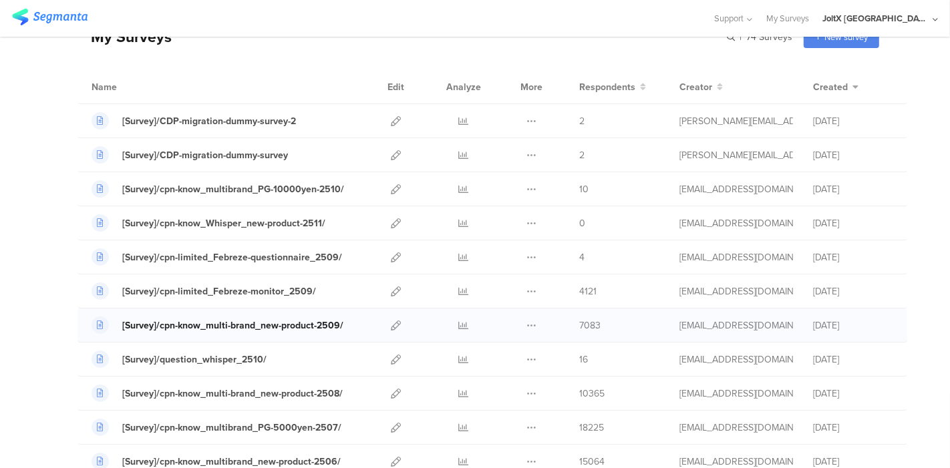
scroll to position [148, 0]
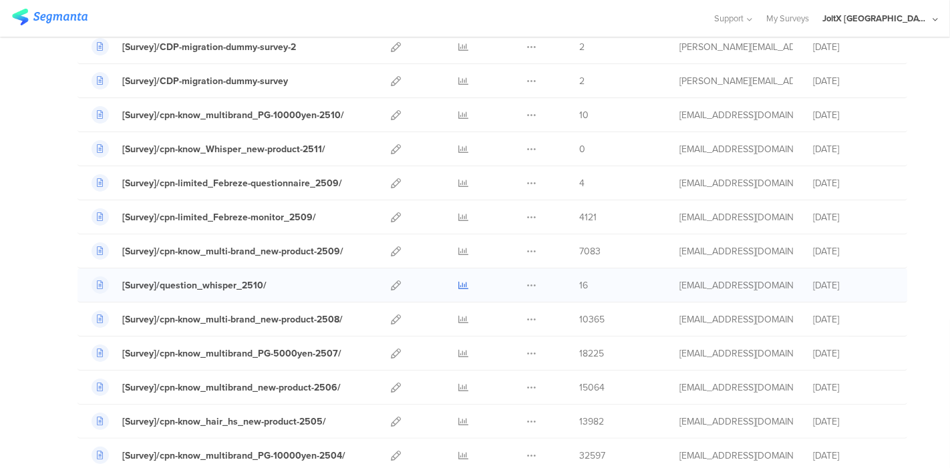
click at [459, 284] on icon at bounding box center [464, 286] width 10 height 10
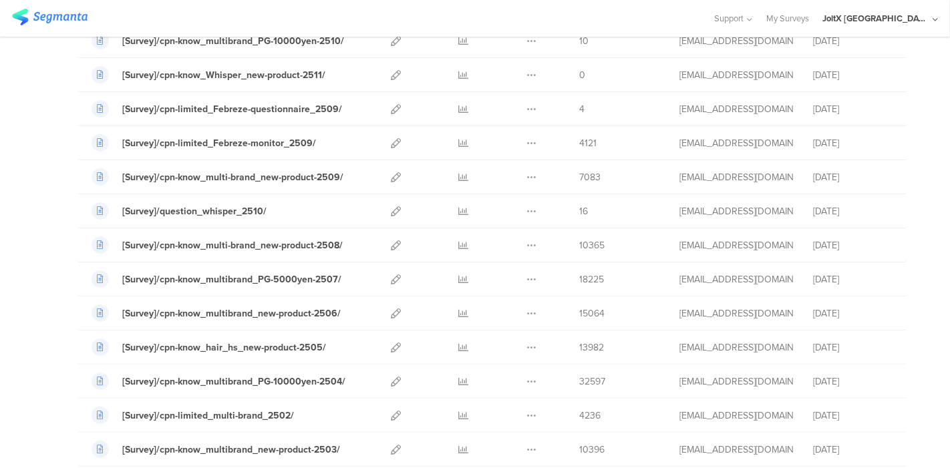
scroll to position [0, 0]
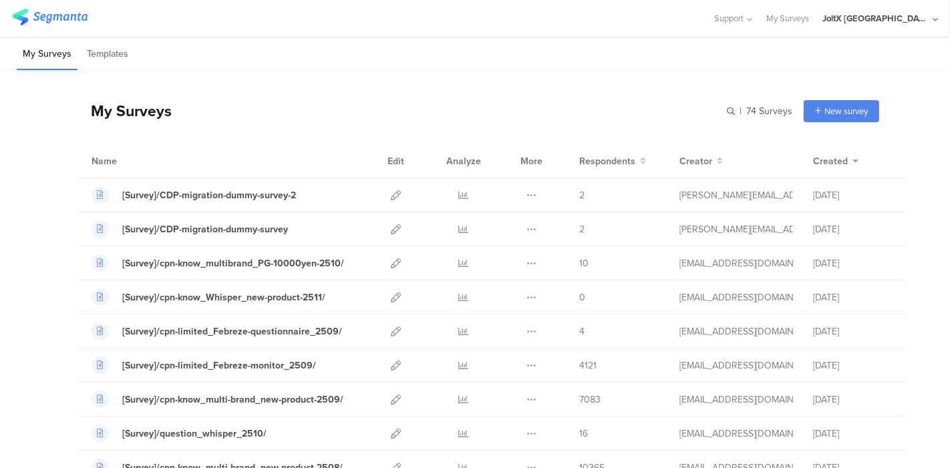
click at [61, 13] on img at bounding box center [50, 17] width 76 height 17
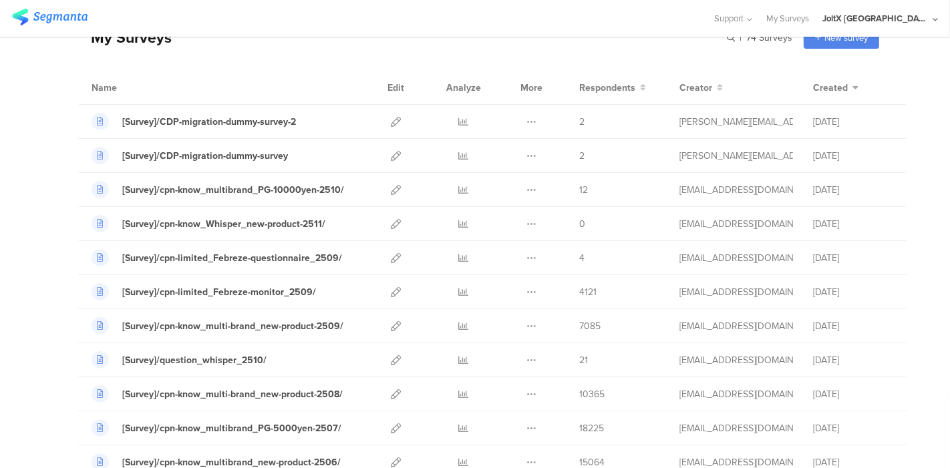
scroll to position [67, 0]
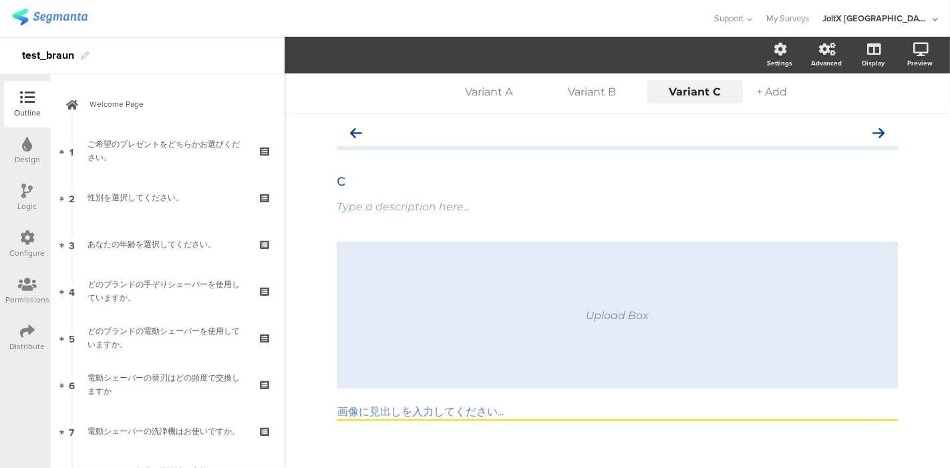
scroll to position [5, 0]
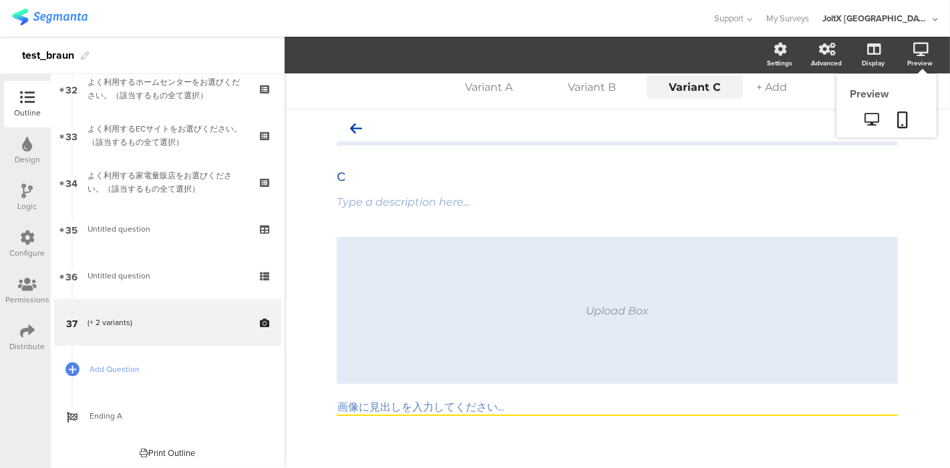
click at [903, 54] on div "Preview" at bounding box center [926, 55] width 47 height 33
click at [898, 112] on icon at bounding box center [903, 120] width 11 height 17
click at [112, 366] on span "Add Question" at bounding box center [175, 369] width 171 height 13
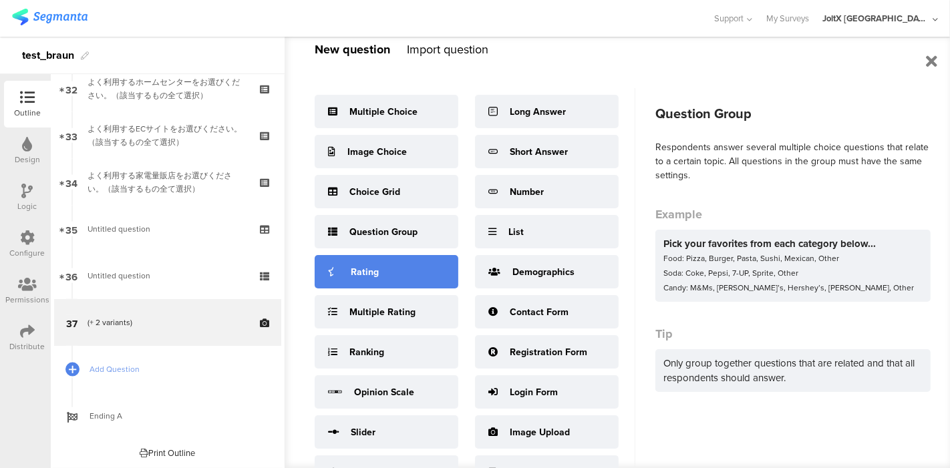
scroll to position [46, 0]
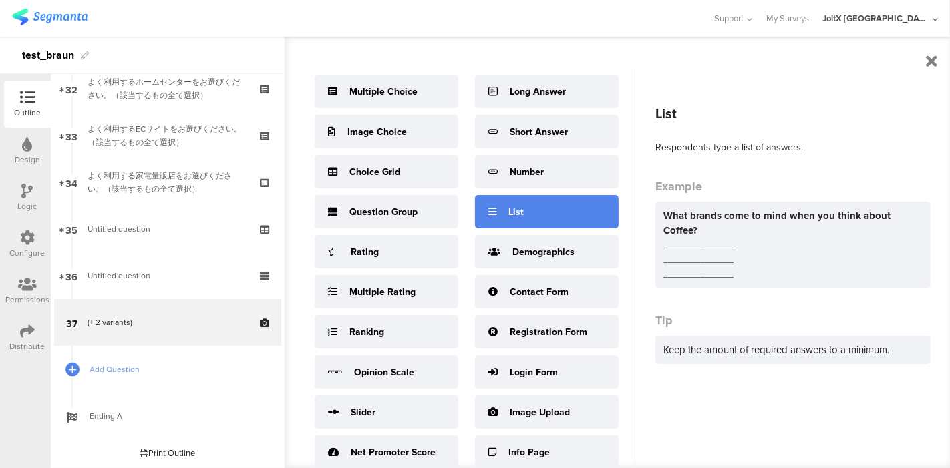
click at [520, 199] on div "List" at bounding box center [547, 211] width 144 height 33
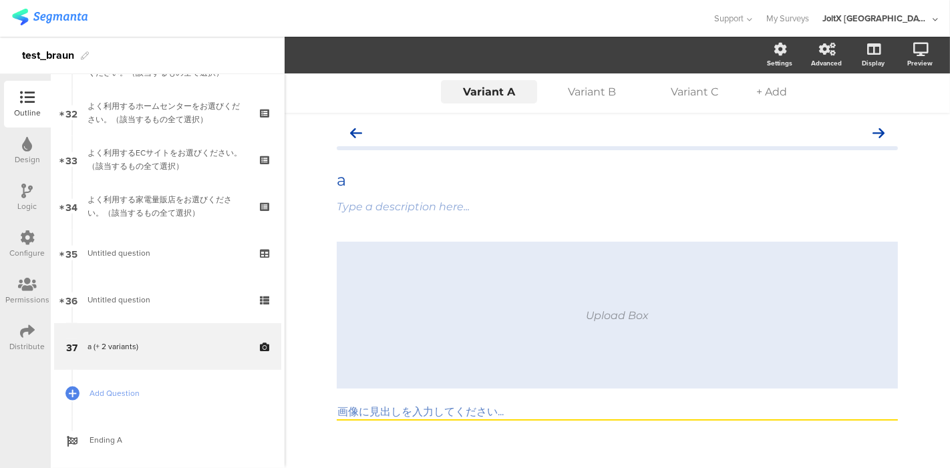
scroll to position [1512, 0]
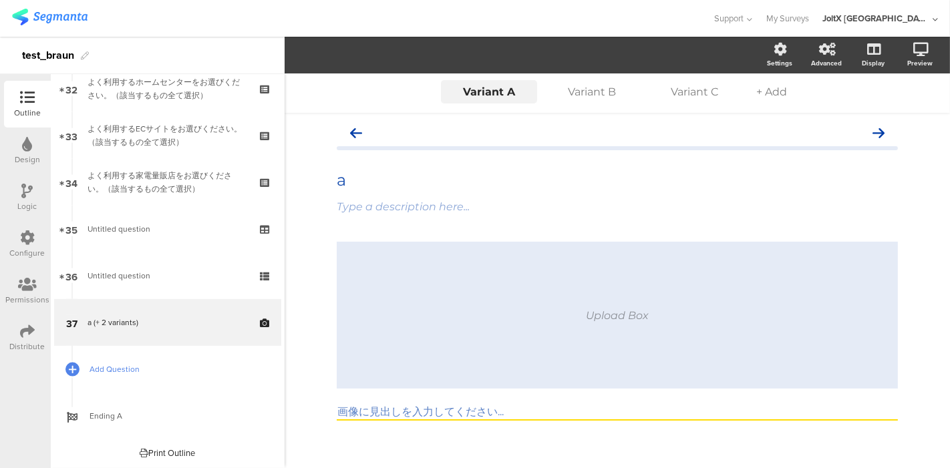
click at [127, 349] on link "Add Question" at bounding box center [167, 369] width 227 height 47
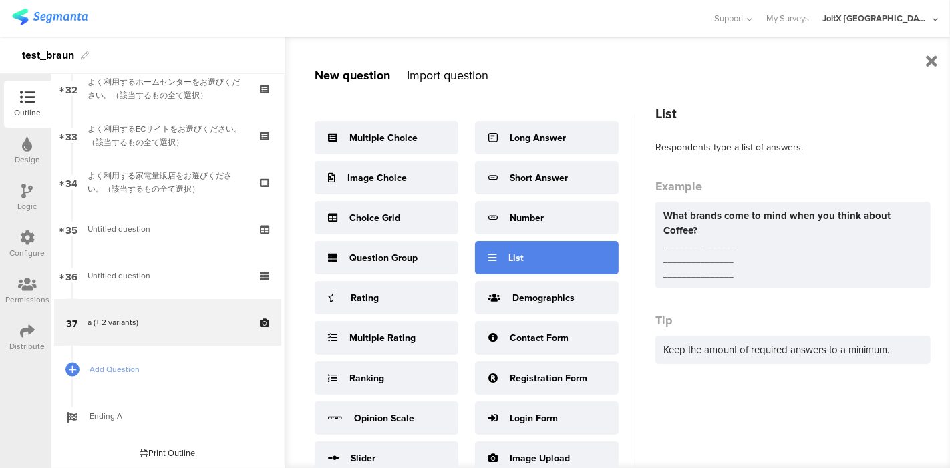
click at [517, 260] on div "List" at bounding box center [516, 258] width 15 height 14
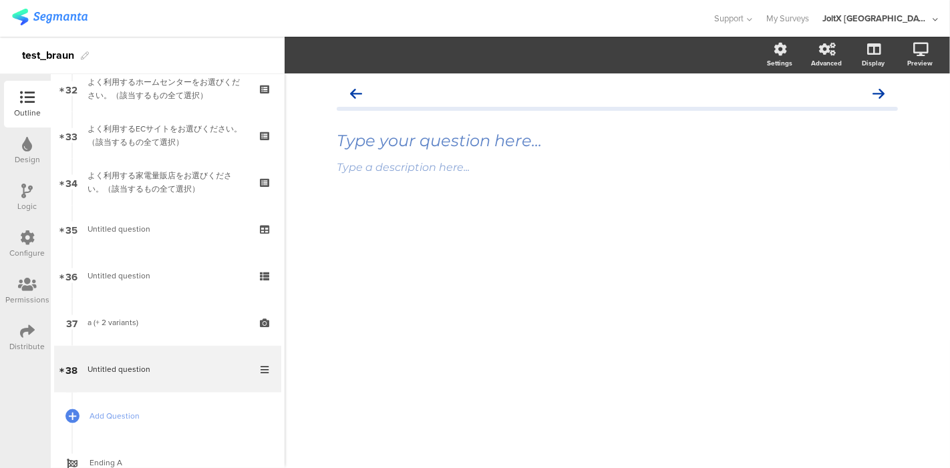
click at [448, 196] on div "Type your question here... Type a description here..." at bounding box center [617, 164] width 561 height 169
click at [431, 152] on div "Type your question here..." at bounding box center [617, 141] width 568 height 27
click at [394, 227] on div "Answer 1 *" at bounding box center [617, 215] width 561 height 27
click at [406, 150] on div "Type your question here..." at bounding box center [617, 141] width 568 height 27
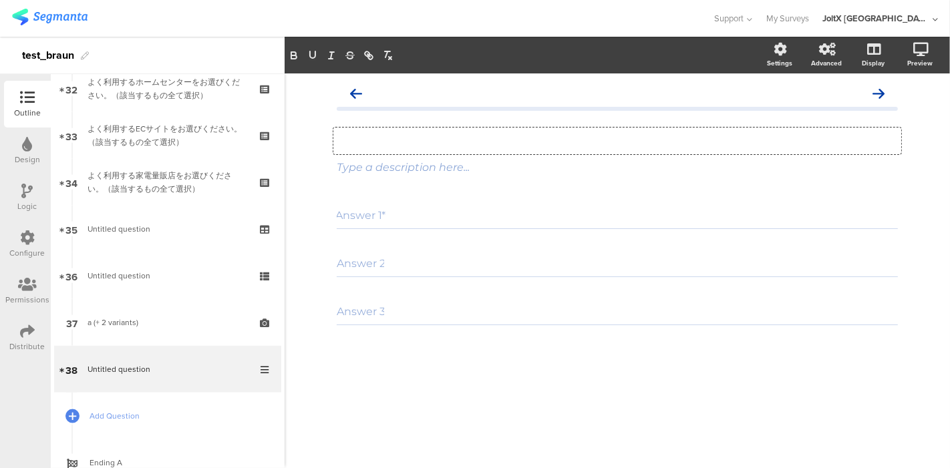
scroll to position [0, 0]
click at [439, 217] on div "Answer 1 *" at bounding box center [617, 215] width 561 height 27
click at [454, 172] on div "Type a description here..." at bounding box center [617, 168] width 568 height 21
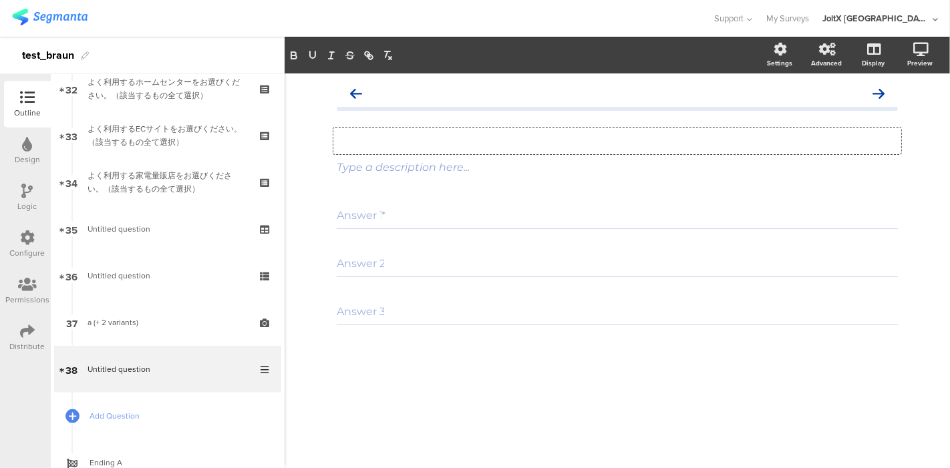
click at [466, 140] on div "Type your question here..." at bounding box center [617, 141] width 568 height 27
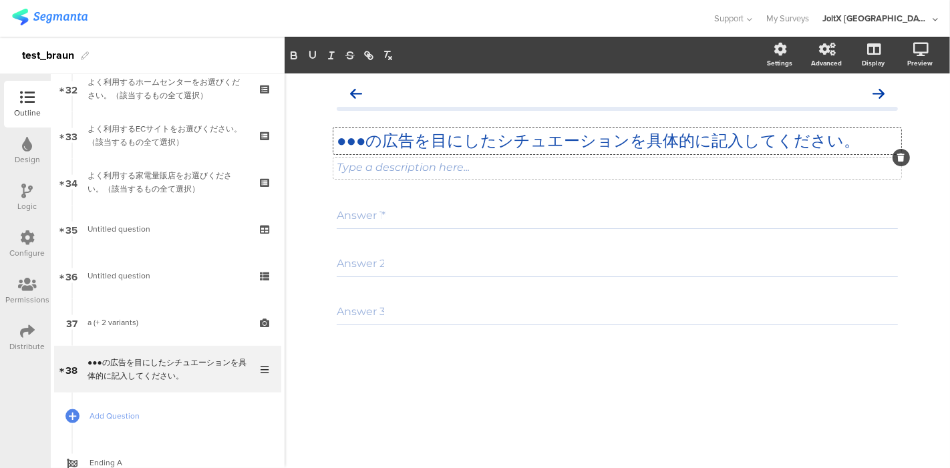
click at [358, 173] on div "Type a description here..." at bounding box center [617, 168] width 568 height 21
click at [424, 345] on div "Answer 1 * Answer 2 Answer 3" at bounding box center [617, 297] width 561 height 191
click at [917, 60] on div "Preview" at bounding box center [919, 63] width 25 height 10
click at [901, 117] on icon at bounding box center [903, 120] width 11 height 17
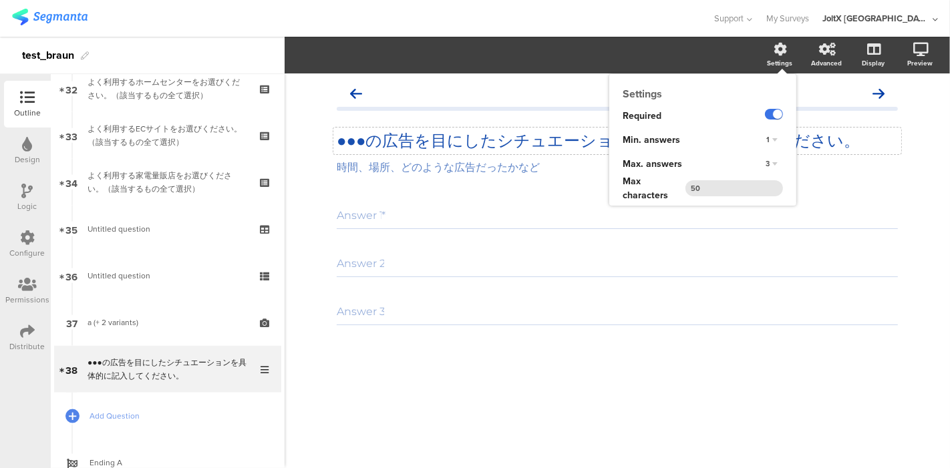
click at [772, 114] on label at bounding box center [774, 114] width 18 height 11
click at [0, 0] on input "checkbox" at bounding box center [0, 0] width 0 height 0
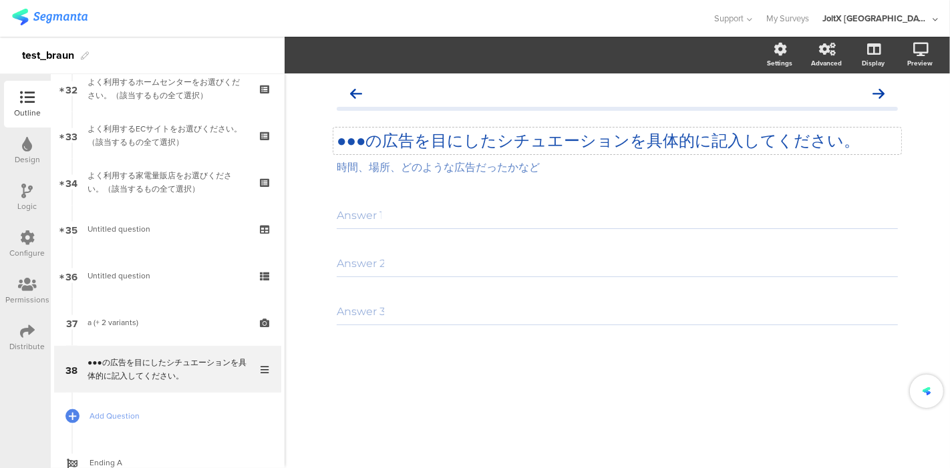
click at [654, 335] on div "Answer 1 Answer 2 Answer 3" at bounding box center [617, 297] width 561 height 191
click at [603, 315] on div "Answer 3" at bounding box center [617, 312] width 561 height 27
click at [594, 312] on div "Answer 3" at bounding box center [617, 312] width 561 height 27
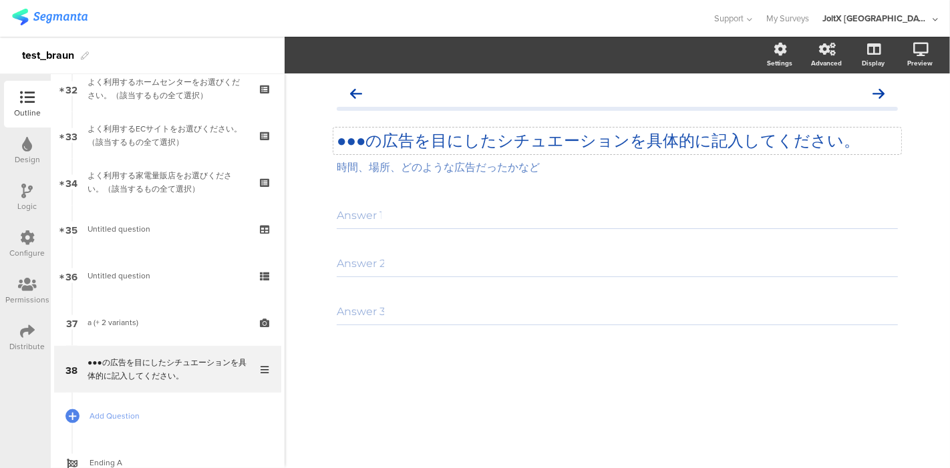
click at [578, 341] on div "Answer 1 Answer 2 Answer 3" at bounding box center [617, 297] width 561 height 191
click at [666, 293] on div "Answer 1 Answer 2 Answer 3" at bounding box center [617, 263] width 561 height 123
click at [618, 210] on div "Answer 1" at bounding box center [617, 215] width 561 height 27
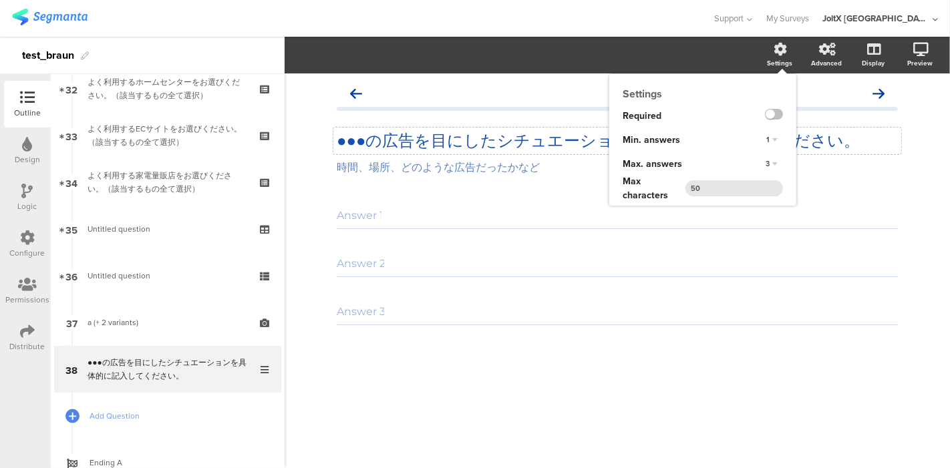
click at [759, 163] on div "3" at bounding box center [765, 164] width 62 height 24
click at [770, 163] on div "3" at bounding box center [771, 164] width 23 height 16
click at [742, 241] on div "7" at bounding box center [753, 247] width 79 height 14
click at [766, 164] on div "7" at bounding box center [771, 164] width 23 height 16
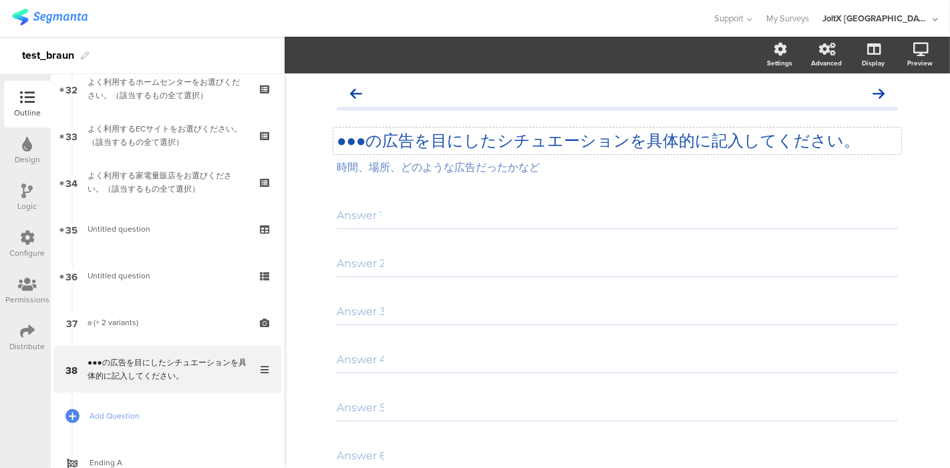
click at [695, 191] on div "●●●の広告を目にしたシチュエーションを具体的に記入してください。 ●●●の広告を目にしたシチュエーションを具体的に記入してください。 時間、場所、どのような…" at bounding box center [617, 333] width 561 height 506
click at [913, 52] on icon at bounding box center [920, 49] width 15 height 13
click at [865, 122] on icon at bounding box center [872, 119] width 14 height 13
click at [478, 144] on p "●●●の広告を目にしたシチュエーションを具体的に記入してください。" at bounding box center [617, 141] width 561 height 20
click at [505, 146] on p "●●●の広告を目にしたシチュエーションを具体的に記入してください。" at bounding box center [617, 141] width 561 height 20
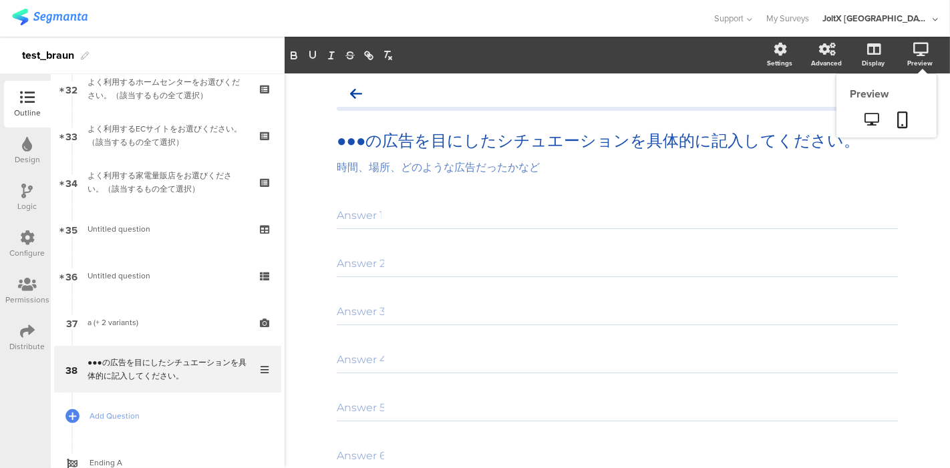
click at [913, 47] on icon at bounding box center [920, 49] width 15 height 13
click at [889, 125] on link at bounding box center [903, 120] width 29 height 25
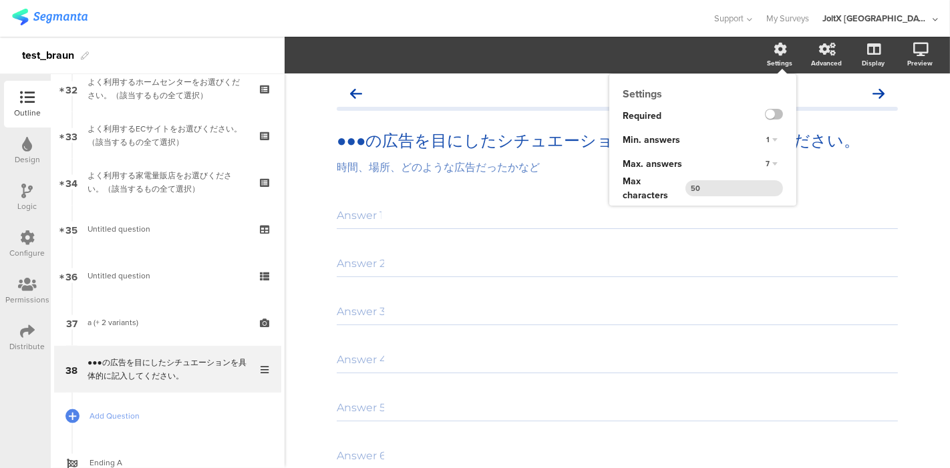
click at [708, 186] on input "50" at bounding box center [735, 188] width 98 height 16
type input "5"
type input "100"
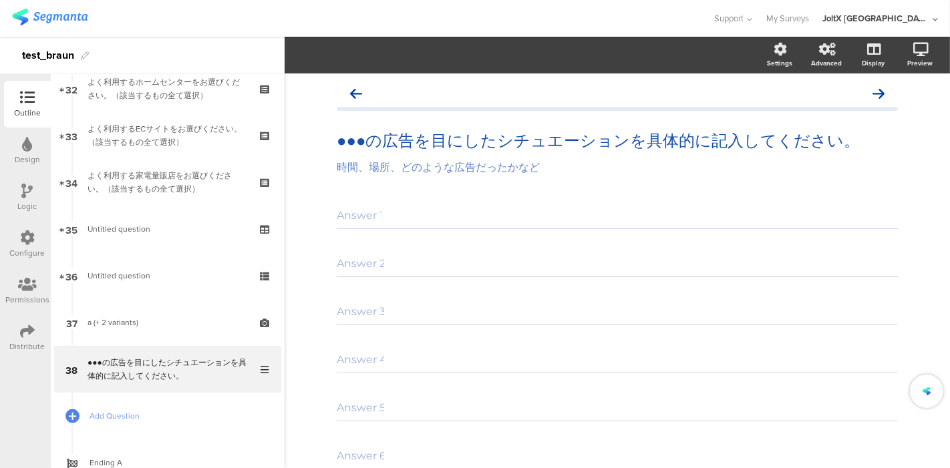
click at [694, 262] on div "Answer 2" at bounding box center [617, 264] width 561 height 27
click at [565, 174] on div "時間、場所、どのような広告だったかなど 時間、場所、どのような広告だったかなど" at bounding box center [617, 168] width 568 height 21
click at [702, 143] on div "●●●の広告を目にしたシチュエーションを具体的に記入してください。 ●●●の広告を目にしたシチュエーションを具体的に記入してください。" at bounding box center [617, 141] width 568 height 27
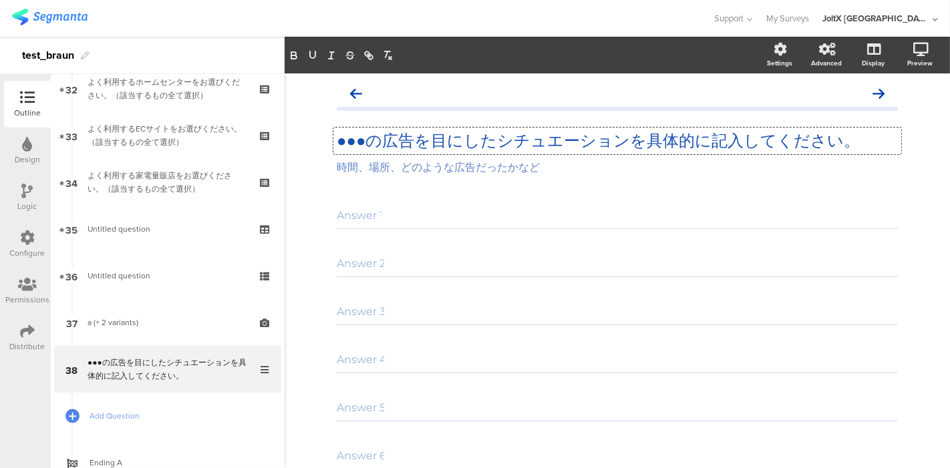
click at [713, 141] on p "●●●の広告を目にしたシチュエーションを具体的に記入してください。" at bounding box center [617, 141] width 561 height 20
click at [608, 173] on div "時間、場所、どのような広告だったかなど 時間、場所、どのような広告だったかなど" at bounding box center [617, 168] width 568 height 21
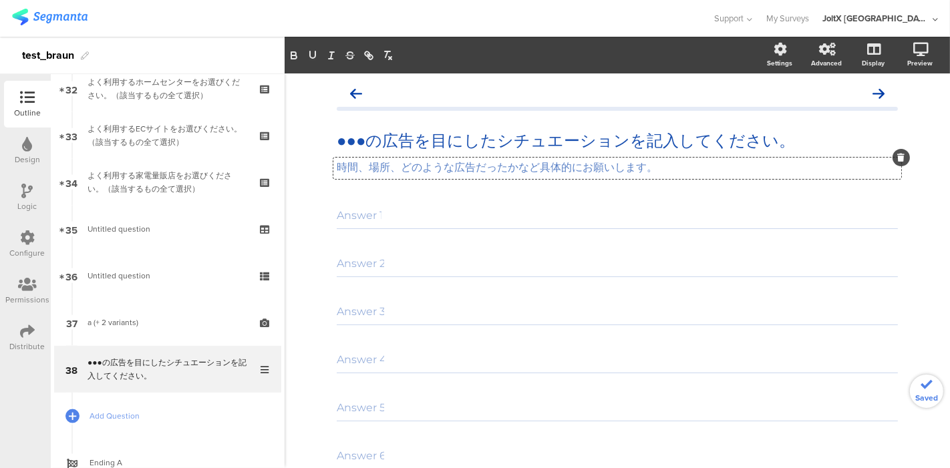
click at [544, 275] on div "Answer 2" at bounding box center [617, 264] width 561 height 27
click at [897, 121] on link at bounding box center [903, 120] width 29 height 25
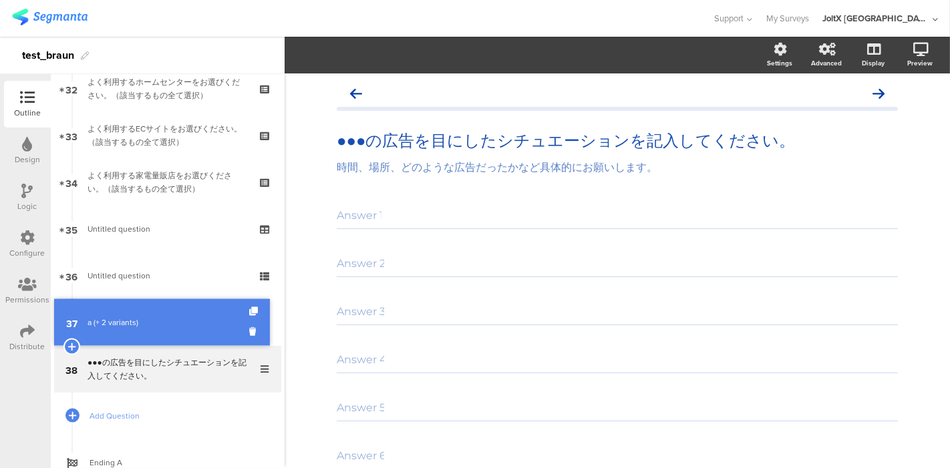
drag, startPoint x: 148, startPoint y: 311, endPoint x: 157, endPoint y: 310, distance: 9.5
click at [132, 313] on link "37 a (+ 2 variants)" at bounding box center [167, 322] width 227 height 47
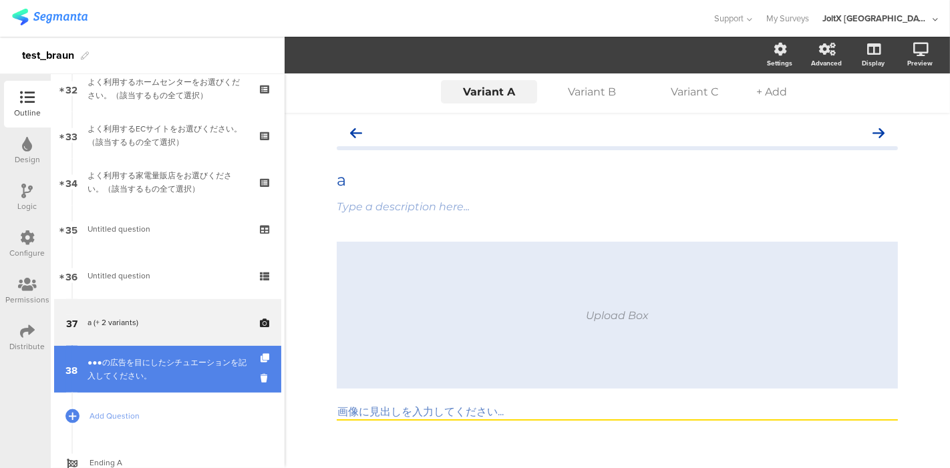
drag, startPoint x: 143, startPoint y: 369, endPoint x: 174, endPoint y: 362, distance: 32.3
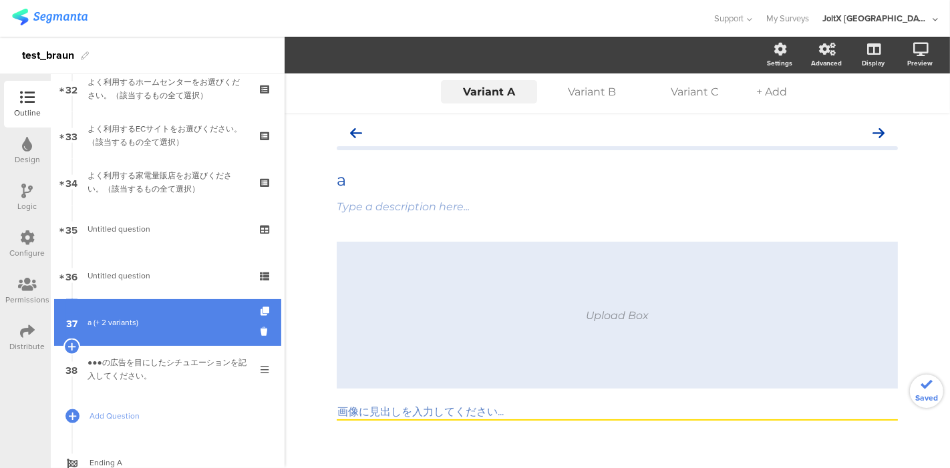
click at [164, 321] on div "a (+ 2 variants)" at bounding box center [168, 322] width 160 height 13
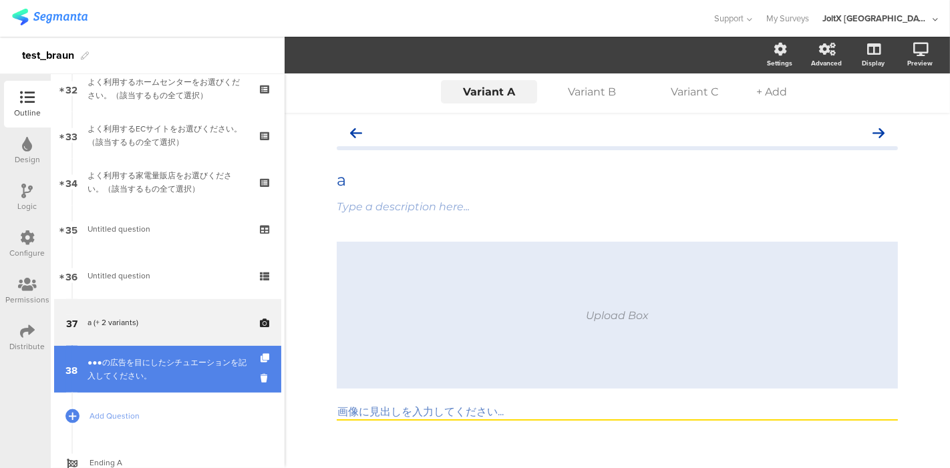
click at [164, 366] on div "●●●の広告を目にしたシチュエーションを記入してください。" at bounding box center [168, 369] width 160 height 27
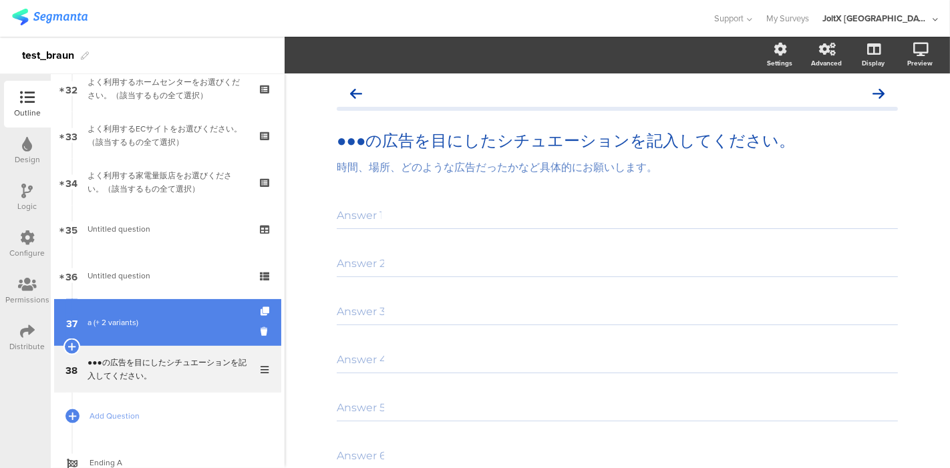
click at [152, 323] on div "a (+ 2 variants)" at bounding box center [168, 322] width 160 height 13
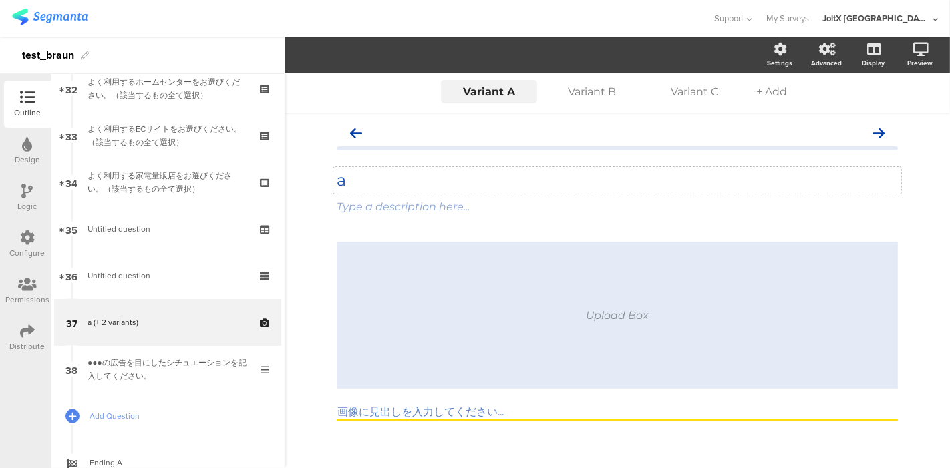
click at [432, 184] on div "a a" at bounding box center [617, 180] width 568 height 27
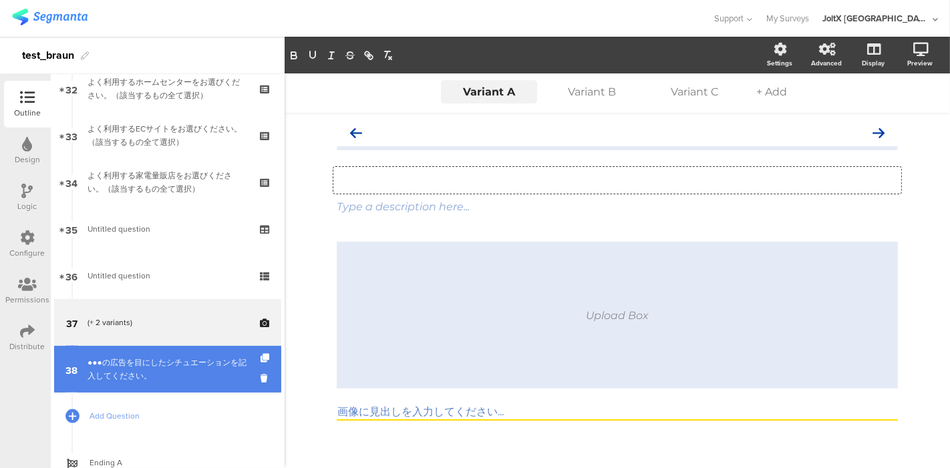
click at [121, 375] on div "●●●の広告を目にしたシチュエーションを記入してください。" at bounding box center [168, 369] width 160 height 27
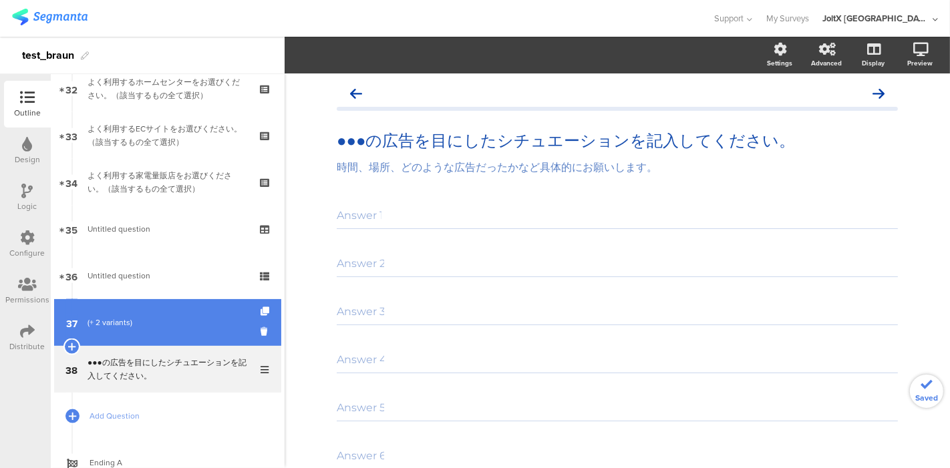
click at [136, 329] on link "37 (+ 2 variants)" at bounding box center [167, 322] width 227 height 47
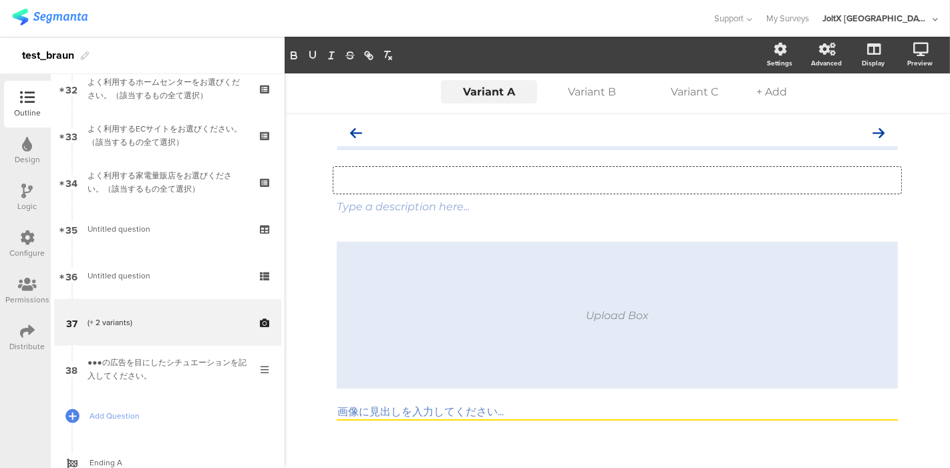
click at [427, 176] on div "Type your question here..." at bounding box center [617, 180] width 568 height 27
click at [337, 176] on p "画像をアップロードしてください" at bounding box center [617, 180] width 561 height 20
click at [593, 173] on p "画像をアップロードしてください" at bounding box center [617, 180] width 561 height 20
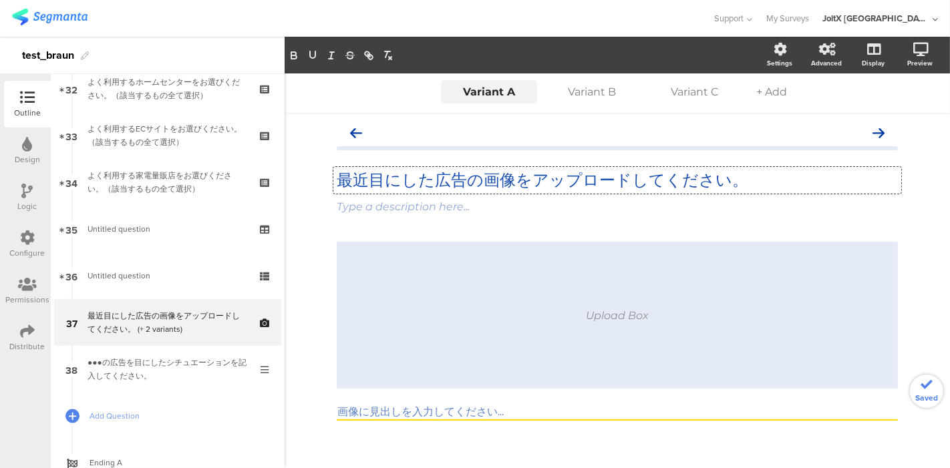
click at [374, 411] on input "画像に見出しを入力してください..." at bounding box center [617, 413] width 561 height 15
click at [397, 436] on div "Upload Box 画像に見出しを入力してください..." at bounding box center [617, 355] width 561 height 226
click at [411, 416] on input "画像に見出しを入力してください..." at bounding box center [617, 413] width 561 height 15
click at [483, 411] on input "画像に見出しを入力してください..." at bounding box center [617, 413] width 561 height 15
click at [477, 413] on input "画像に見出しを入力してください..." at bounding box center [617, 413] width 561 height 15
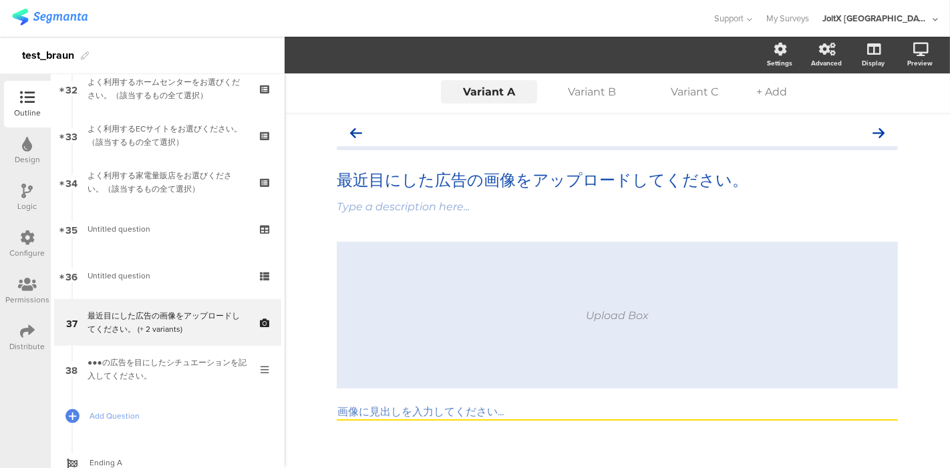
click at [477, 413] on input "画像に見出しを入力してください..." at bounding box center [617, 413] width 561 height 15
click at [471, 428] on div "Upload Box 画像に見出しを入力してください..." at bounding box center [617, 355] width 561 height 226
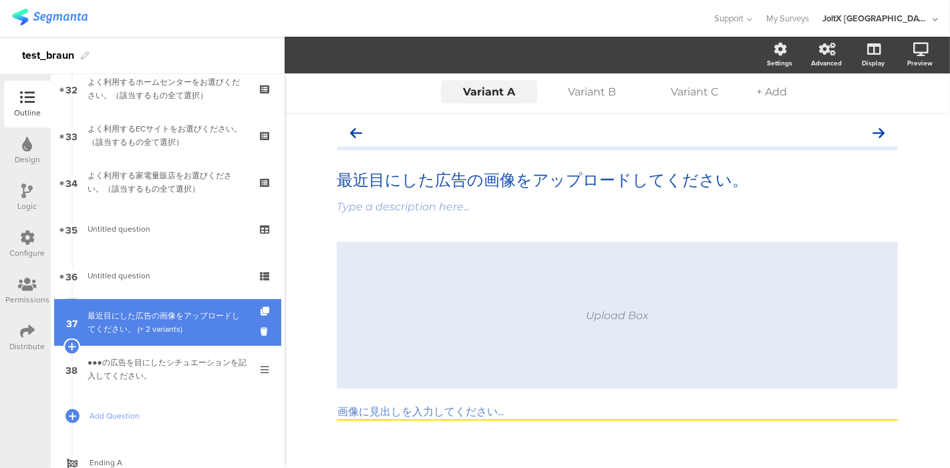
click at [160, 325] on div "最近目にした広告の画像をアップロードしてください。 (+ 2 variants)" at bounding box center [168, 322] width 160 height 27
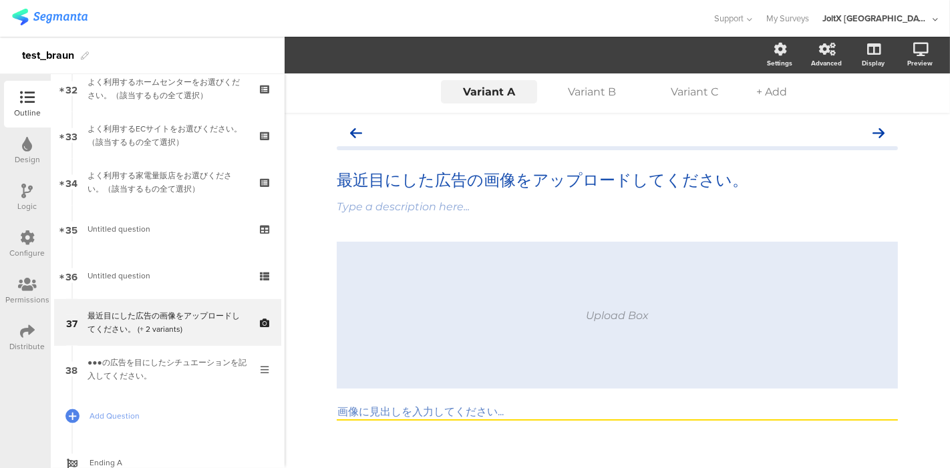
click at [22, 235] on icon at bounding box center [27, 238] width 15 height 15
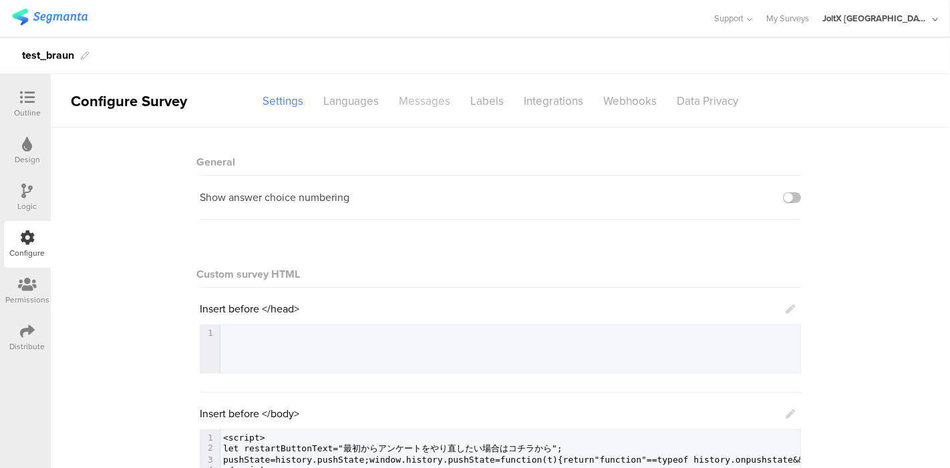
click at [414, 102] on div "Messages" at bounding box center [425, 101] width 72 height 23
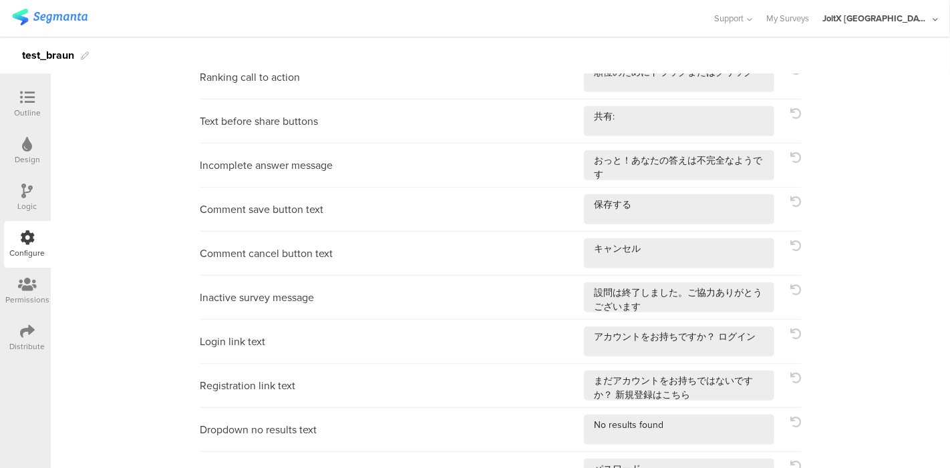
scroll to position [550, 0]
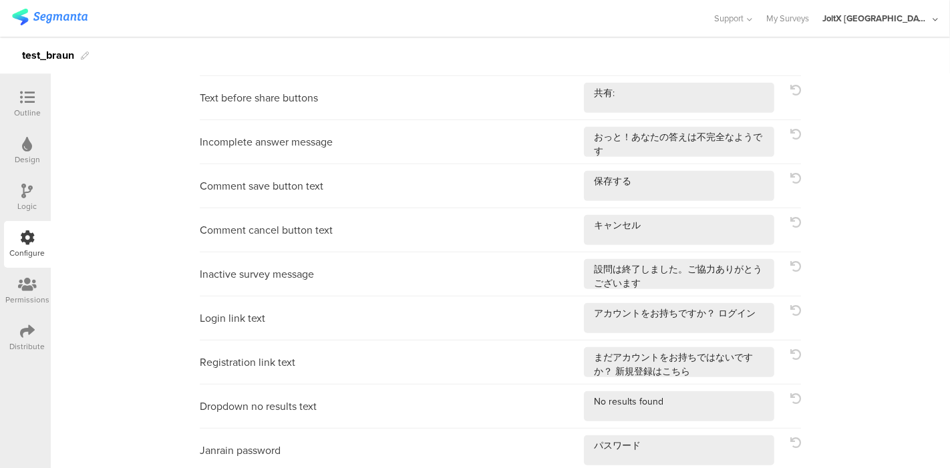
click at [27, 186] on icon at bounding box center [27, 191] width 11 height 15
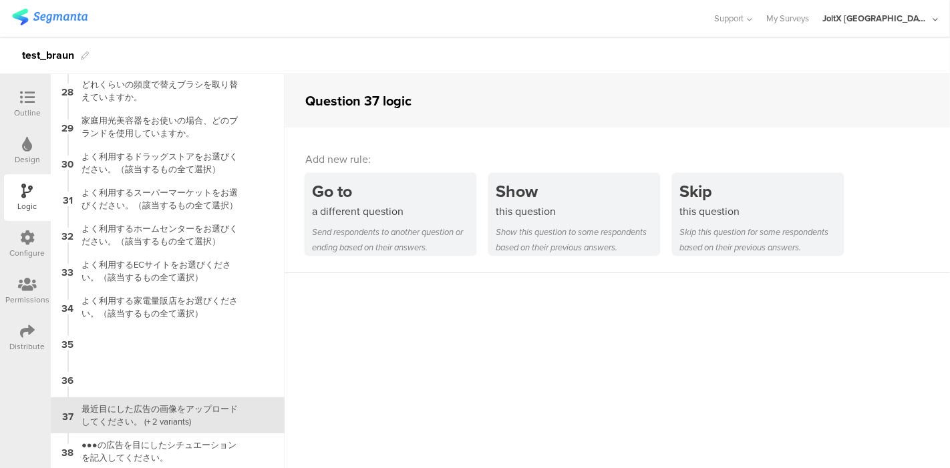
scroll to position [976, 0]
click at [32, 152] on div at bounding box center [28, 145] width 10 height 17
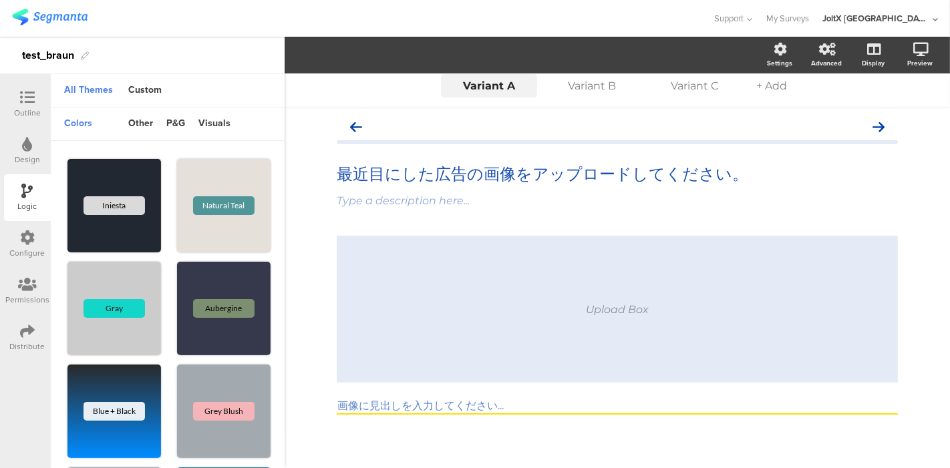
scroll to position [5, 0]
click at [25, 104] on icon at bounding box center [27, 97] width 15 height 15
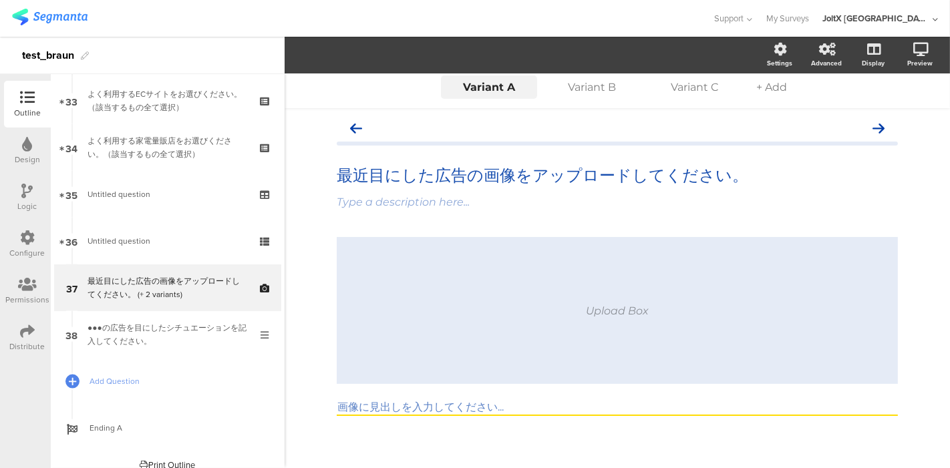
scroll to position [1560, 0]
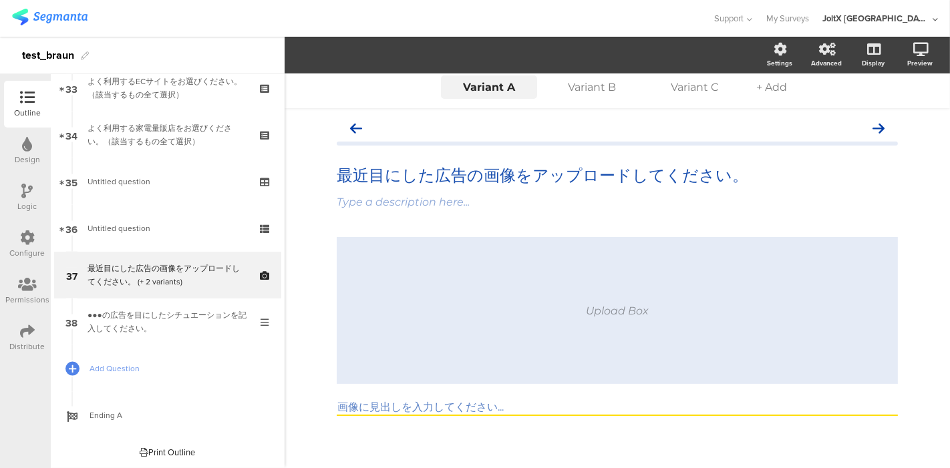
click at [469, 407] on input "画像に見出しを入力してください..." at bounding box center [617, 408] width 561 height 15
type input "画像を撮影した場所、日時などを記入してください。"
click at [523, 174] on div "最近目にした広告の画像をアップロードしてください。 最近目にした広告の画像をアップロードしてください。" at bounding box center [617, 175] width 568 height 27
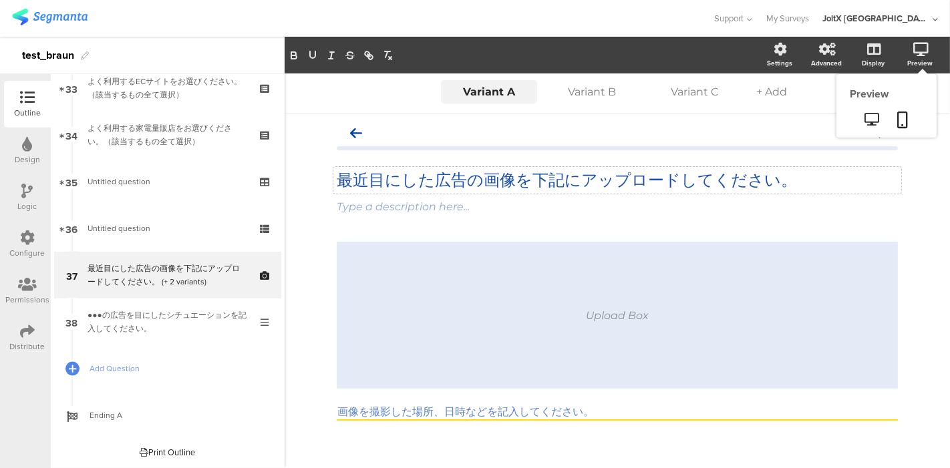
drag, startPoint x: 924, startPoint y: 51, endPoint x: 911, endPoint y: 53, distance: 12.3
click at [921, 51] on div "Preview" at bounding box center [926, 55] width 47 height 33
click at [889, 116] on link at bounding box center [903, 120] width 29 height 25
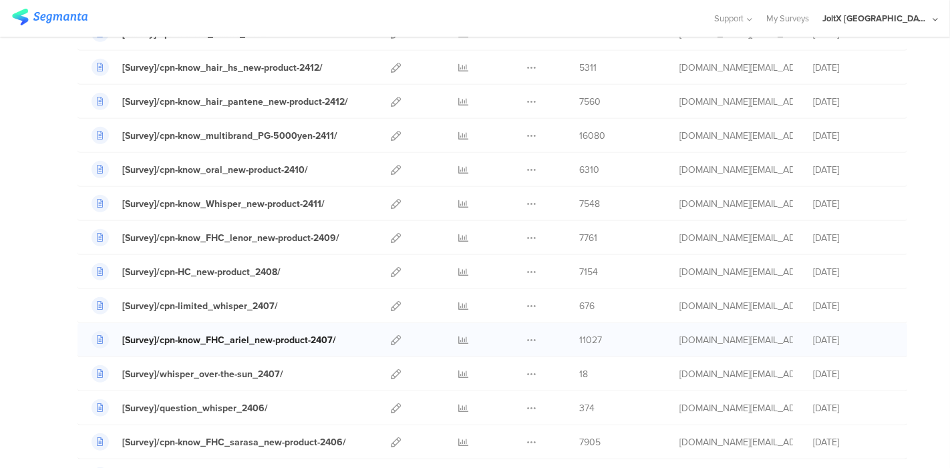
scroll to position [958, 0]
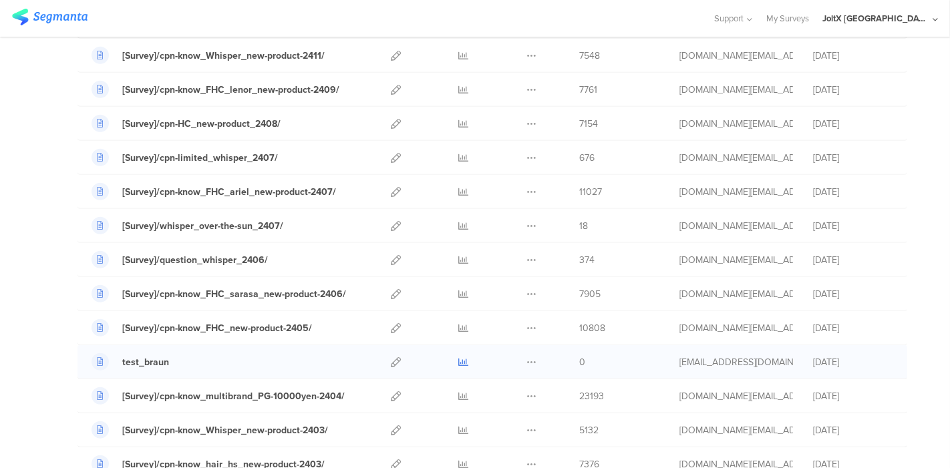
click at [459, 358] on icon at bounding box center [464, 363] width 10 height 10
click at [527, 358] on icon at bounding box center [532, 363] width 10 height 10
click at [495, 388] on button "Duplicate" at bounding box center [505, 396] width 74 height 24
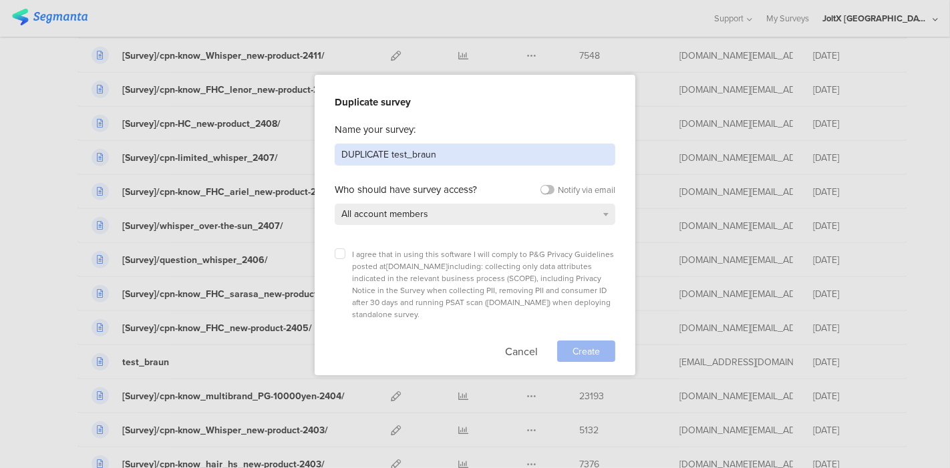
click at [439, 154] on input "DUPLICATE test_braun" at bounding box center [475, 155] width 281 height 22
click at [388, 154] on input "DUPLICATE test_Consumer Panel" at bounding box center [475, 155] width 281 height 22
type input "test_Consumer Panel"
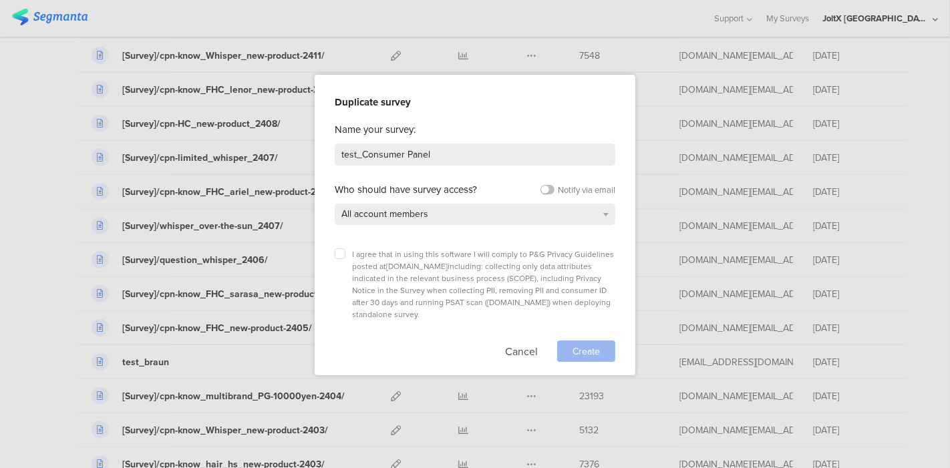
click at [439, 341] on div "Cancel Create" at bounding box center [475, 351] width 281 height 21
click at [337, 255] on icon at bounding box center [339, 253] width 5 height 5
click at [0, 0] on input "checkbox" at bounding box center [0, 0] width 0 height 0
click at [573, 345] on span "Create" at bounding box center [586, 352] width 27 height 14
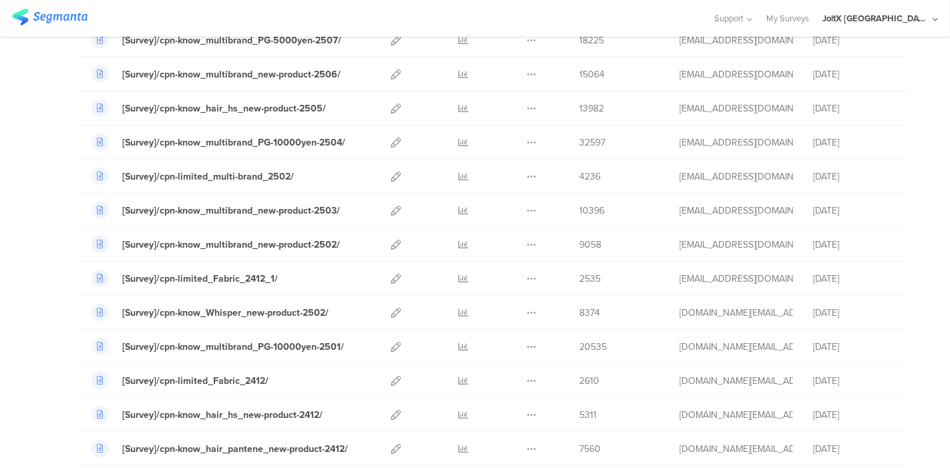
scroll to position [371, 0]
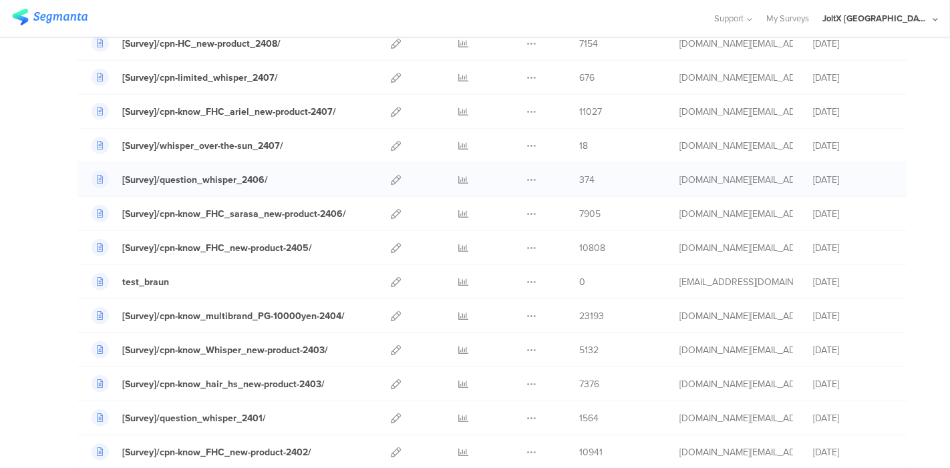
scroll to position [1039, 0]
click at [527, 276] on icon at bounding box center [532, 281] width 10 height 10
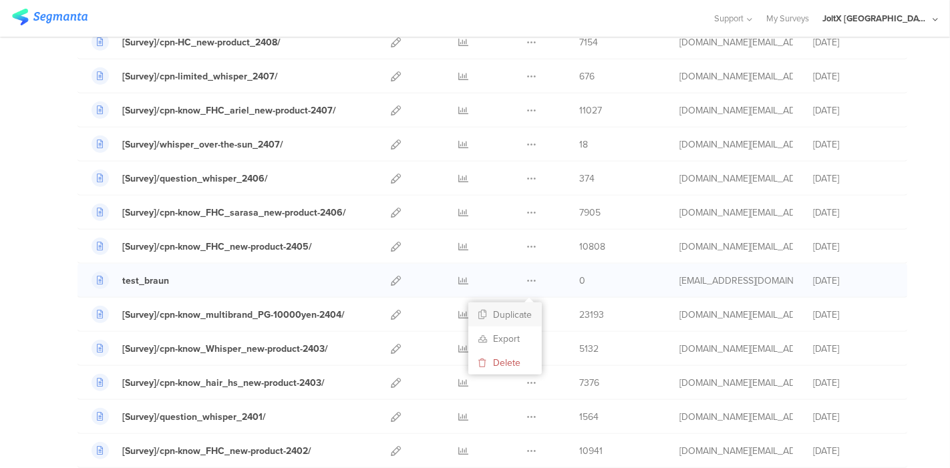
click at [503, 309] on button "Duplicate" at bounding box center [505, 315] width 74 height 24
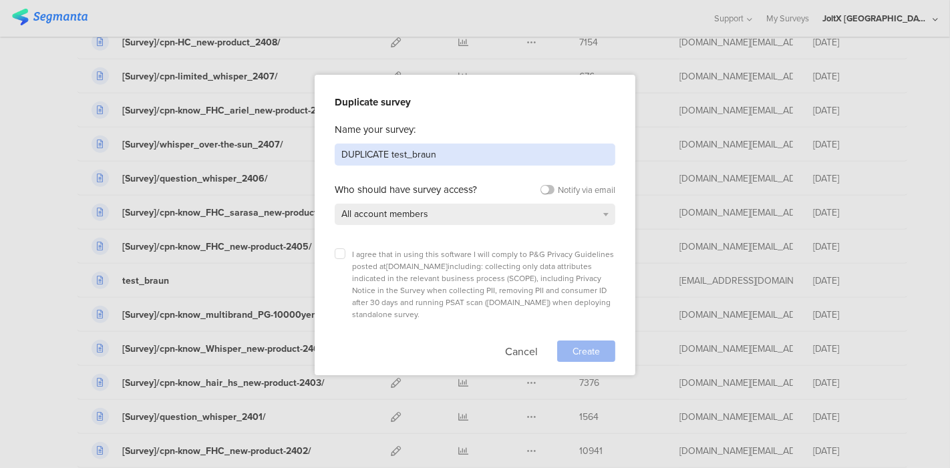
click at [448, 159] on input "DUPLICATE test_braun" at bounding box center [475, 155] width 281 height 22
click at [390, 154] on input "DUPLICATE test_consumer panel" at bounding box center [475, 155] width 281 height 22
type input "test_consumer panel"
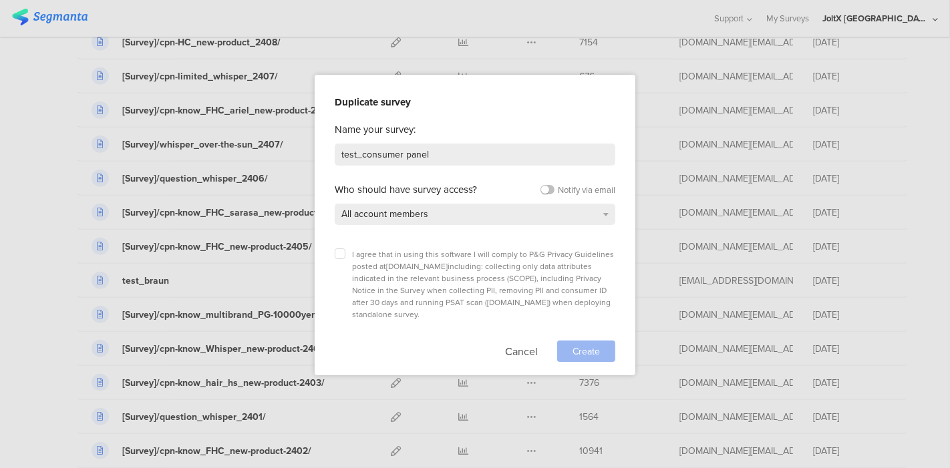
drag, startPoint x: 343, startPoint y: 257, endPoint x: 354, endPoint y: 292, distance: 36.2
click at [343, 257] on label at bounding box center [340, 254] width 11 height 11
click at [0, 0] on input "checkbox" at bounding box center [0, 0] width 0 height 0
click at [376, 341] on div "Cancel Create" at bounding box center [475, 351] width 281 height 21
click at [581, 345] on span "Create" at bounding box center [586, 352] width 27 height 14
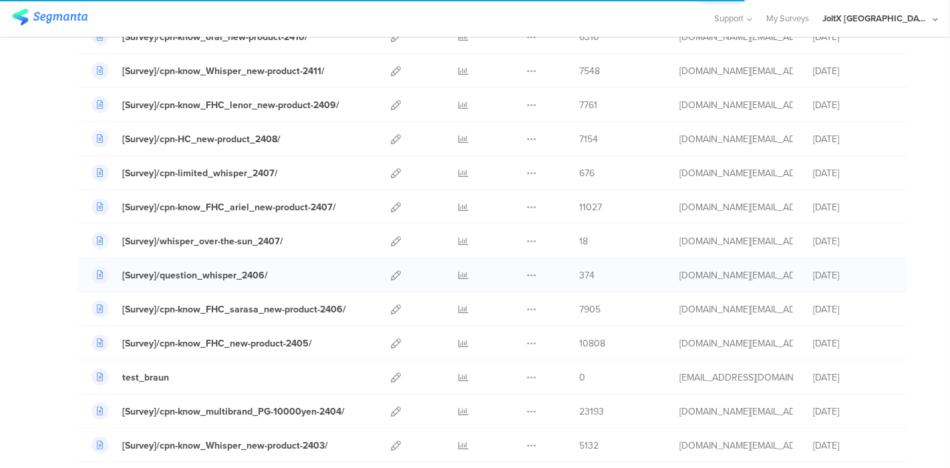
scroll to position [817, 0]
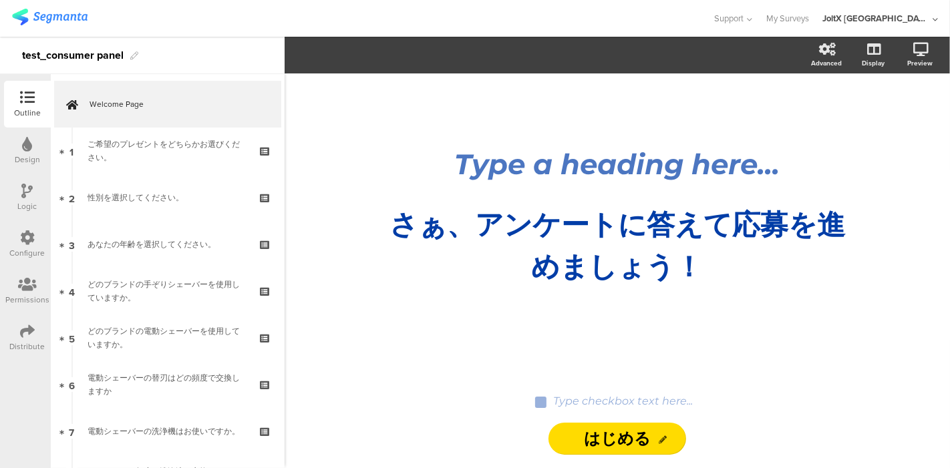
click at [67, 16] on img at bounding box center [50, 17] width 76 height 17
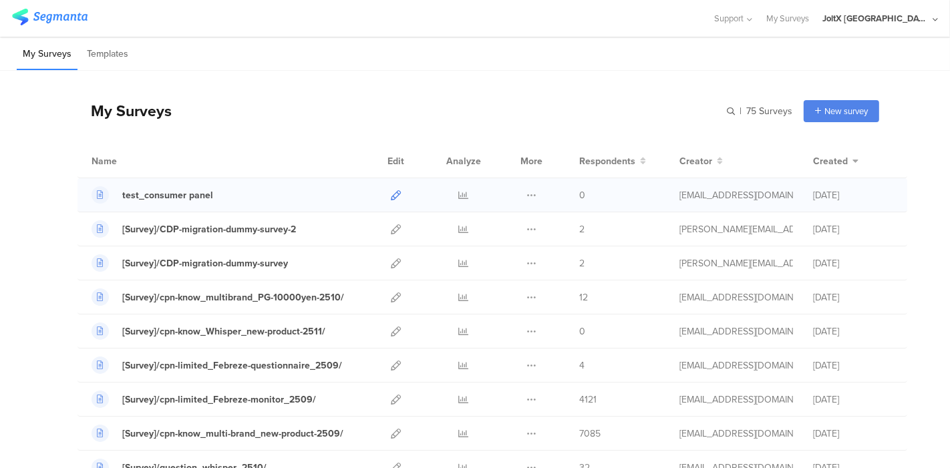
click at [391, 194] on icon at bounding box center [396, 195] width 10 height 10
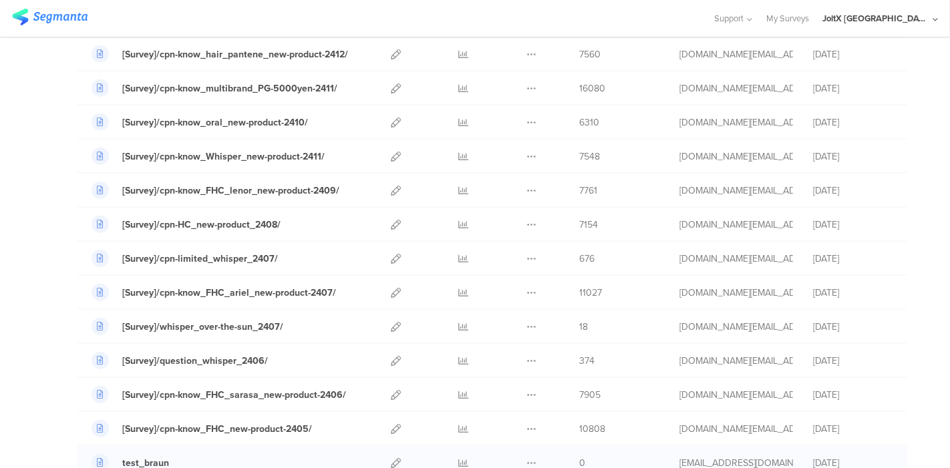
scroll to position [1039, 0]
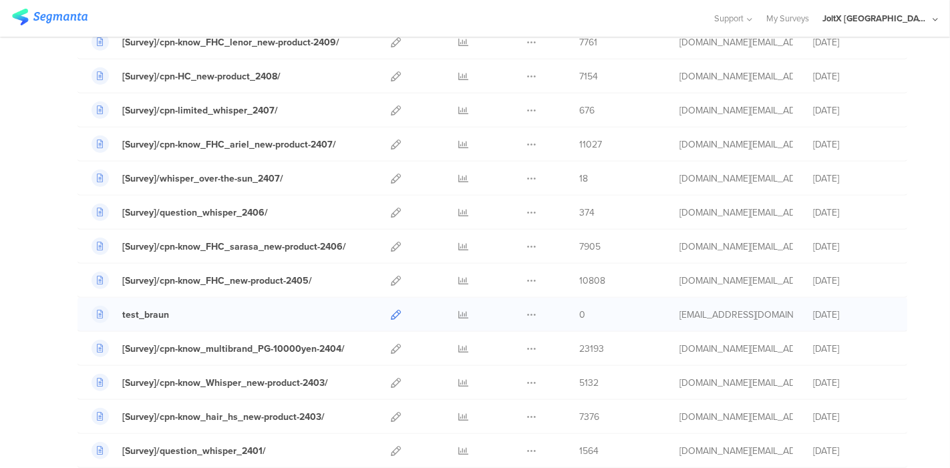
click at [391, 310] on icon at bounding box center [396, 315] width 10 height 10
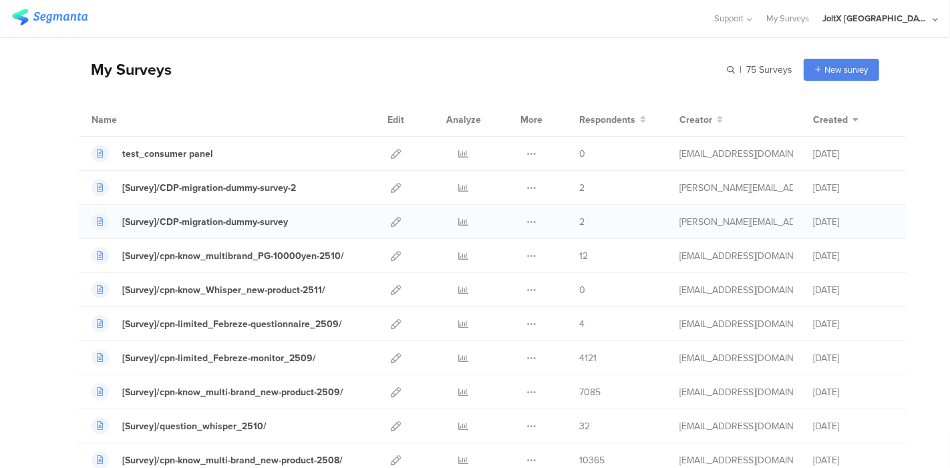
scroll to position [0, 0]
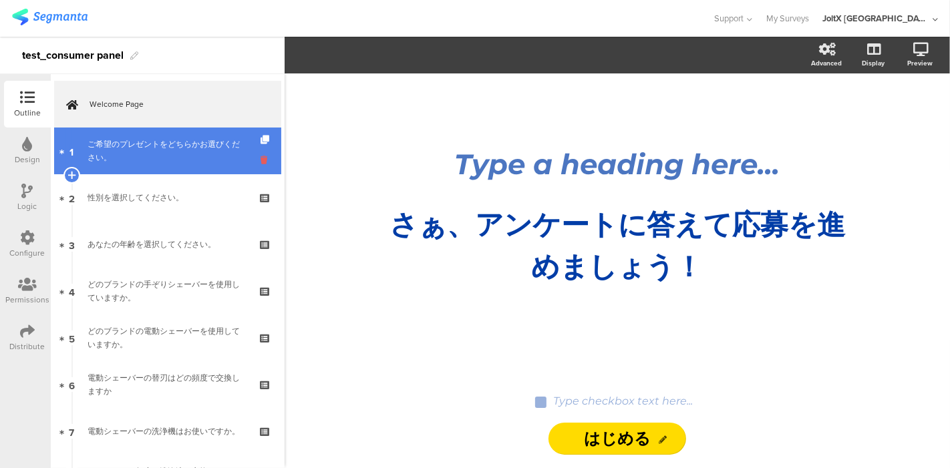
click at [261, 158] on icon at bounding box center [266, 160] width 11 height 13
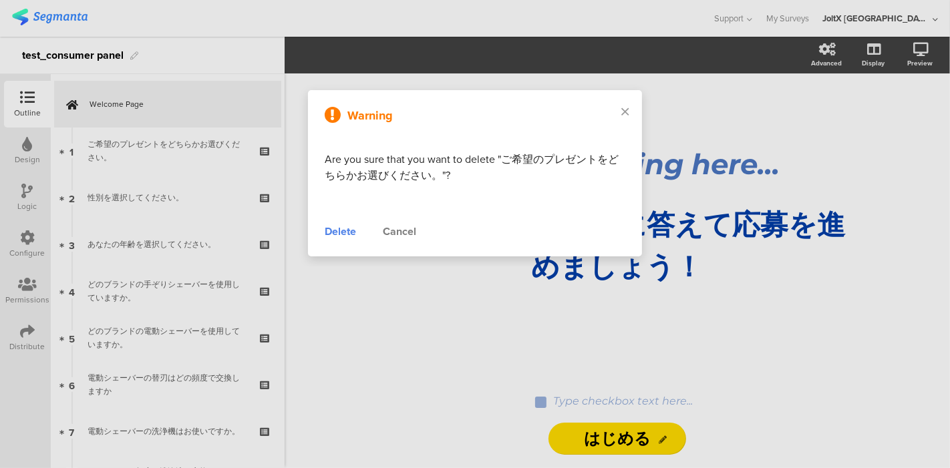
click at [342, 229] on div "Delete" at bounding box center [340, 232] width 31 height 16
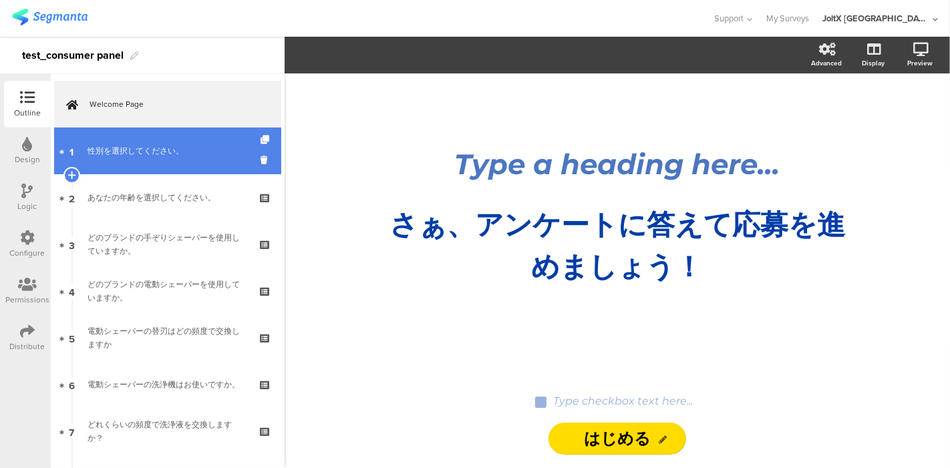
click at [248, 157] on link "1 性別を選択してください。" at bounding box center [167, 151] width 227 height 47
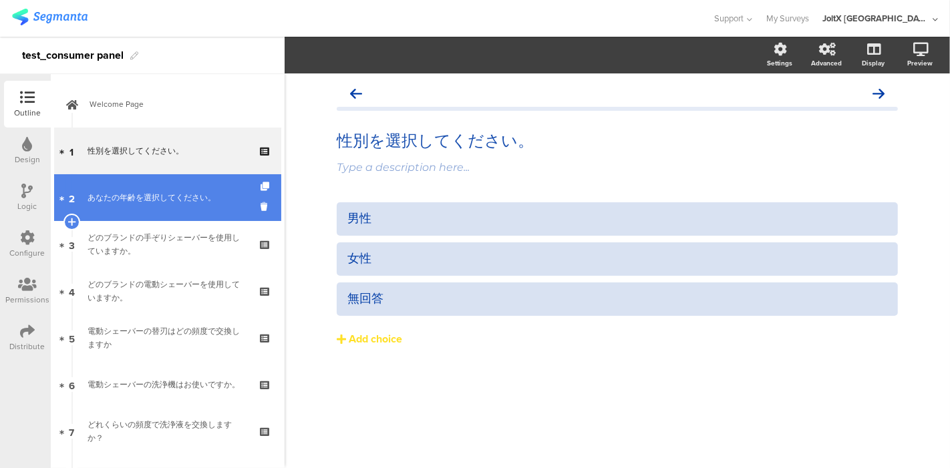
click at [196, 194] on div "あなたの年齢を選択してください。" at bounding box center [168, 197] width 160 height 13
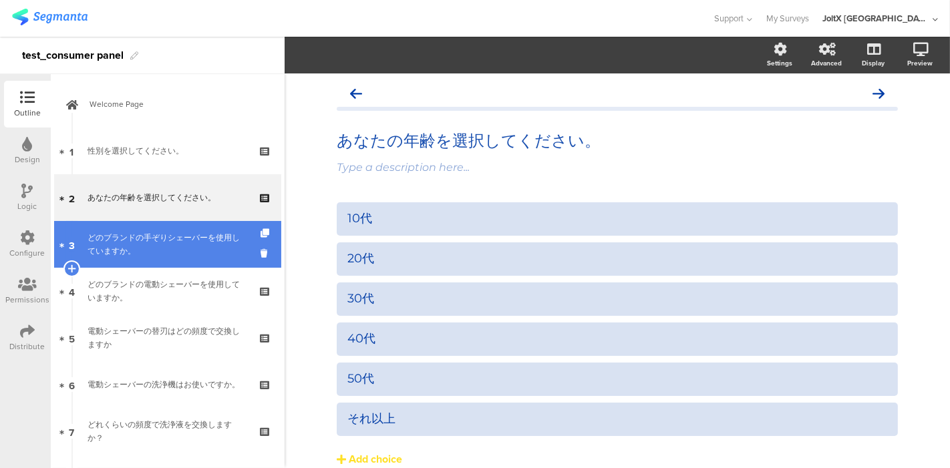
click at [179, 232] on div "どのブランドの手ぞりシェーバーを使用していますか。" at bounding box center [168, 244] width 160 height 27
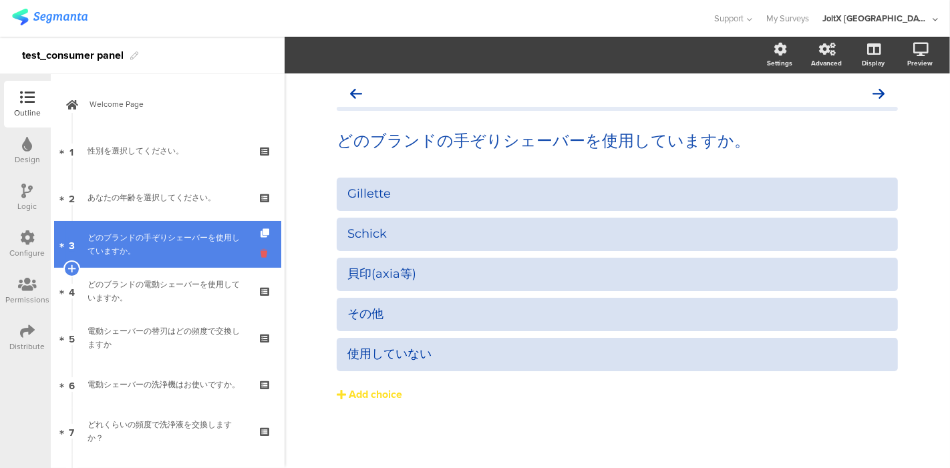
click at [261, 252] on icon at bounding box center [266, 253] width 11 height 13
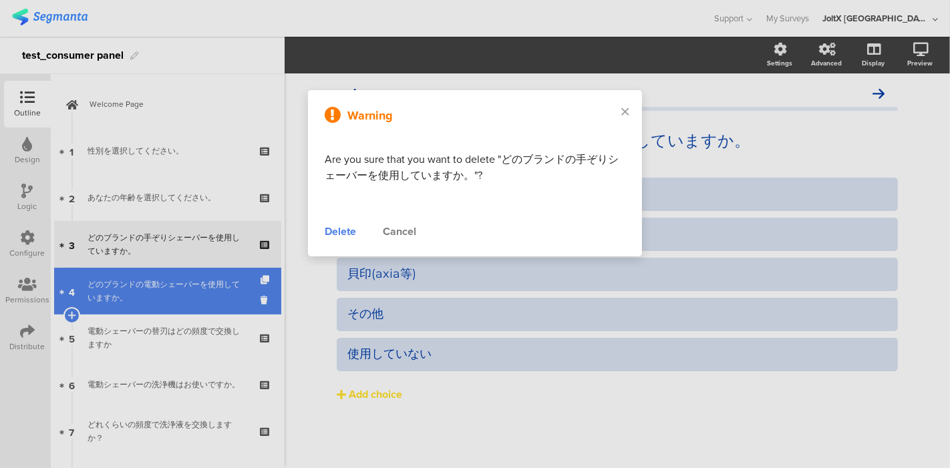
click at [156, 275] on div at bounding box center [475, 234] width 950 height 468
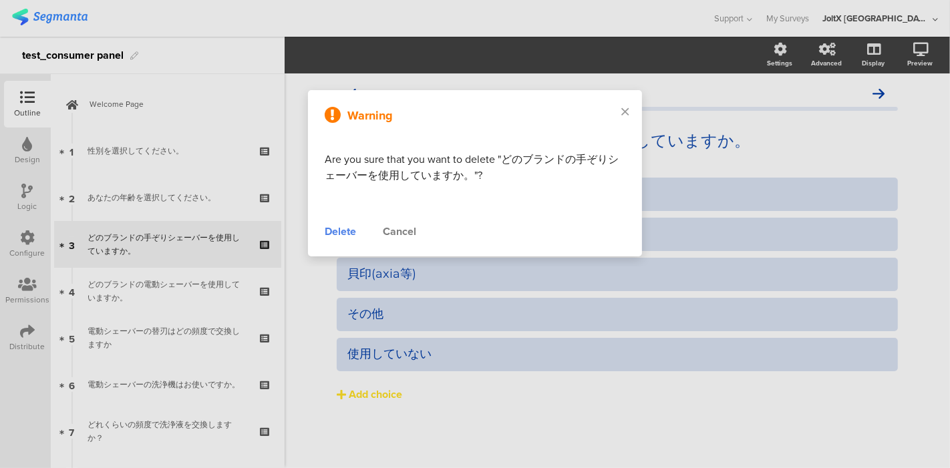
click at [347, 233] on div "Delete" at bounding box center [340, 232] width 31 height 16
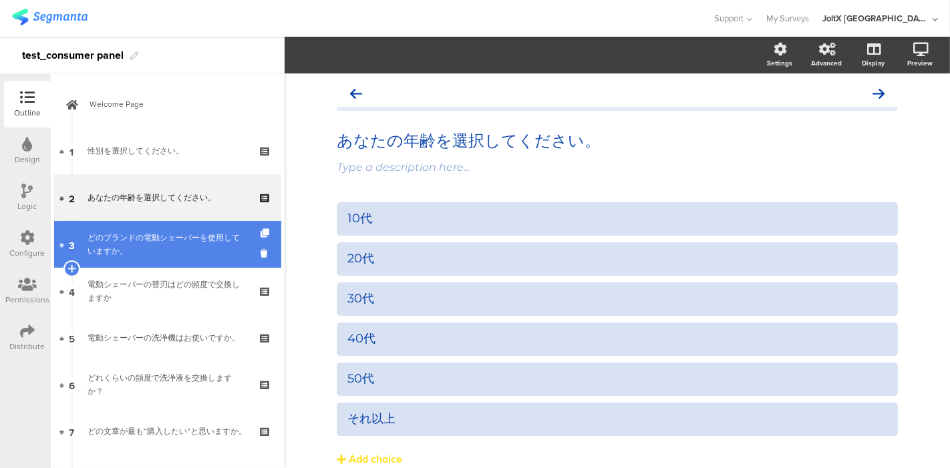
click at [141, 237] on div "どのブランドの電動シェーバーを使用していますか。" at bounding box center [168, 244] width 160 height 27
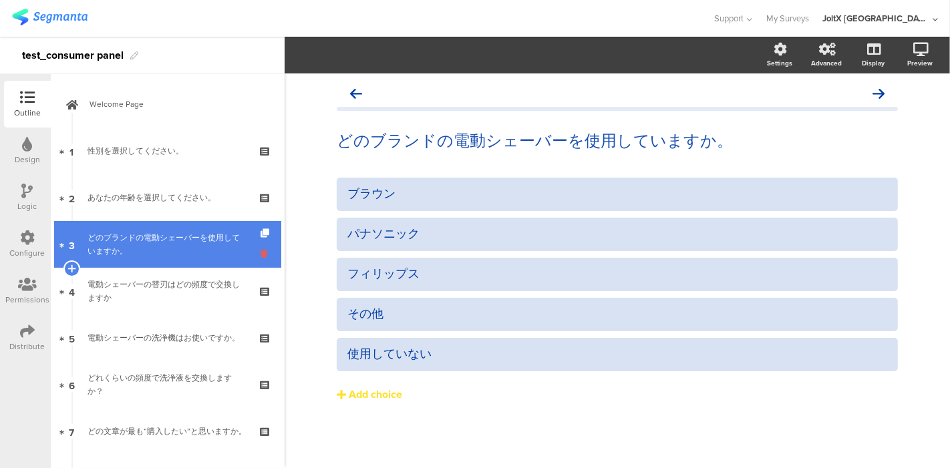
click at [261, 253] on icon at bounding box center [266, 253] width 11 height 13
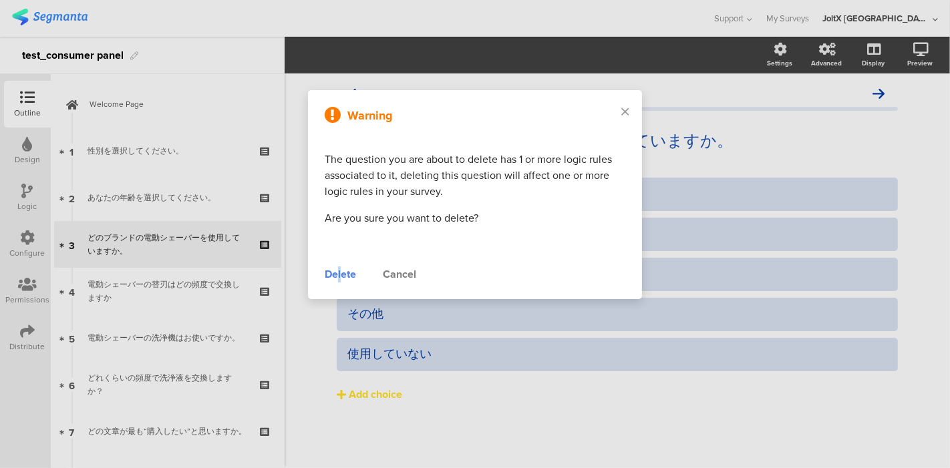
drag, startPoint x: 341, startPoint y: 279, endPoint x: 289, endPoint y: 277, distance: 51.5
click at [338, 277] on div "Delete" at bounding box center [340, 275] width 31 height 16
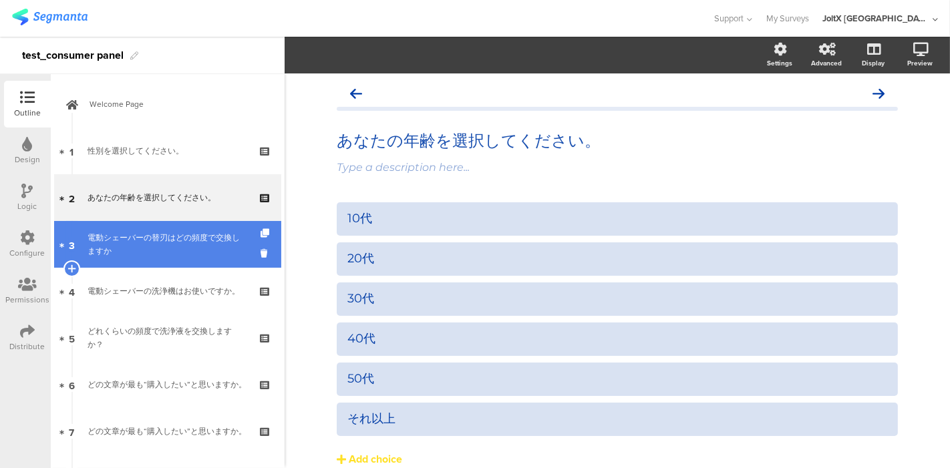
click at [167, 241] on div "電動シェーバーの替刃はどの頻度で交換しますか" at bounding box center [168, 244] width 160 height 27
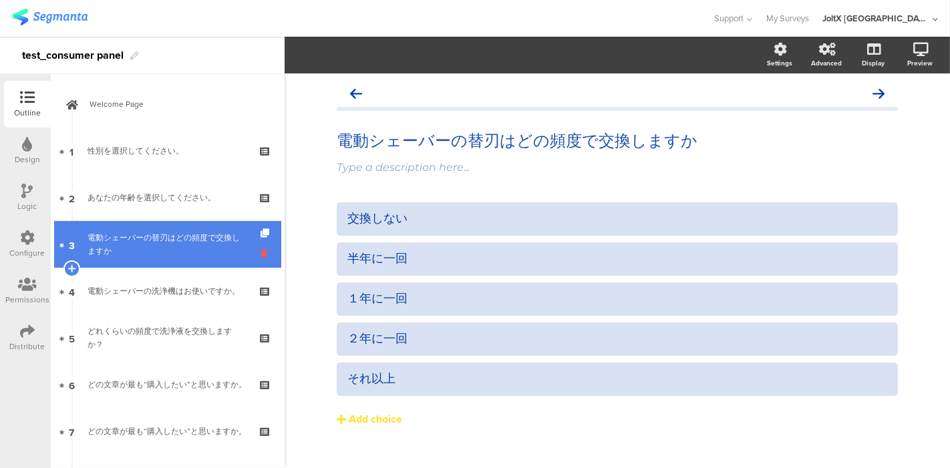
click at [261, 253] on icon at bounding box center [266, 253] width 11 height 13
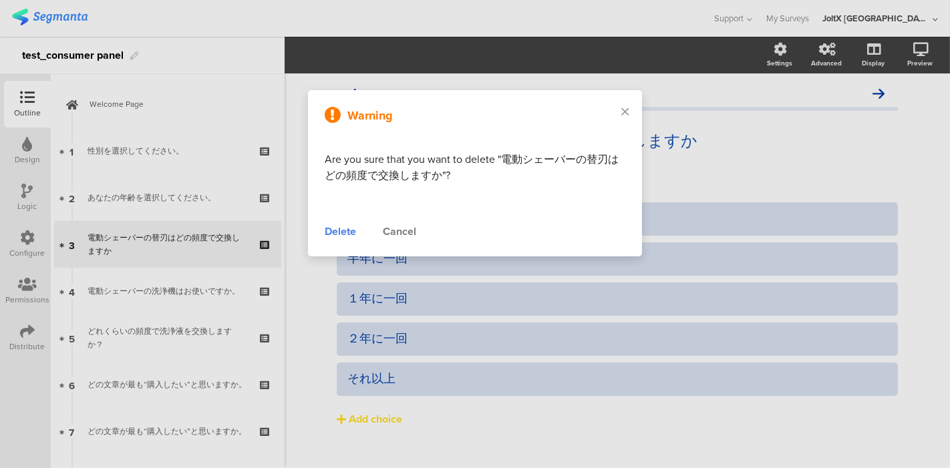
drag, startPoint x: 331, startPoint y: 234, endPoint x: 292, endPoint y: 267, distance: 50.7
click at [332, 234] on div "Delete" at bounding box center [340, 232] width 31 height 16
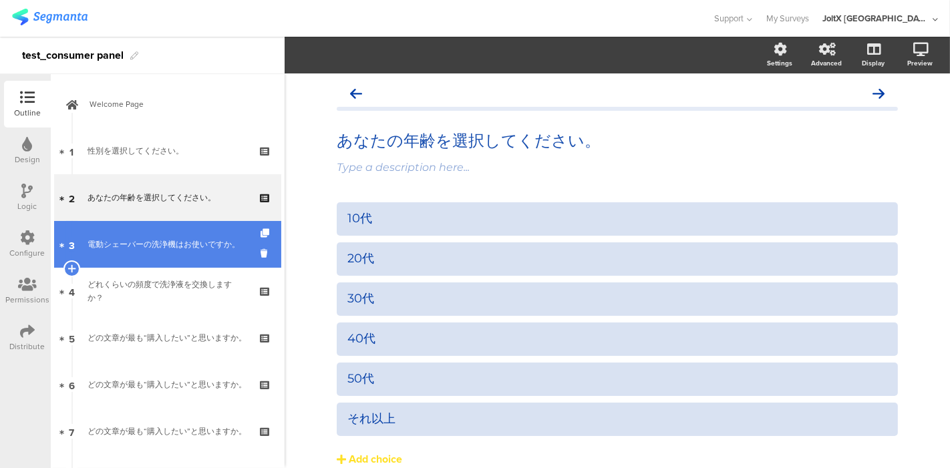
click at [168, 245] on div "電動シェーバーの洗浄機はお使いですか。" at bounding box center [168, 244] width 160 height 13
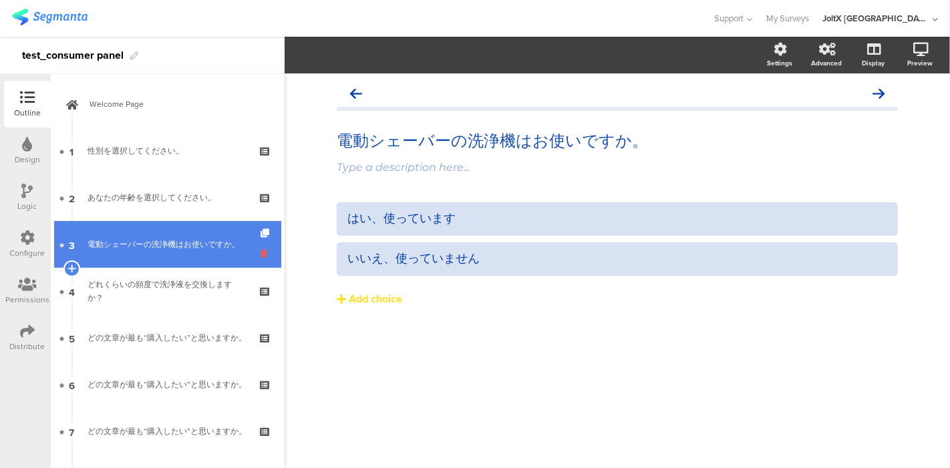
click at [261, 250] on icon at bounding box center [266, 253] width 11 height 13
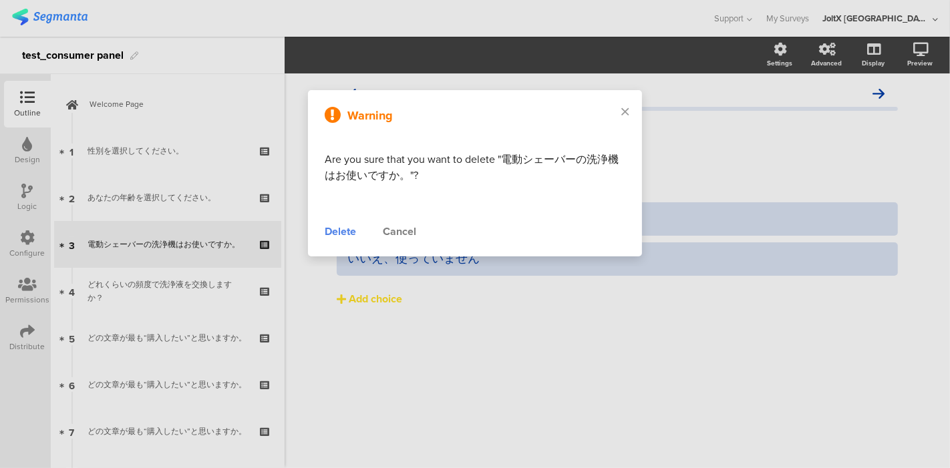
click at [341, 230] on div "Delete" at bounding box center [340, 232] width 31 height 16
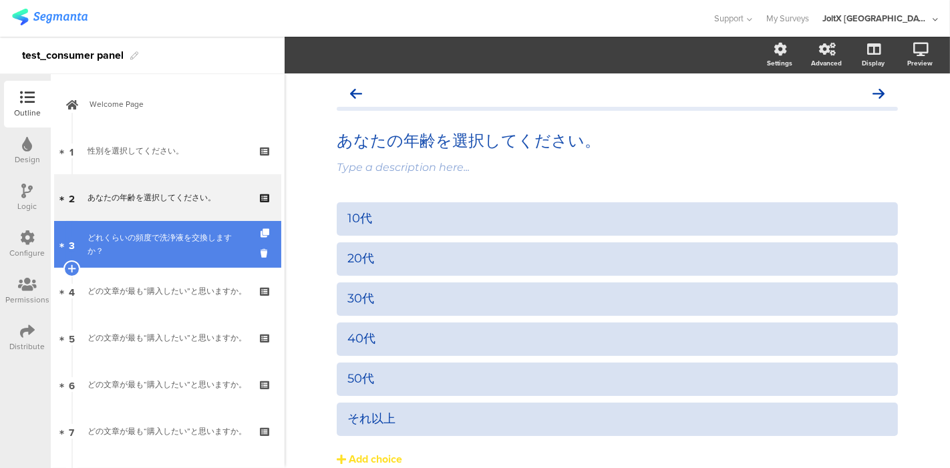
click at [154, 239] on div "どれくらいの頻度で洗浄液を交換しますか？" at bounding box center [168, 244] width 160 height 27
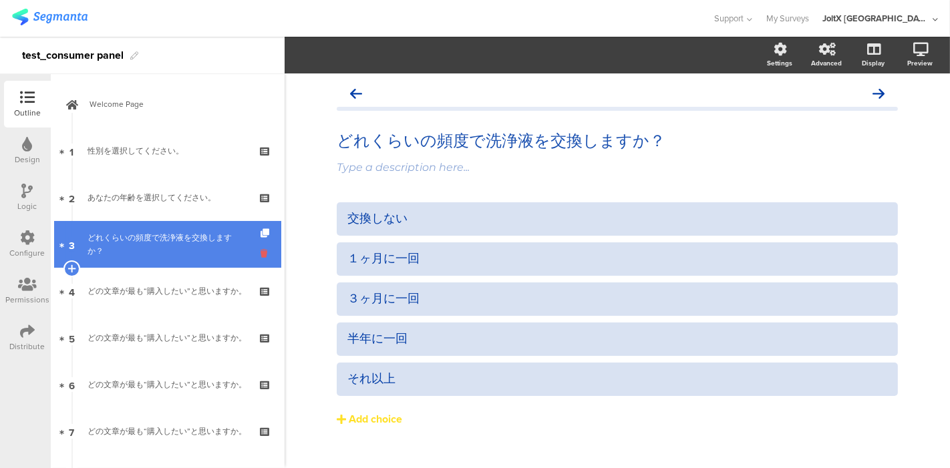
click at [261, 256] on icon at bounding box center [266, 253] width 11 height 13
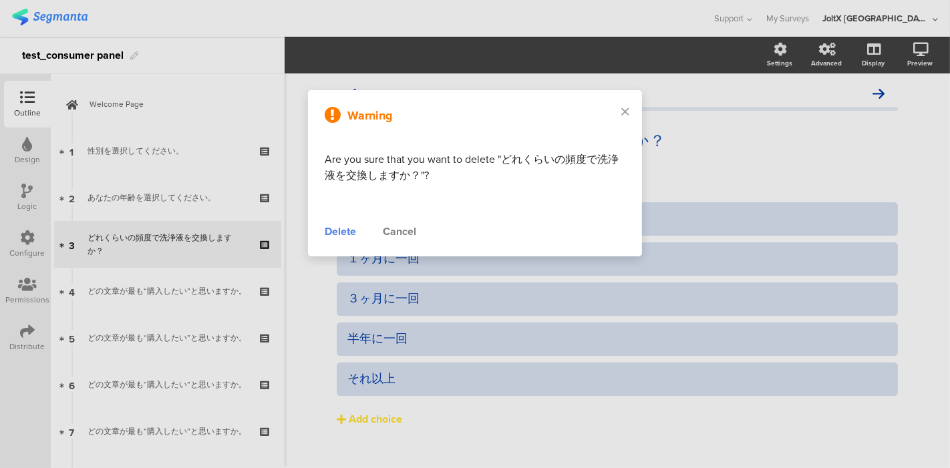
drag, startPoint x: 337, startPoint y: 231, endPoint x: 314, endPoint y: 243, distance: 26.3
click at [337, 230] on div "Delete" at bounding box center [340, 232] width 31 height 16
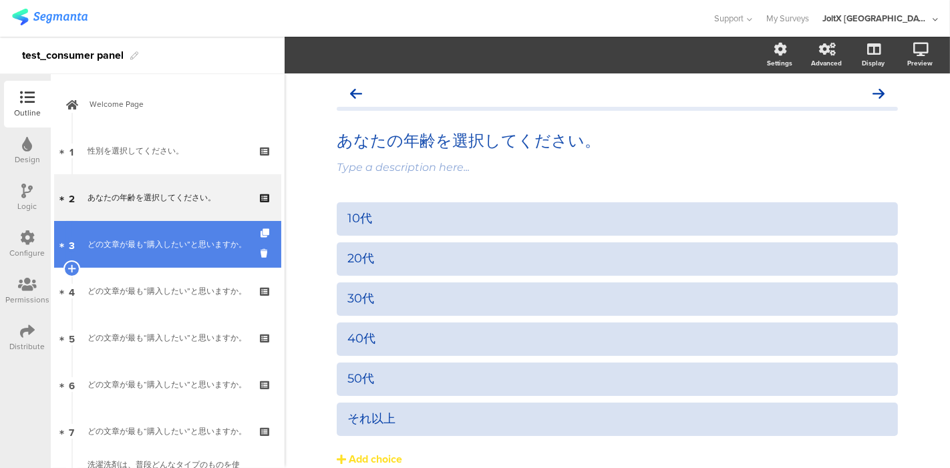
click at [168, 238] on div "どの文章が最も“購入したい”と思いますか。" at bounding box center [168, 244] width 160 height 13
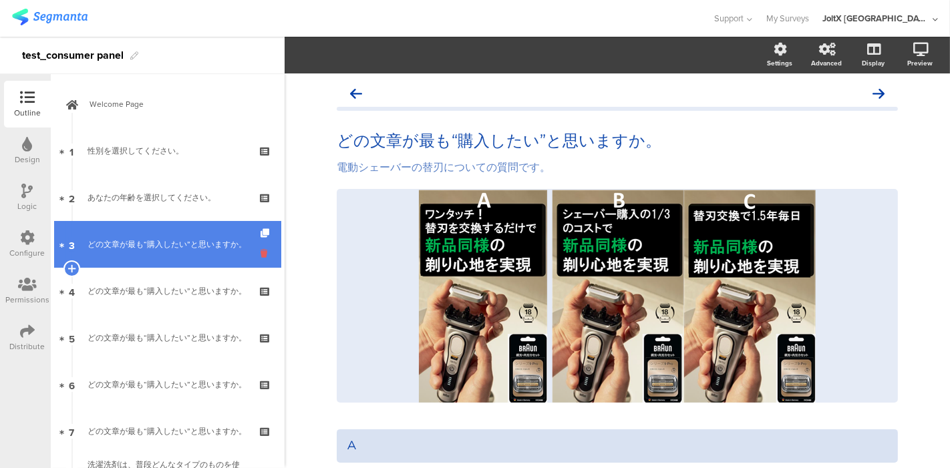
click at [261, 255] on icon at bounding box center [266, 253] width 11 height 13
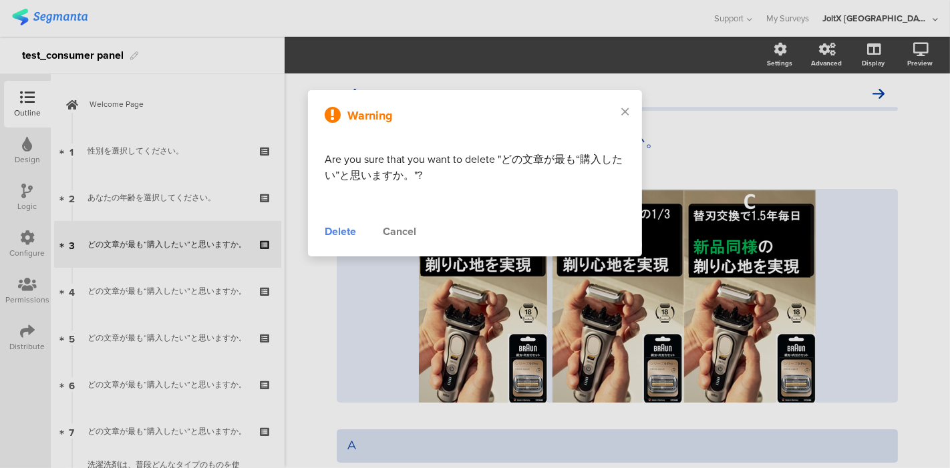
click at [345, 232] on div "Delete" at bounding box center [340, 232] width 31 height 16
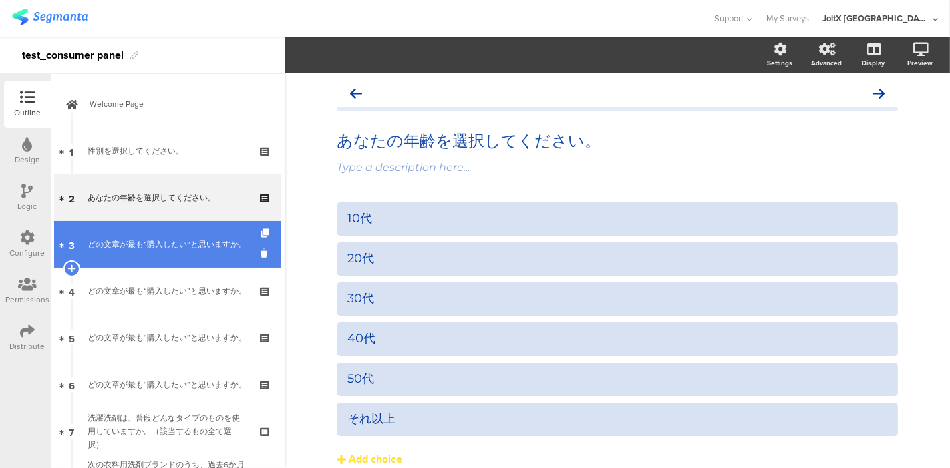
click at [172, 243] on div "どの文章が最も“購入したい”と思いますか。" at bounding box center [168, 244] width 160 height 13
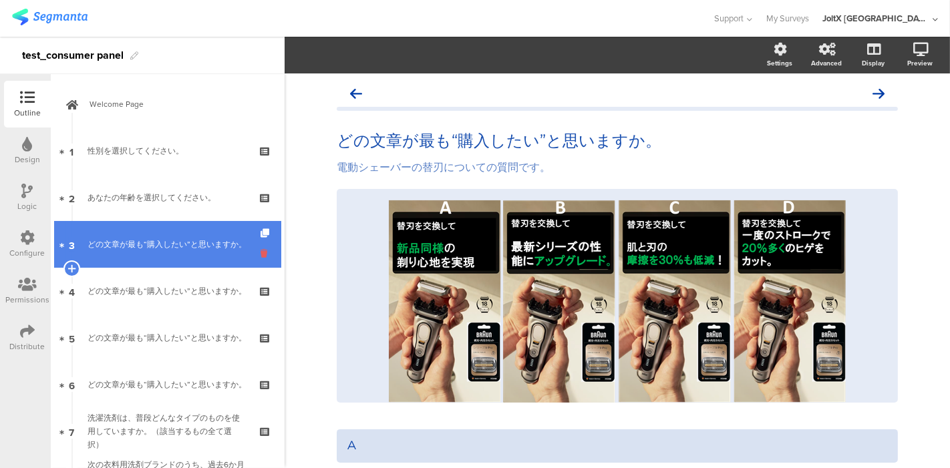
click at [261, 253] on icon at bounding box center [266, 253] width 11 height 13
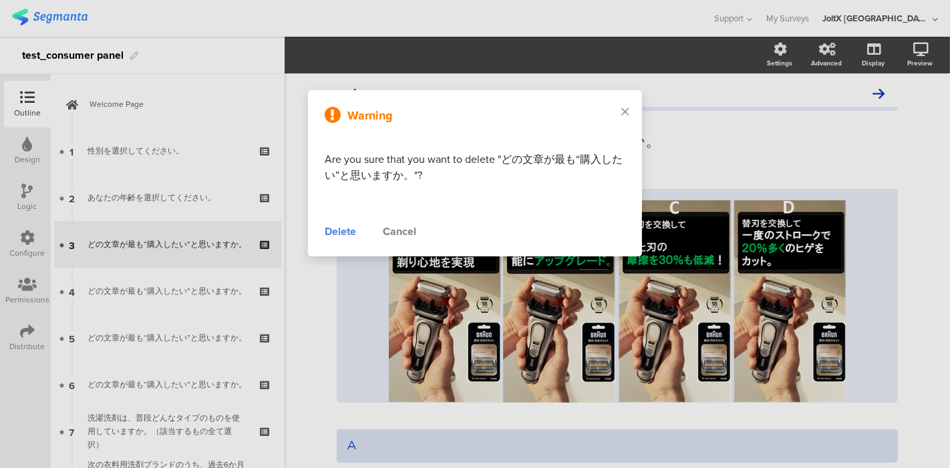
click at [339, 232] on div "Delete" at bounding box center [340, 232] width 31 height 16
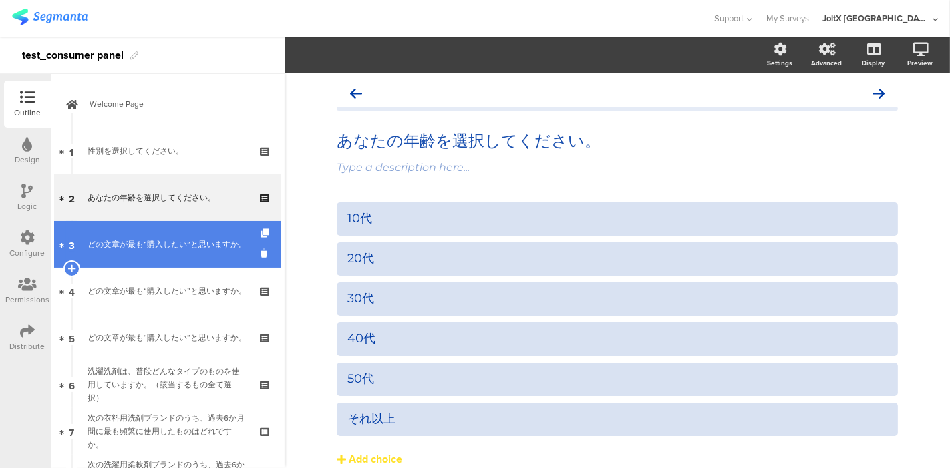
click at [185, 247] on div "どの文章が最も“購入したい”と思いますか。" at bounding box center [168, 244] width 160 height 13
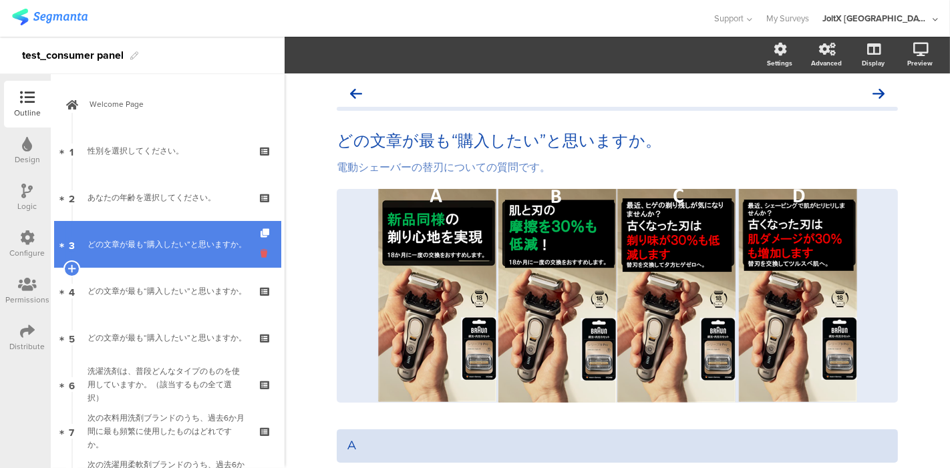
click at [261, 253] on icon at bounding box center [266, 253] width 11 height 13
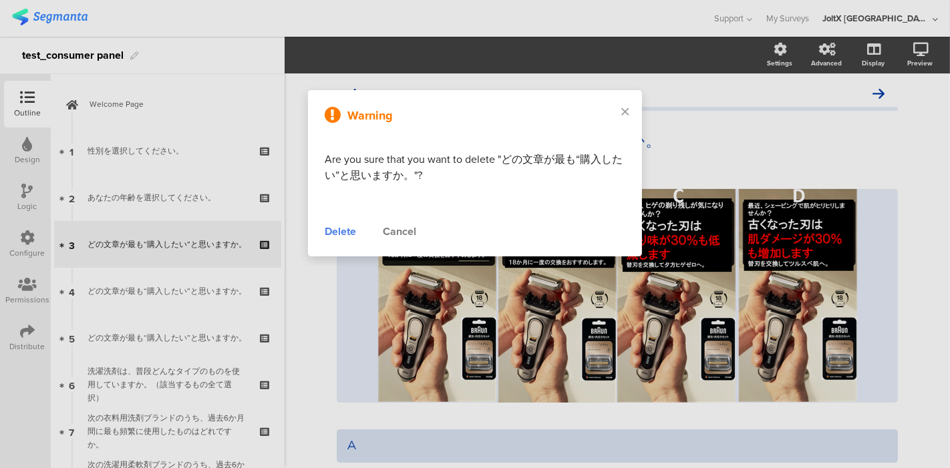
click at [331, 225] on div "Delete" at bounding box center [340, 232] width 31 height 16
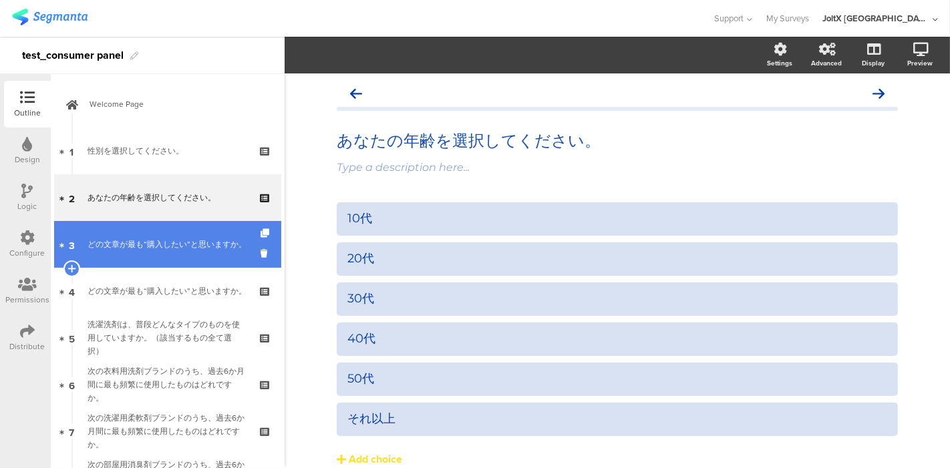
click at [186, 245] on div "どの文章が最も“購入したい”と思いますか。" at bounding box center [168, 244] width 160 height 13
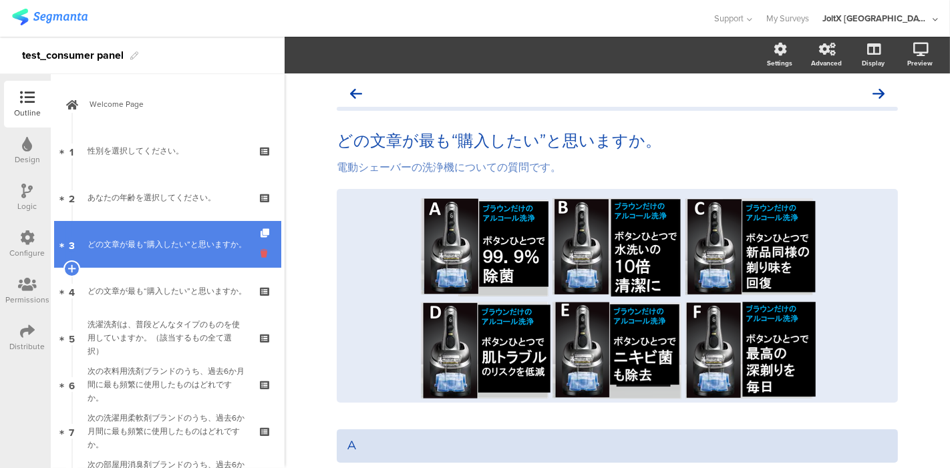
click at [261, 249] on icon at bounding box center [266, 253] width 11 height 13
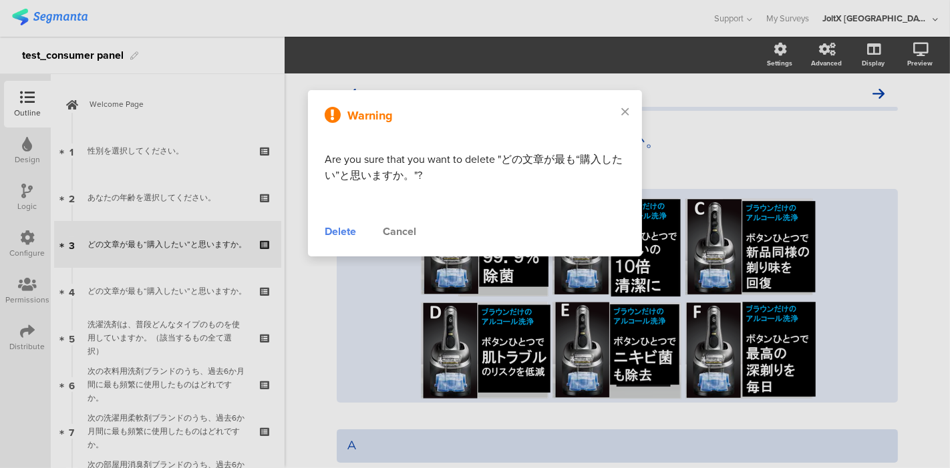
click at [329, 230] on div "Delete" at bounding box center [340, 232] width 31 height 16
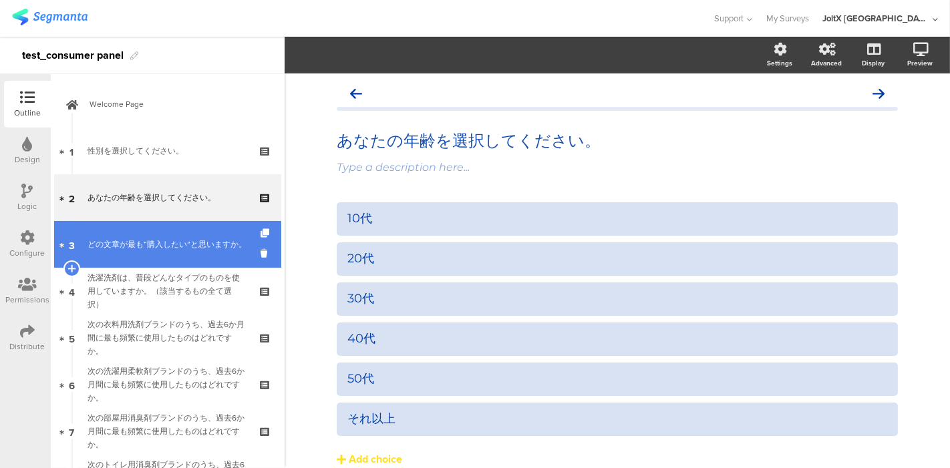
drag, startPoint x: 196, startPoint y: 251, endPoint x: 204, endPoint y: 251, distance: 8.7
click at [196, 250] on div "どの文章が最も“購入したい”と思いますか。" at bounding box center [168, 244] width 160 height 13
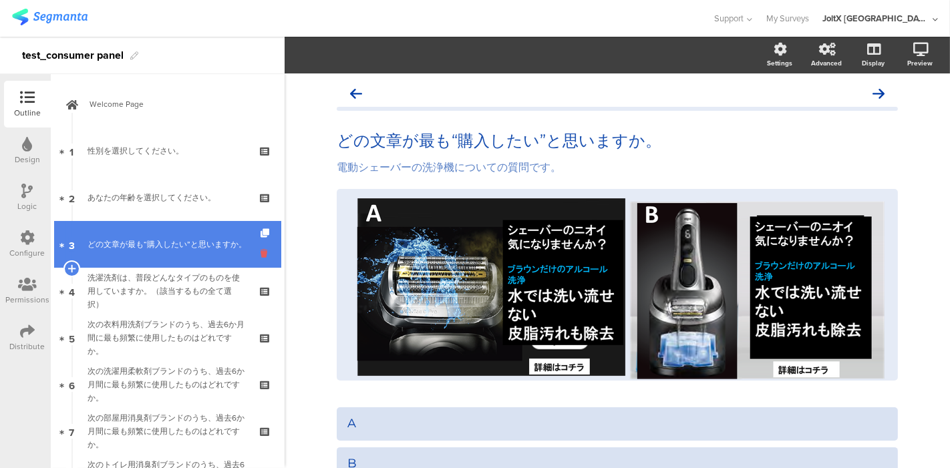
click at [261, 251] on icon at bounding box center [266, 253] width 11 height 13
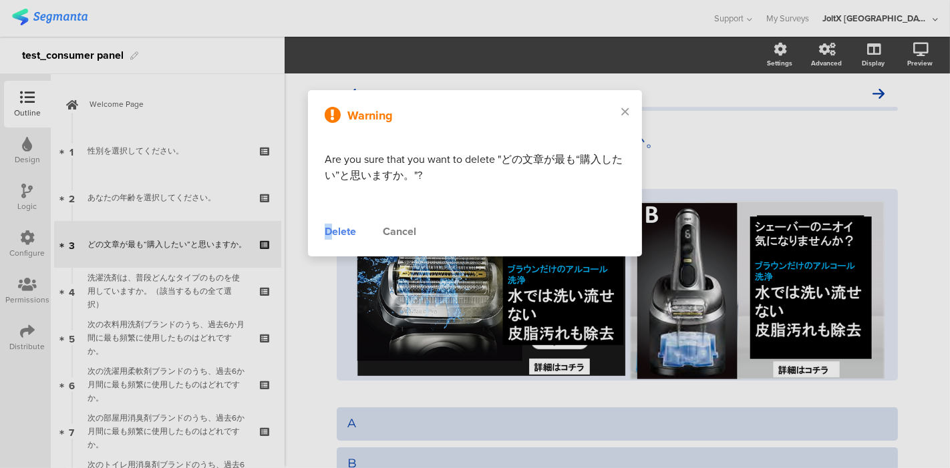
drag, startPoint x: 328, startPoint y: 234, endPoint x: 279, endPoint y: 256, distance: 53.5
click at [329, 234] on div "Delete" at bounding box center [340, 232] width 31 height 16
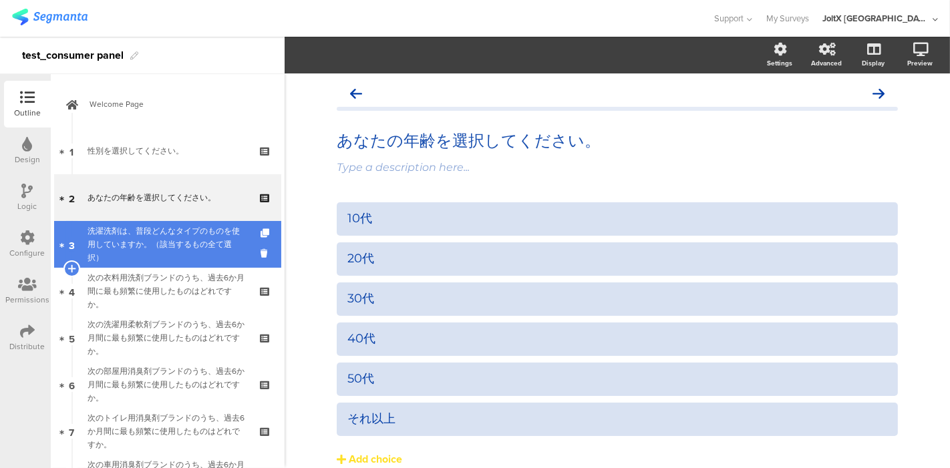
click at [201, 246] on div "洗濯洗剤は、普段どんなタイプのものを使用していますか。（該当するもの全て選択）" at bounding box center [168, 245] width 160 height 40
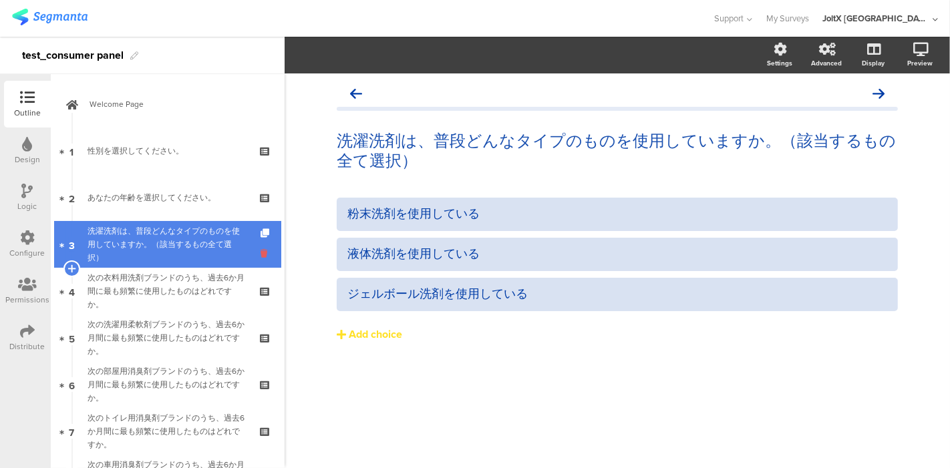
click at [261, 257] on icon at bounding box center [266, 253] width 11 height 13
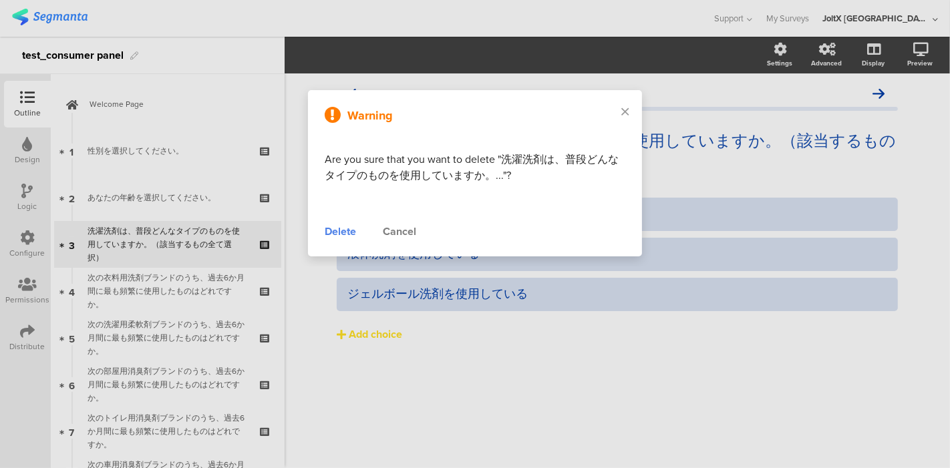
click at [331, 230] on div "Delete" at bounding box center [340, 232] width 31 height 16
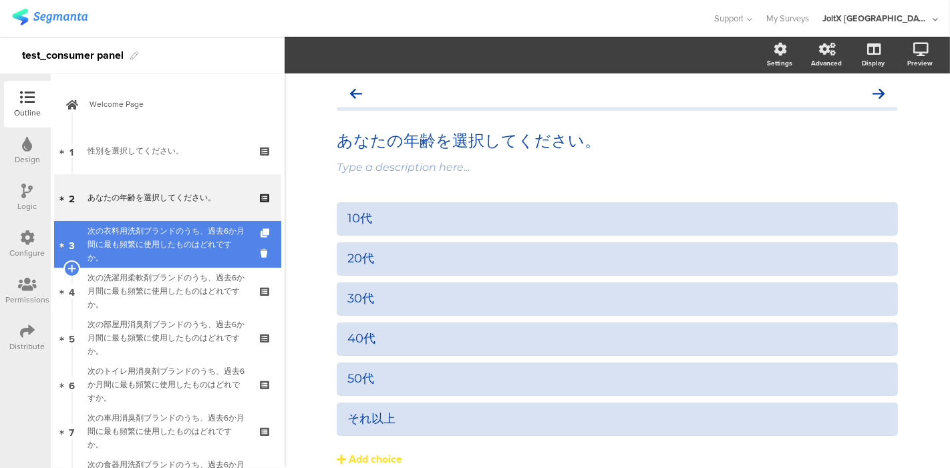
click at [192, 246] on div "次の衣料用洗剤ブランドのうち、過去6か月間に最も頻繁に使用したものはどれですか。" at bounding box center [168, 245] width 160 height 40
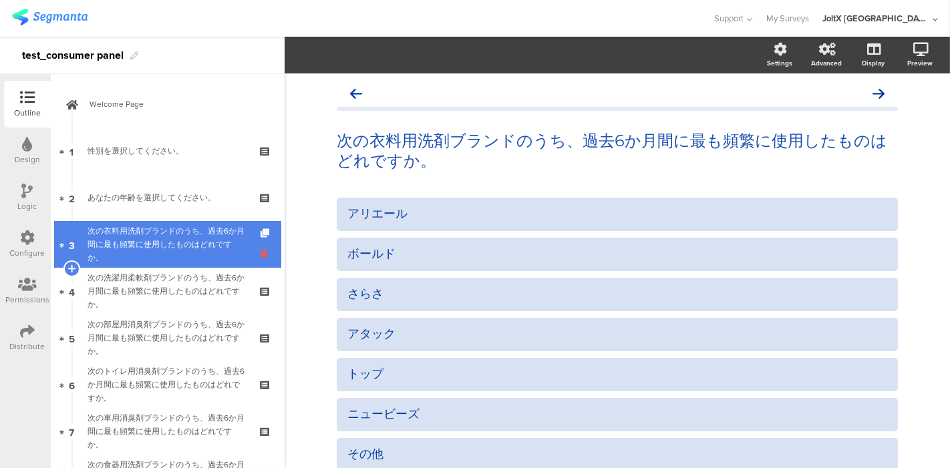
click at [261, 255] on icon at bounding box center [266, 253] width 11 height 13
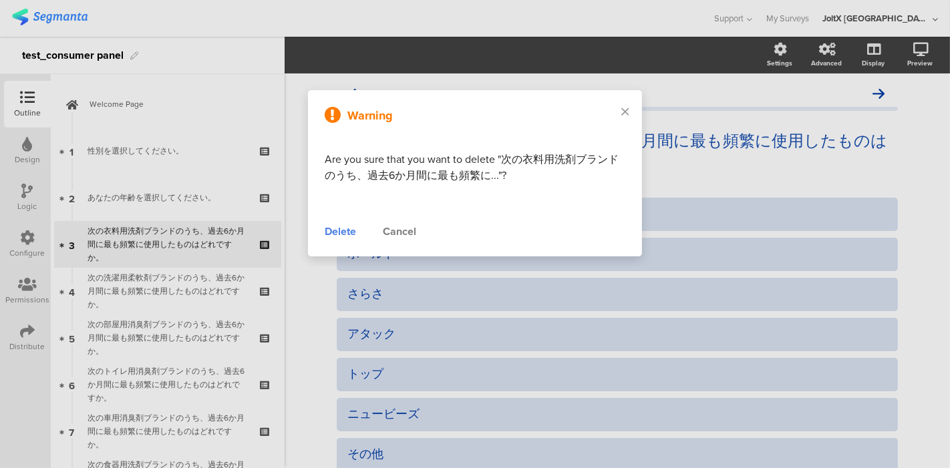
click at [337, 232] on div "Delete" at bounding box center [340, 232] width 31 height 16
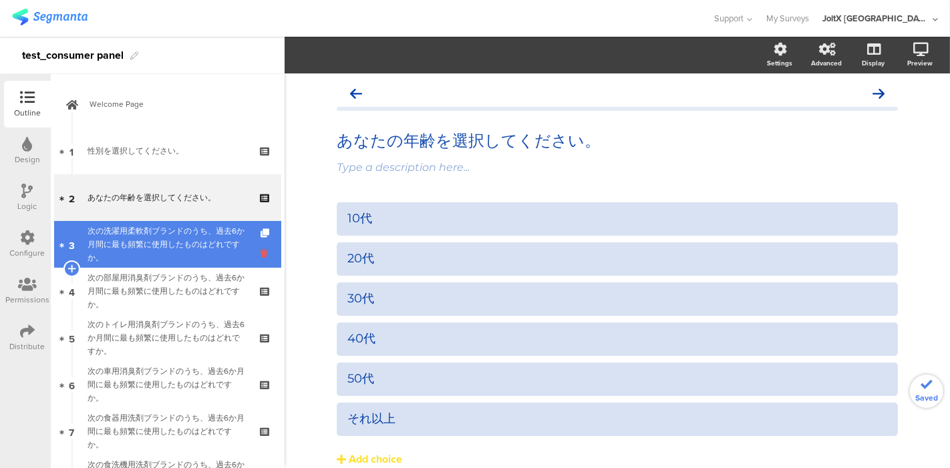
click at [261, 253] on icon at bounding box center [266, 253] width 11 height 13
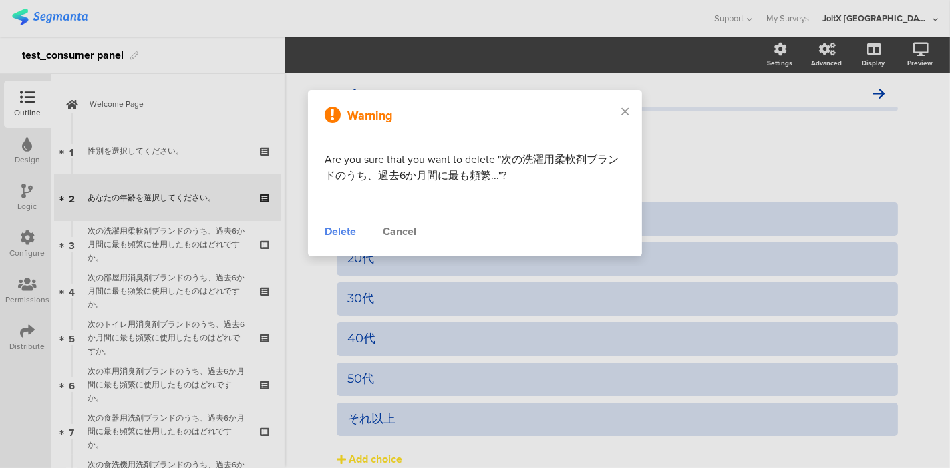
click at [393, 232] on div "Cancel" at bounding box center [399, 232] width 33 height 16
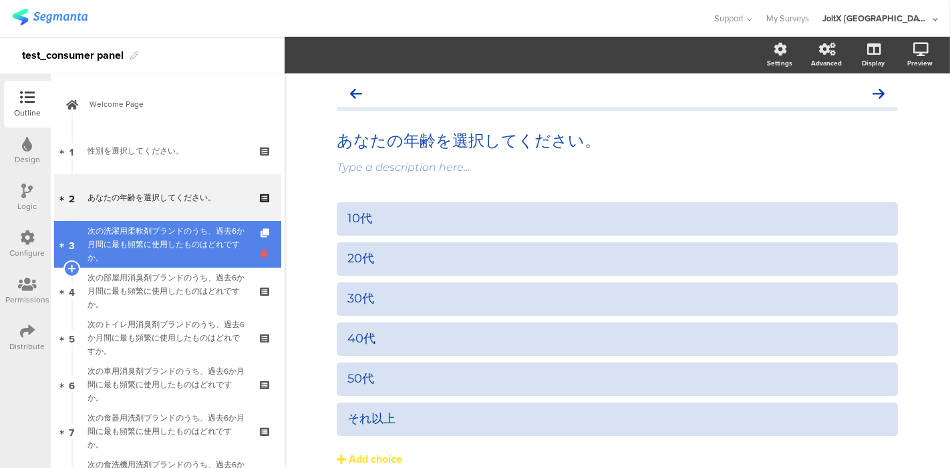
click at [261, 252] on icon at bounding box center [266, 253] width 11 height 13
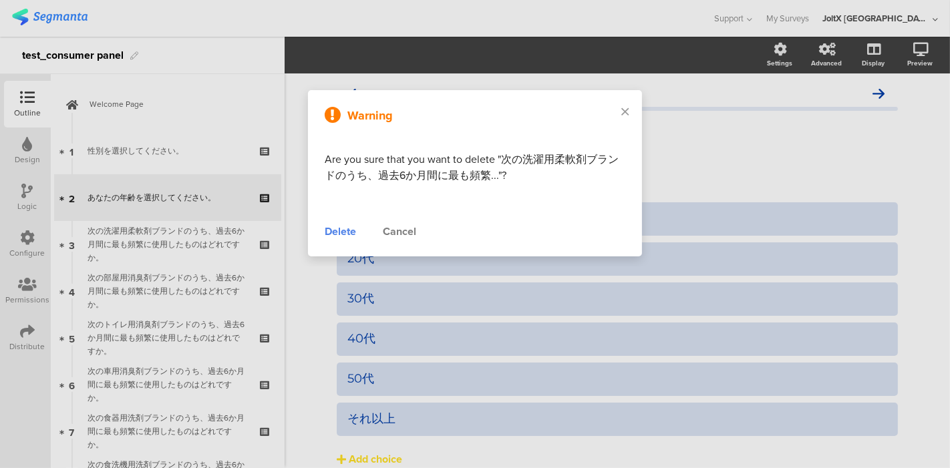
click at [338, 231] on div "Delete" at bounding box center [340, 232] width 31 height 16
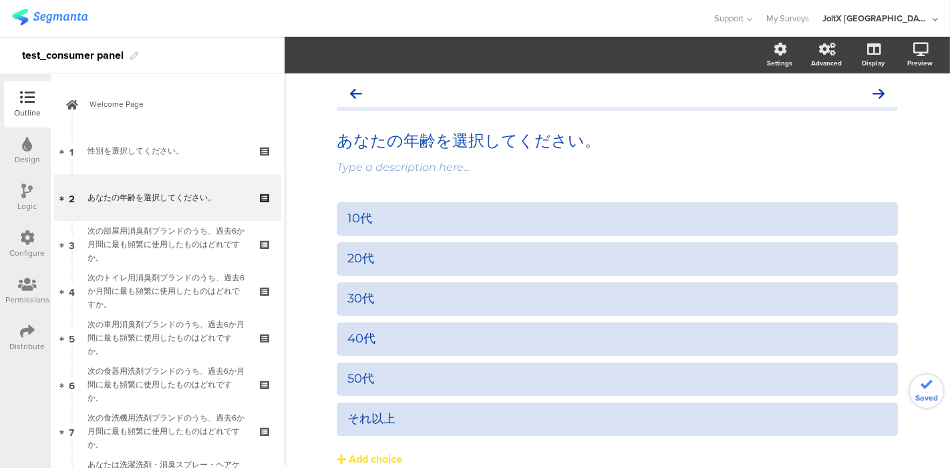
click at [166, 245] on div "次の部屋用消臭剤ブランドのうち、過去6か月間に最も頻繁に使用したものはどれですか。" at bounding box center [168, 245] width 160 height 40
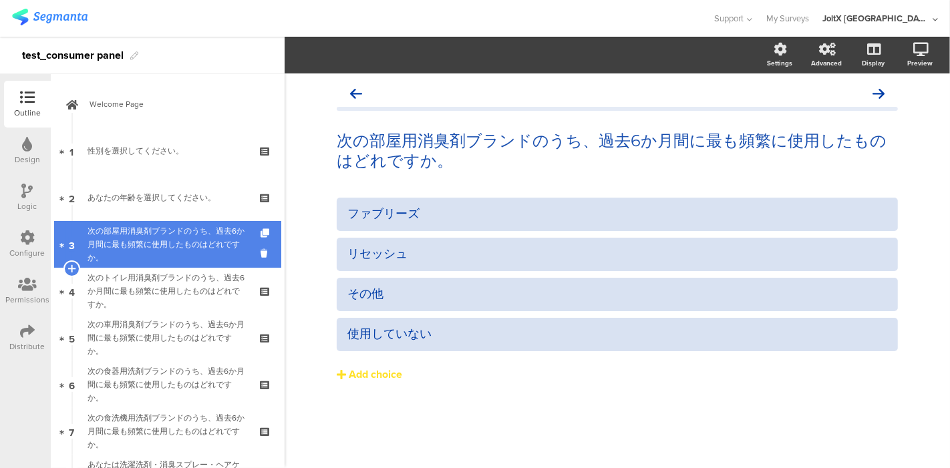
click at [206, 251] on div "次の部屋用消臭剤ブランドのうち、過去6か月間に最も頻繁に使用したものはどれですか。" at bounding box center [168, 245] width 160 height 40
click at [261, 253] on icon at bounding box center [266, 253] width 11 height 13
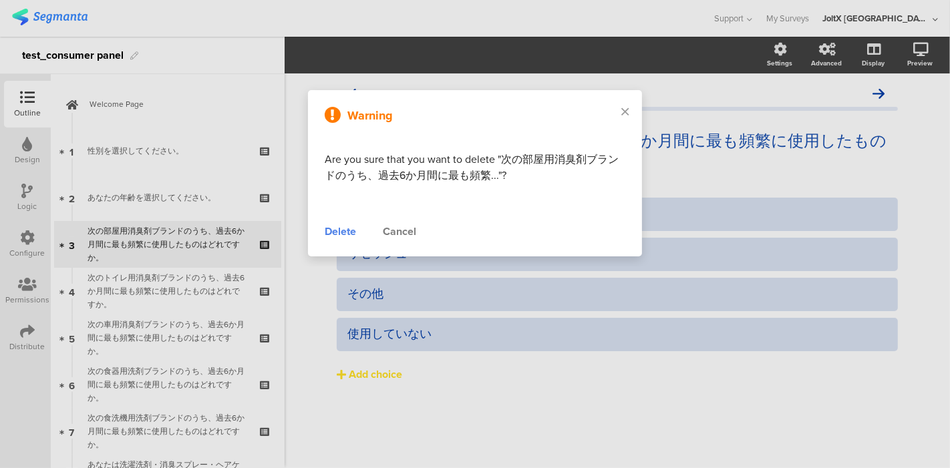
click at [339, 228] on div "Delete" at bounding box center [340, 232] width 31 height 16
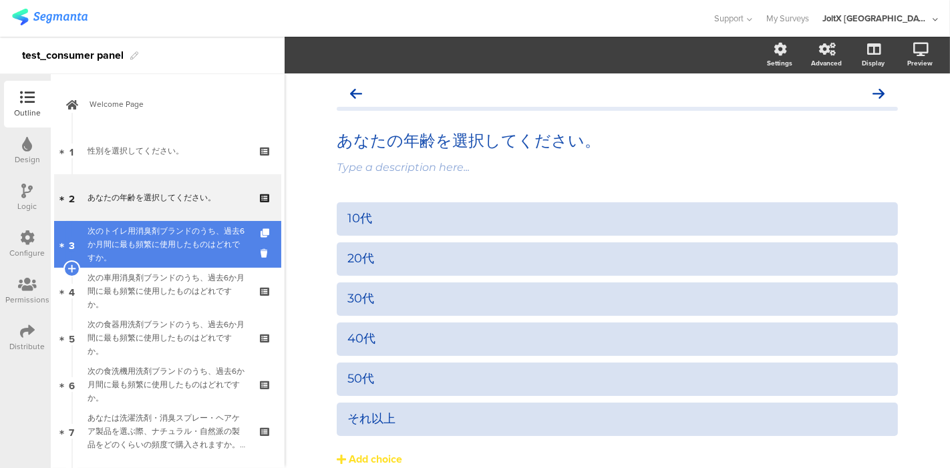
click at [186, 247] on div "次のトイレ用消臭剤ブランドのうち、過去6か月間に最も頻繁に使用したものはどれですか。" at bounding box center [168, 245] width 160 height 40
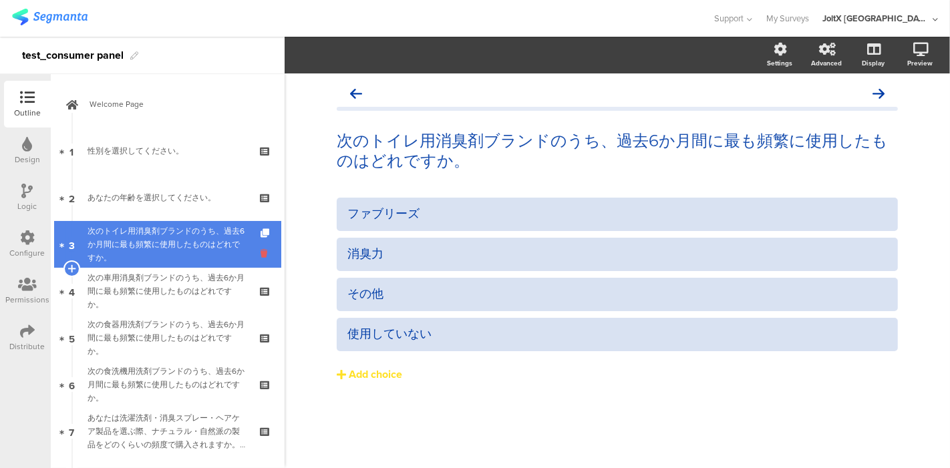
click at [261, 254] on icon at bounding box center [266, 253] width 11 height 13
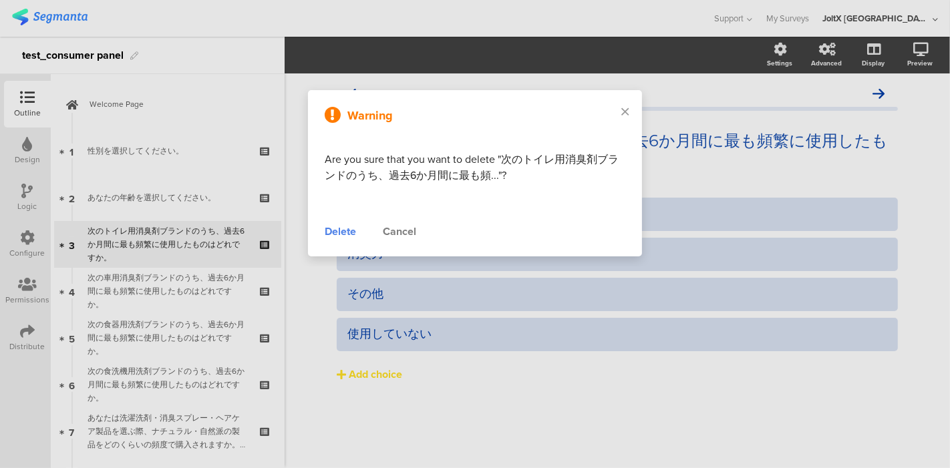
click at [345, 230] on div "Delete" at bounding box center [340, 232] width 31 height 16
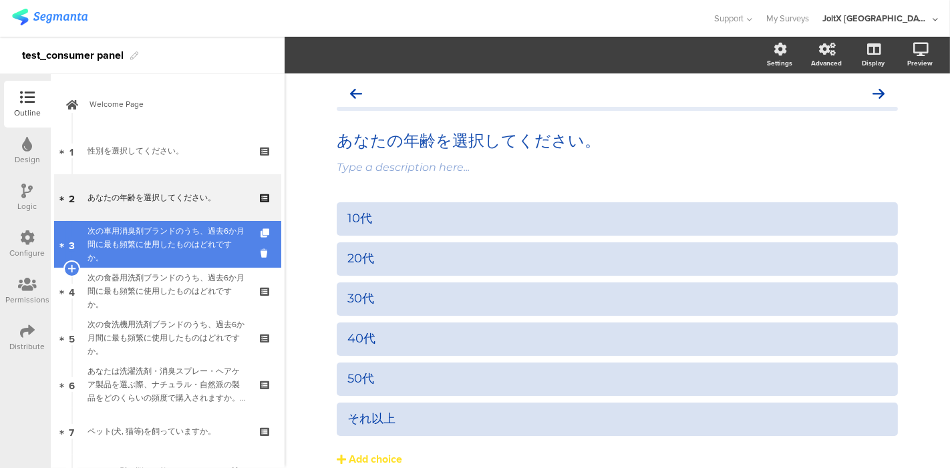
click at [199, 249] on div "次の車用消臭剤ブランドのうち、過去6か月間に最も頻繁に使用したものはどれですか。" at bounding box center [168, 245] width 160 height 40
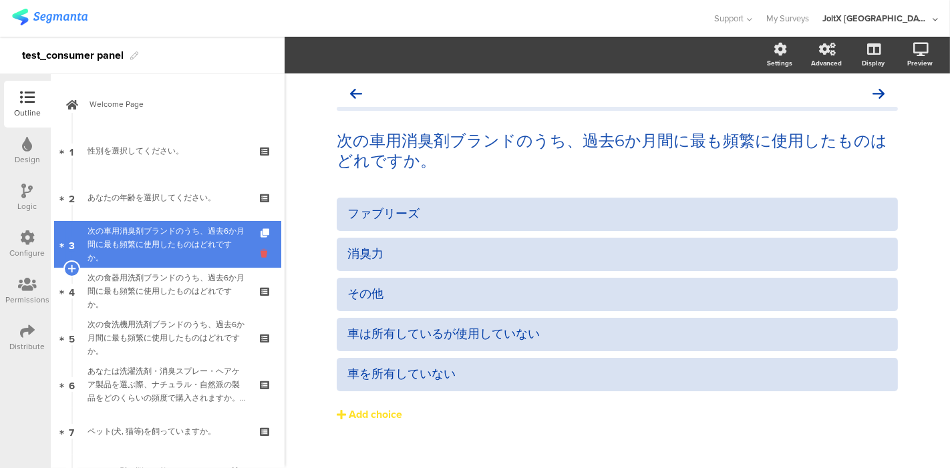
click at [261, 255] on icon at bounding box center [266, 253] width 11 height 13
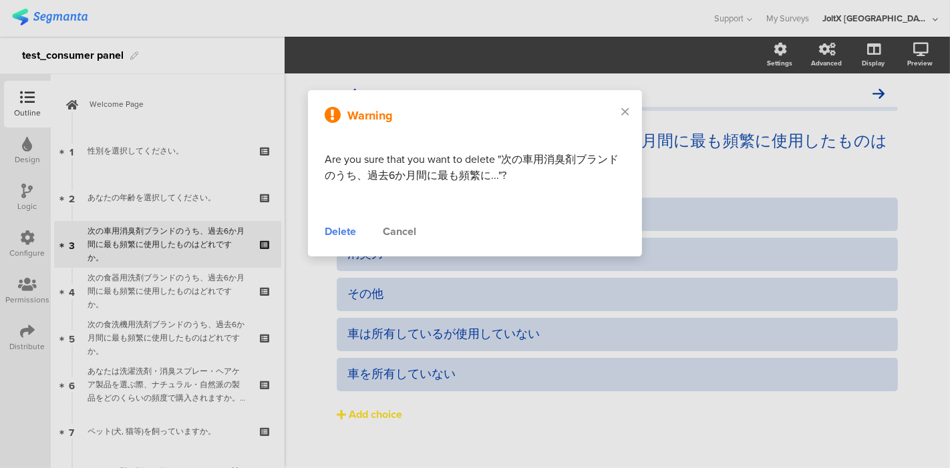
click at [345, 233] on div "Delete" at bounding box center [340, 232] width 31 height 16
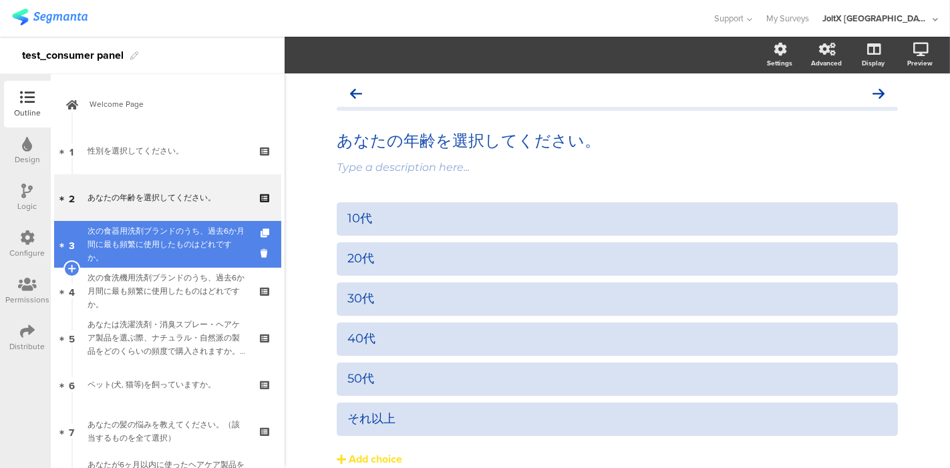
click at [202, 249] on div "次の食器用洗剤ブランドのうち、過去6か月間に最も頻繁に使用したものはどれですか。" at bounding box center [168, 245] width 160 height 40
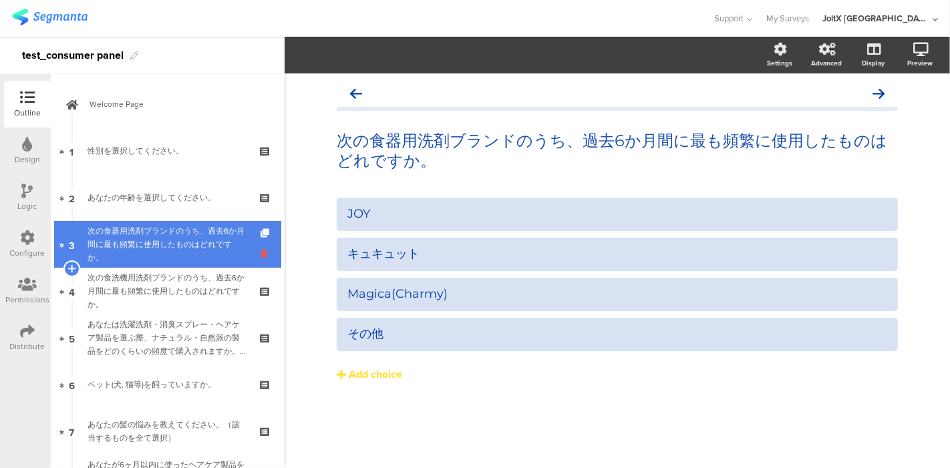
click at [261, 255] on icon at bounding box center [266, 253] width 11 height 13
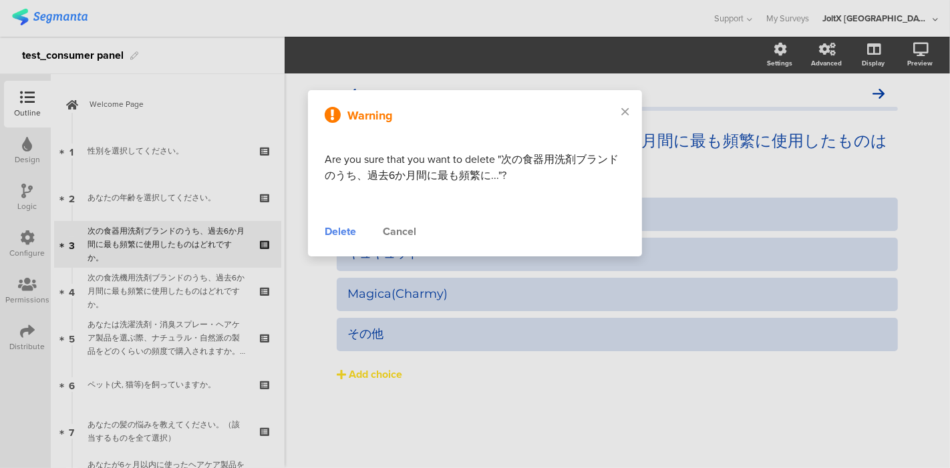
click at [335, 235] on div "Delete" at bounding box center [340, 232] width 31 height 16
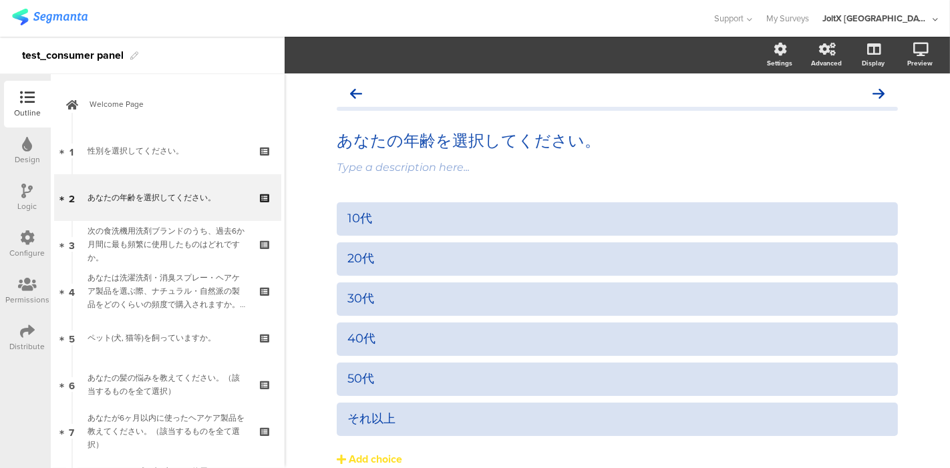
click at [175, 249] on div "次の食洗機用洗剤ブランドのうち、過去6か月間に最も頻繁に使用したものはどれですか。" at bounding box center [168, 245] width 160 height 40
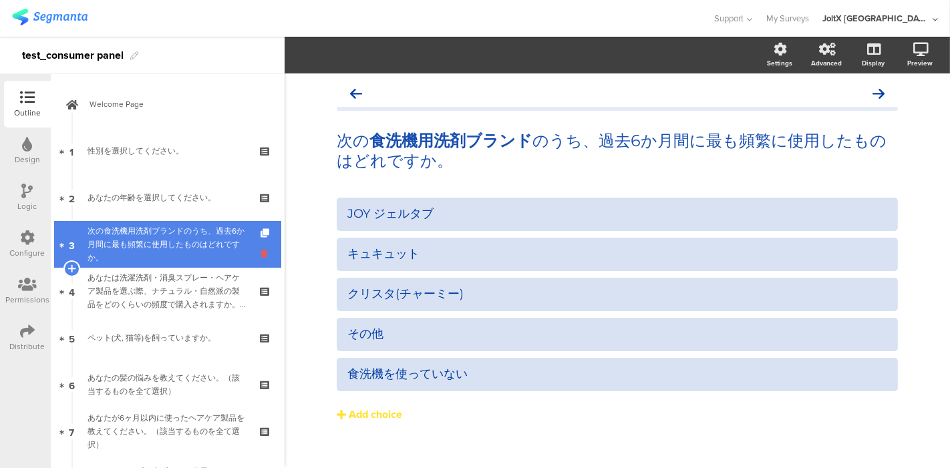
click at [261, 253] on icon at bounding box center [266, 253] width 11 height 13
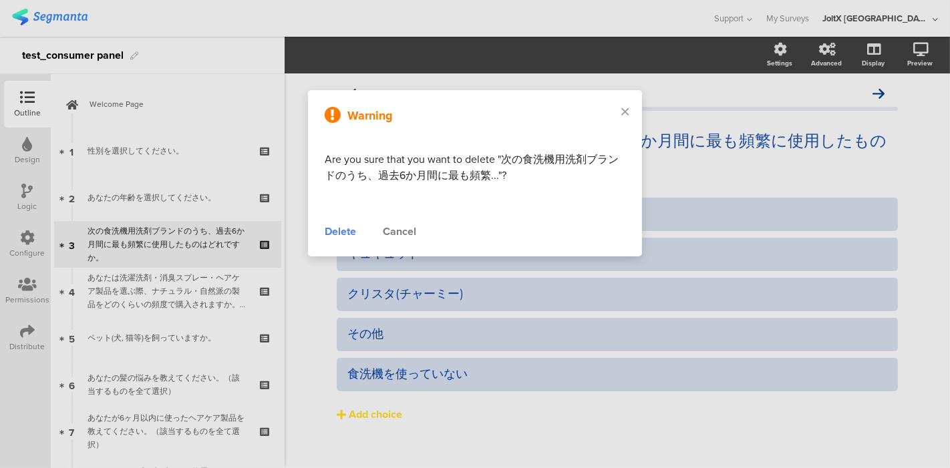
click at [331, 229] on div "Delete" at bounding box center [340, 232] width 31 height 16
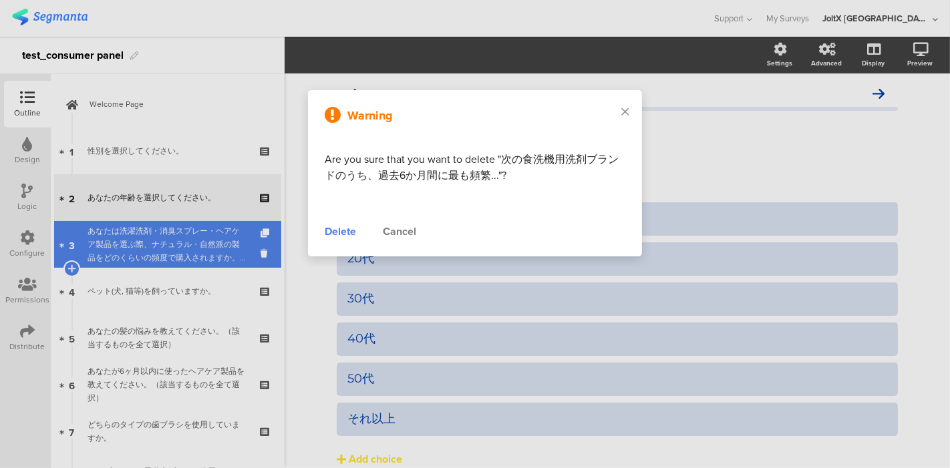
click at [178, 251] on div "あなたは洗濯洗剤・消臭スプレー・ヘアケア製品を選ぶ際、ナチュラル・自然派の製品をどのくらいの頻度で購入されますか。（いずれか一つを選択）" at bounding box center [168, 245] width 160 height 40
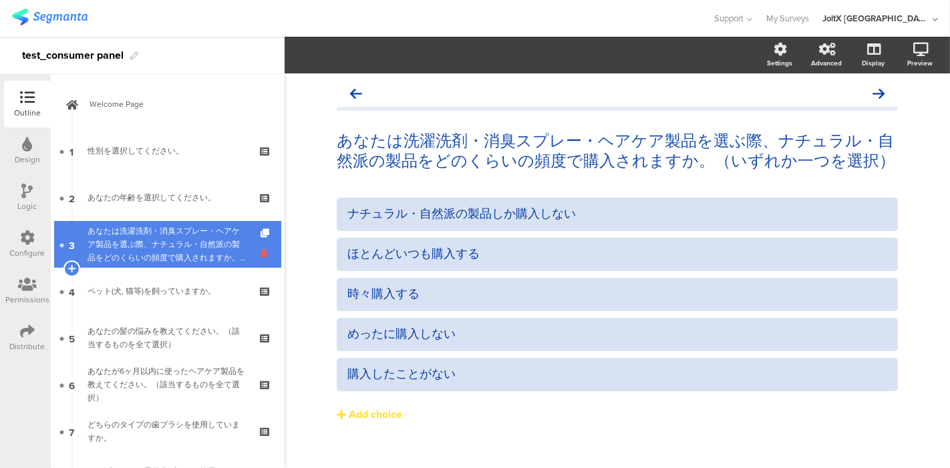
click at [261, 254] on icon at bounding box center [266, 253] width 11 height 13
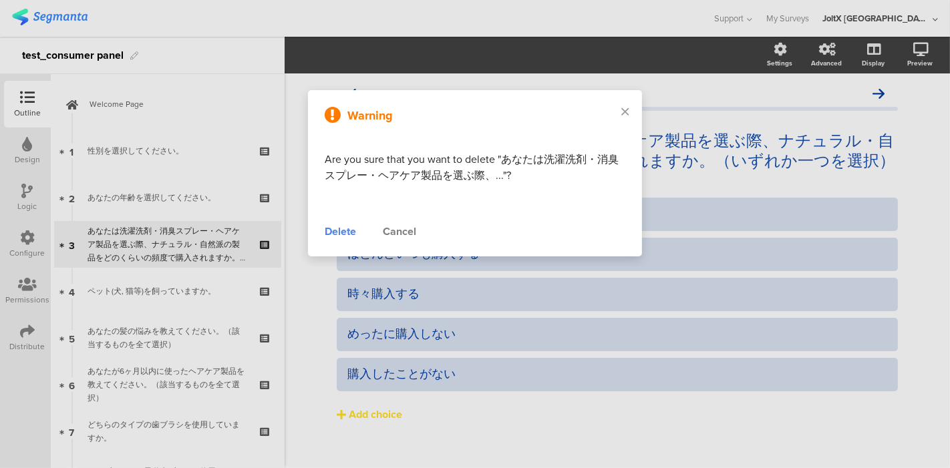
drag, startPoint x: 329, startPoint y: 229, endPoint x: 319, endPoint y: 237, distance: 13.0
click at [329, 230] on div "Delete" at bounding box center [340, 232] width 31 height 16
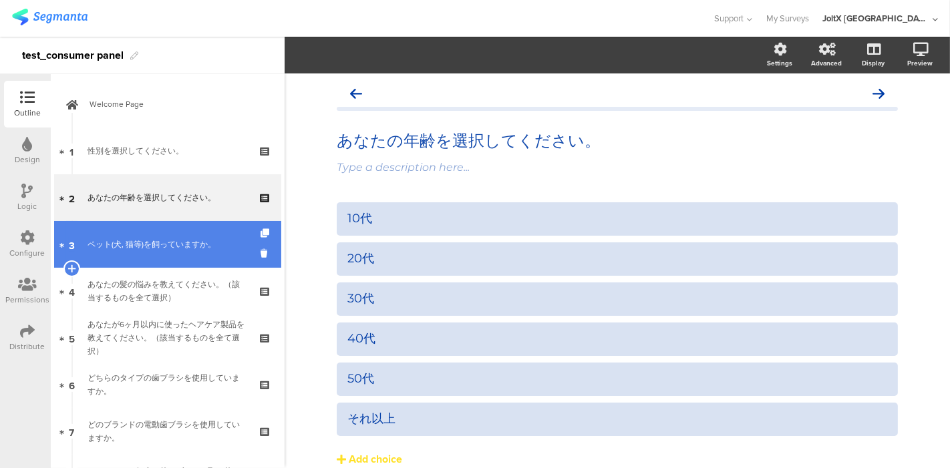
click at [179, 246] on div "ペット(犬, 猫等)を飼っていますか。" at bounding box center [168, 244] width 160 height 13
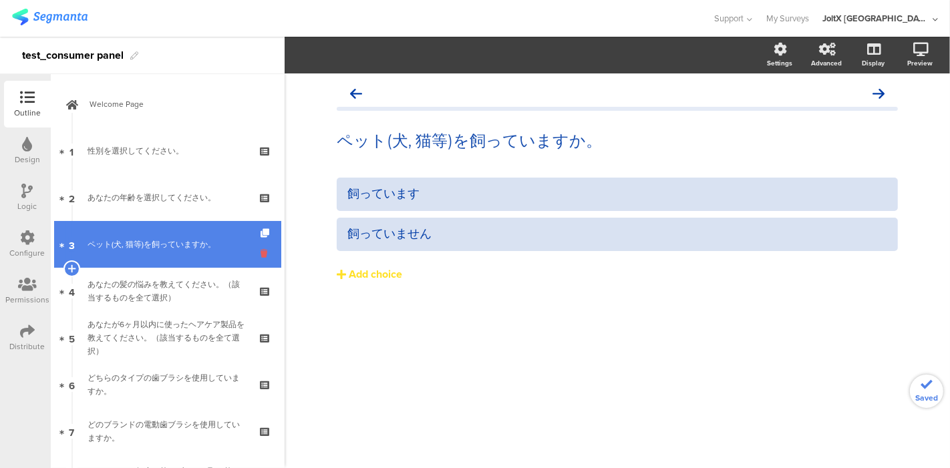
click at [261, 253] on icon at bounding box center [266, 253] width 11 height 13
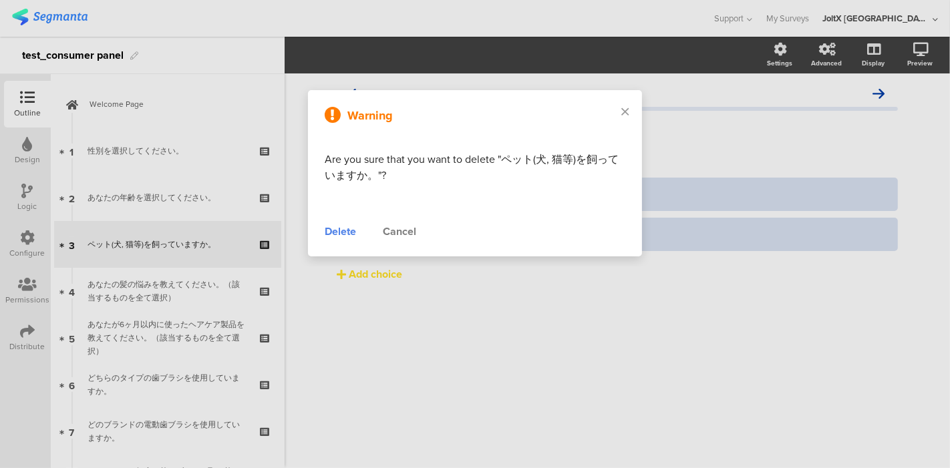
click at [333, 230] on div "Delete" at bounding box center [340, 232] width 31 height 16
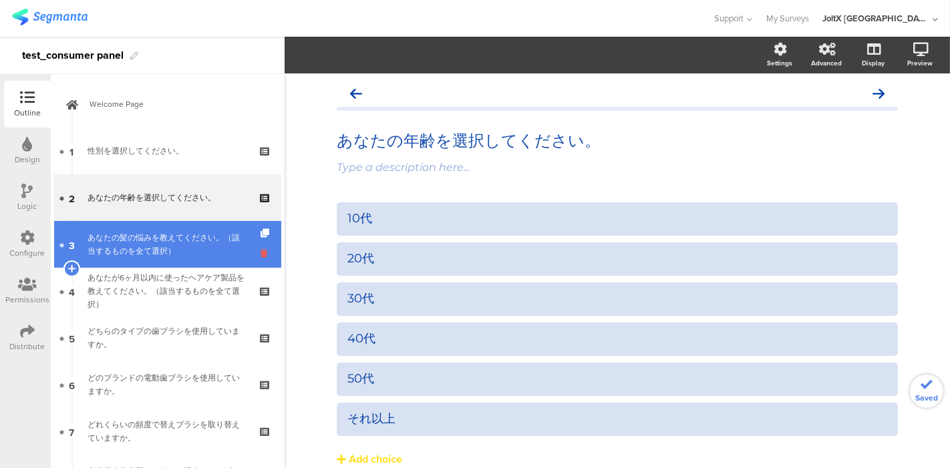
click at [261, 250] on icon at bounding box center [266, 253] width 11 height 13
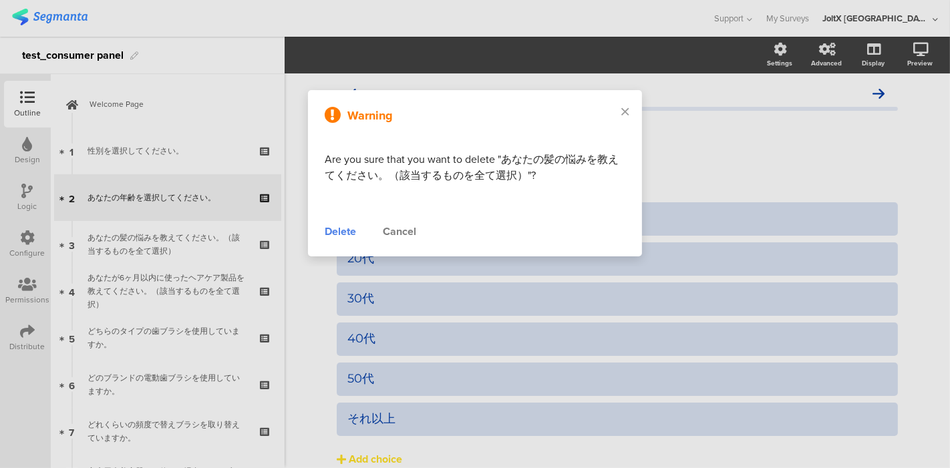
click at [390, 229] on div "Cancel" at bounding box center [399, 232] width 33 height 16
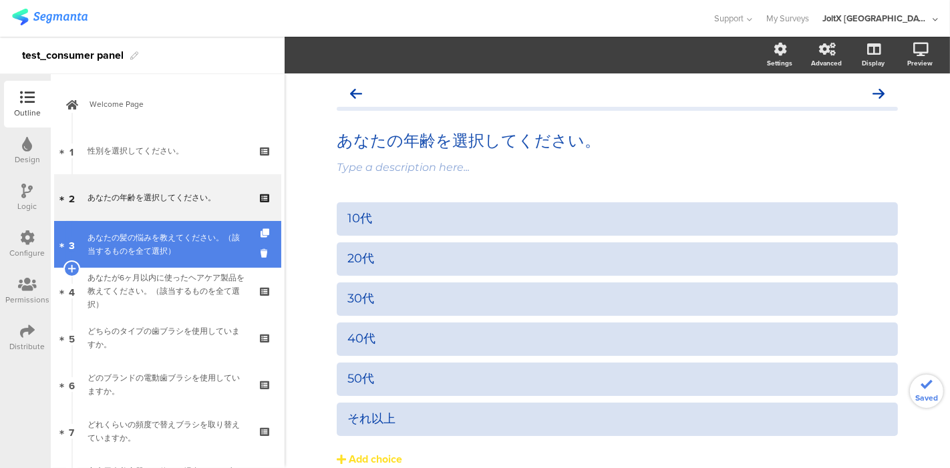
click at [191, 251] on div "あなたの髪の悩みを教えてください。（該当するものを全て選択）" at bounding box center [168, 244] width 160 height 27
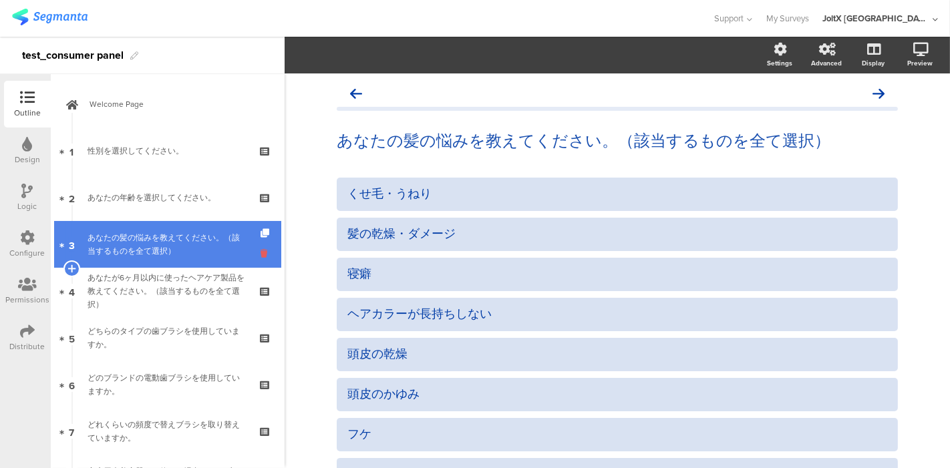
click at [261, 253] on icon at bounding box center [266, 253] width 11 height 13
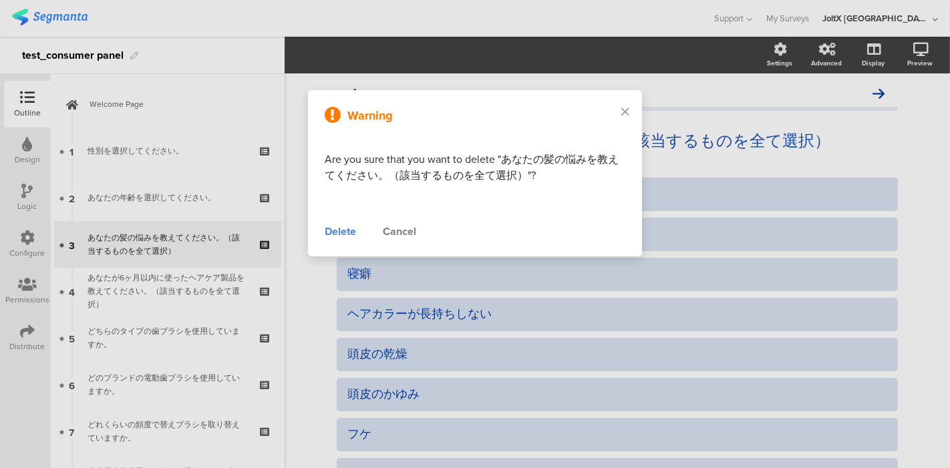
click at [347, 229] on div "Delete" at bounding box center [340, 232] width 31 height 16
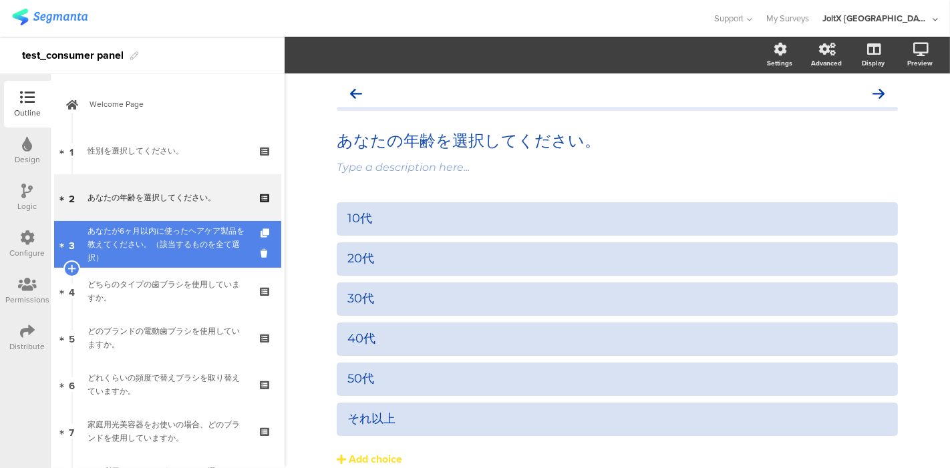
click at [168, 247] on div "あなたが6ヶ月以内に使ったヘアケア製品を教えてください。（該当するものを全て選択）" at bounding box center [168, 245] width 160 height 40
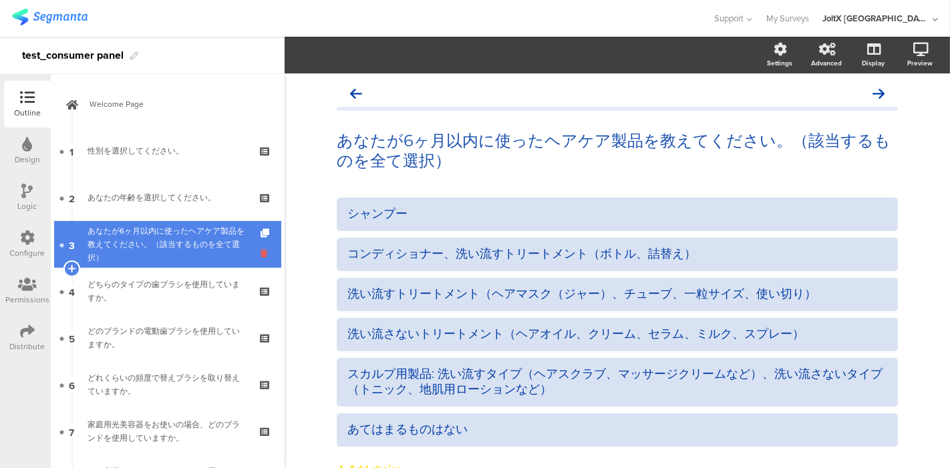
click at [261, 255] on icon at bounding box center [266, 253] width 11 height 13
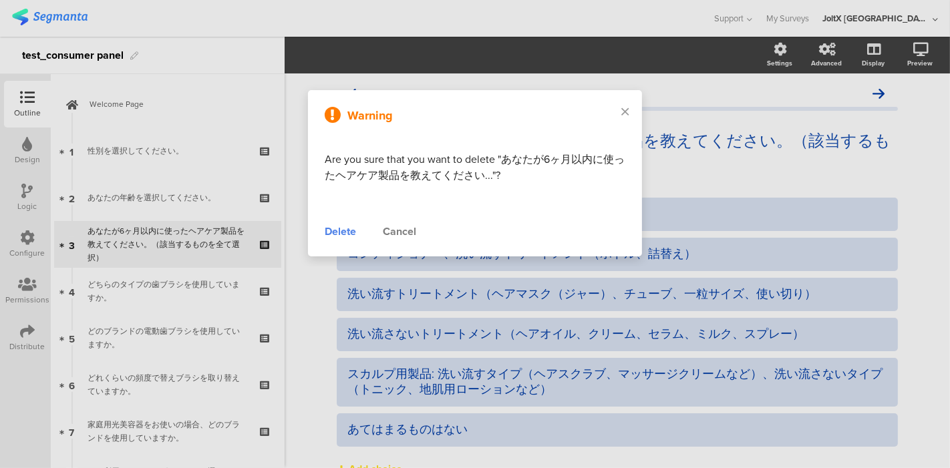
click at [333, 231] on div "Delete" at bounding box center [340, 232] width 31 height 16
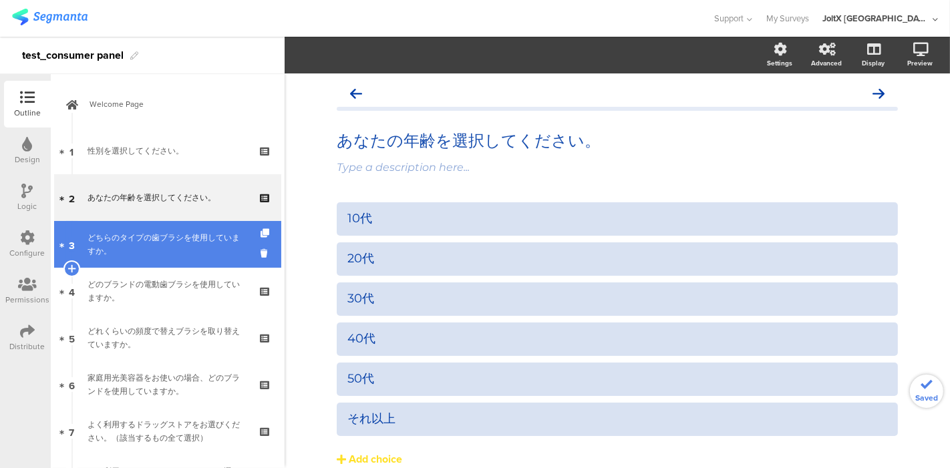
click at [176, 243] on div "どちらのタイプの歯ブラシを使用していますか。" at bounding box center [168, 244] width 160 height 27
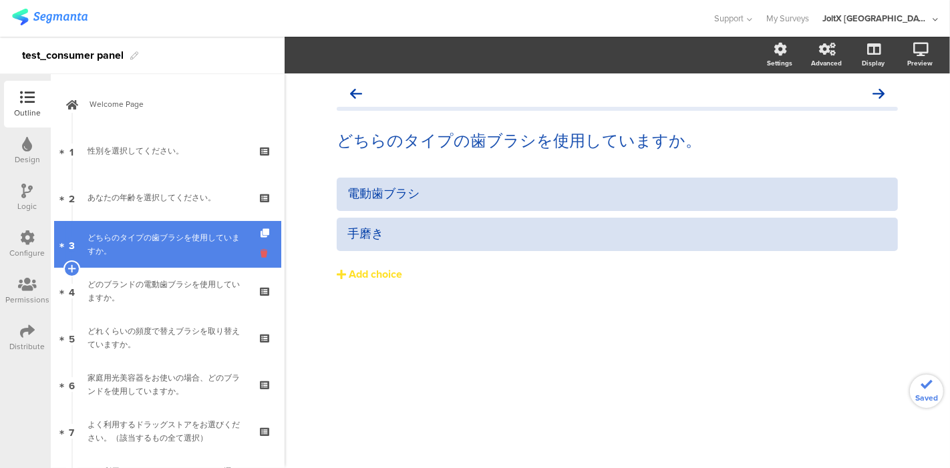
click at [261, 252] on icon at bounding box center [266, 253] width 11 height 13
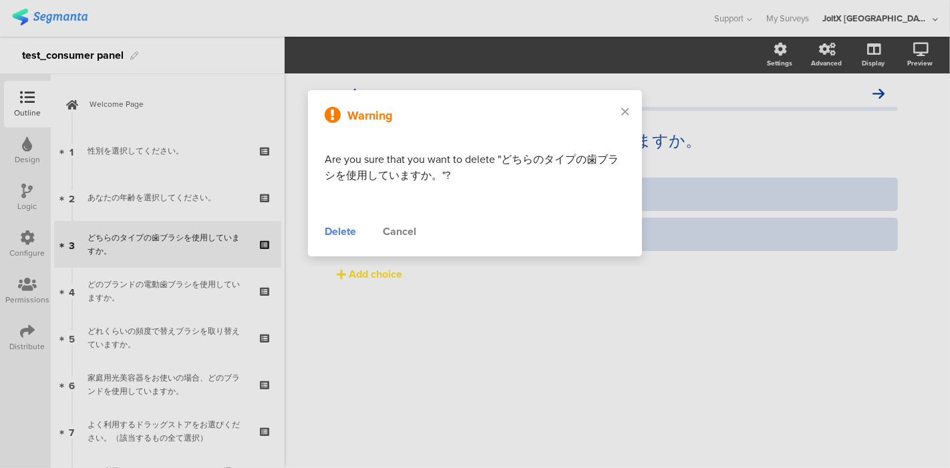
click at [333, 228] on div "Delete" at bounding box center [340, 232] width 31 height 16
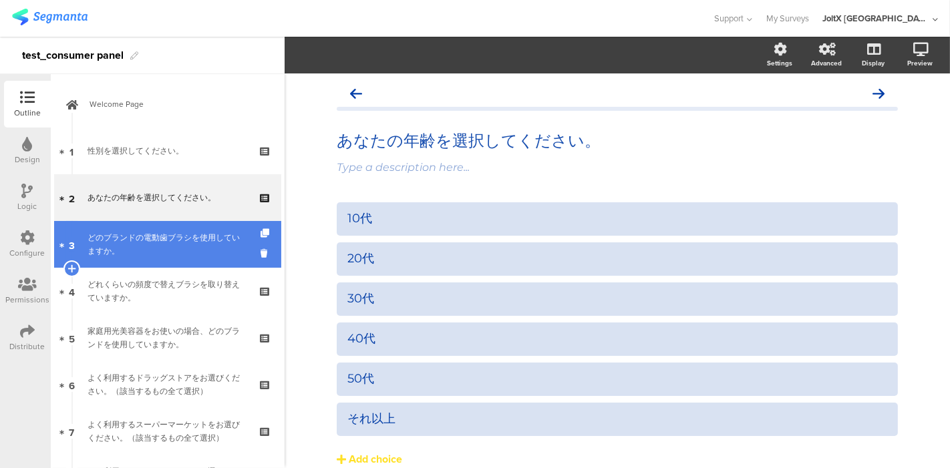
click at [155, 241] on div "どのブランドの電動歯ブラシを使用していますか。" at bounding box center [168, 244] width 160 height 27
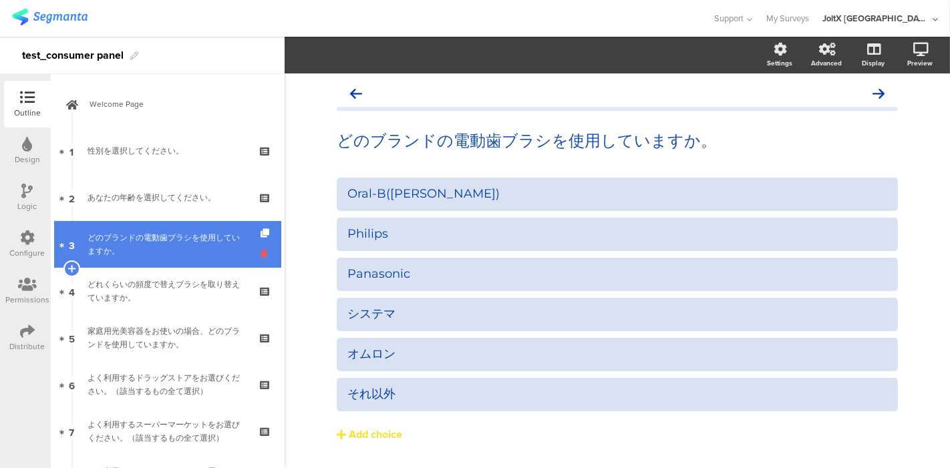
click at [261, 253] on icon at bounding box center [266, 253] width 11 height 13
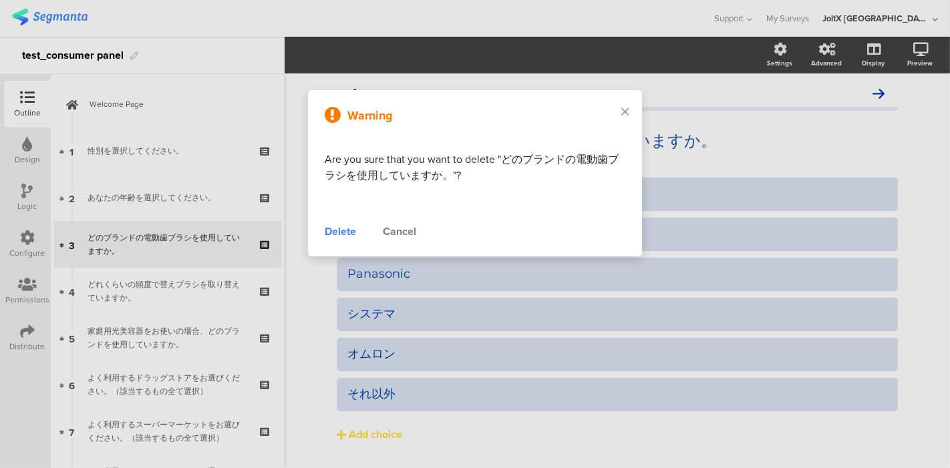
click at [343, 224] on div "Delete" at bounding box center [340, 232] width 31 height 16
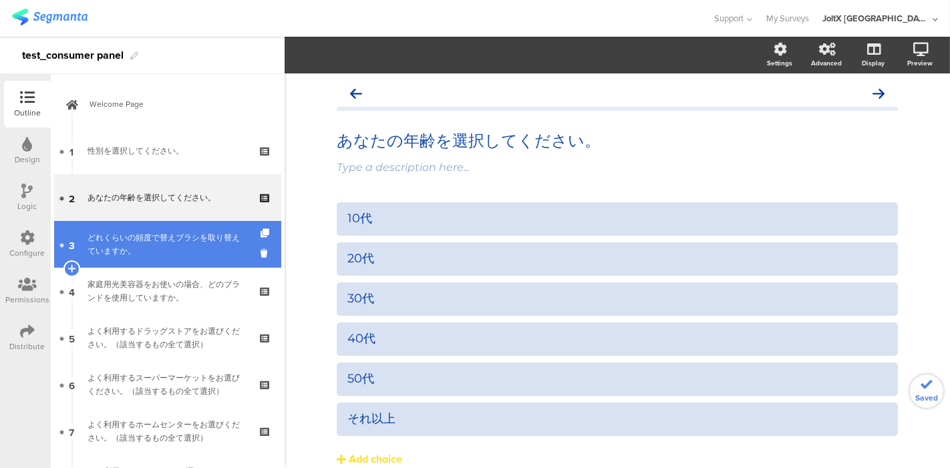
click at [201, 249] on div "どれくらいの頻度で替えブラシを取り替えていますか。" at bounding box center [168, 244] width 160 height 27
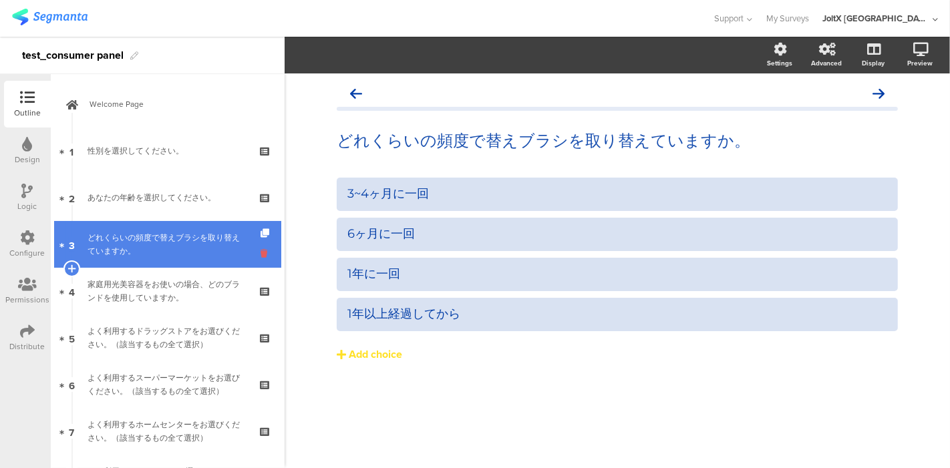
click at [261, 252] on icon at bounding box center [266, 253] width 11 height 13
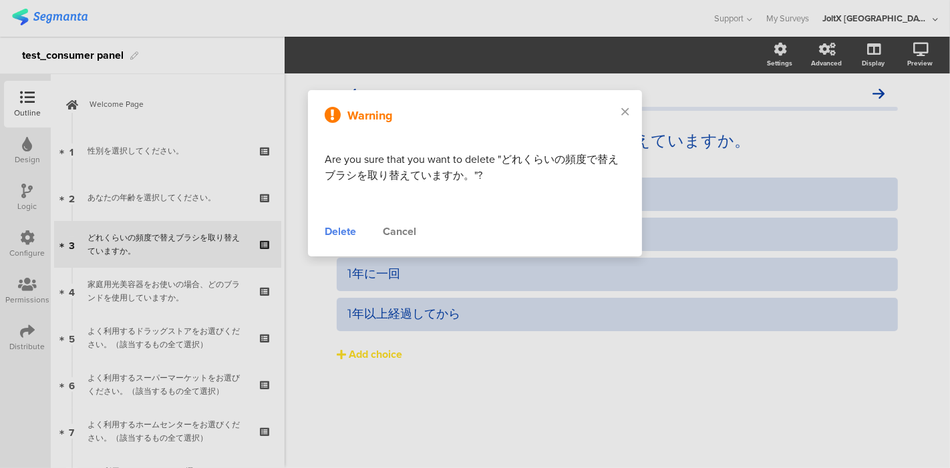
click at [338, 226] on div "Delete" at bounding box center [340, 232] width 31 height 16
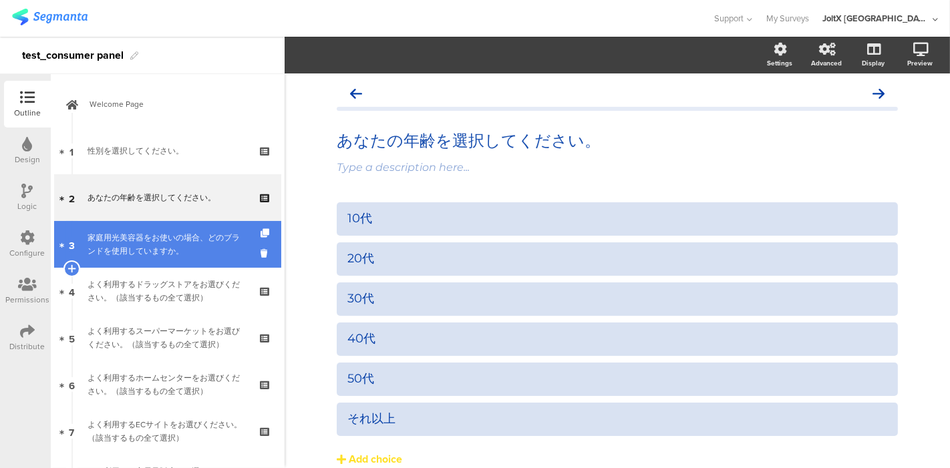
click at [176, 249] on div "家庭用光美容器をお使いの場合、どのブランドを使用していますか。" at bounding box center [168, 244] width 160 height 27
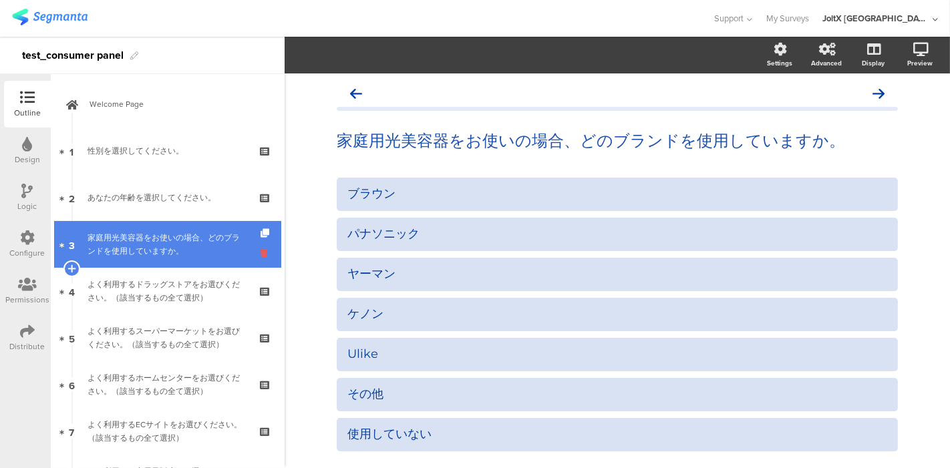
click at [261, 253] on icon at bounding box center [266, 253] width 11 height 13
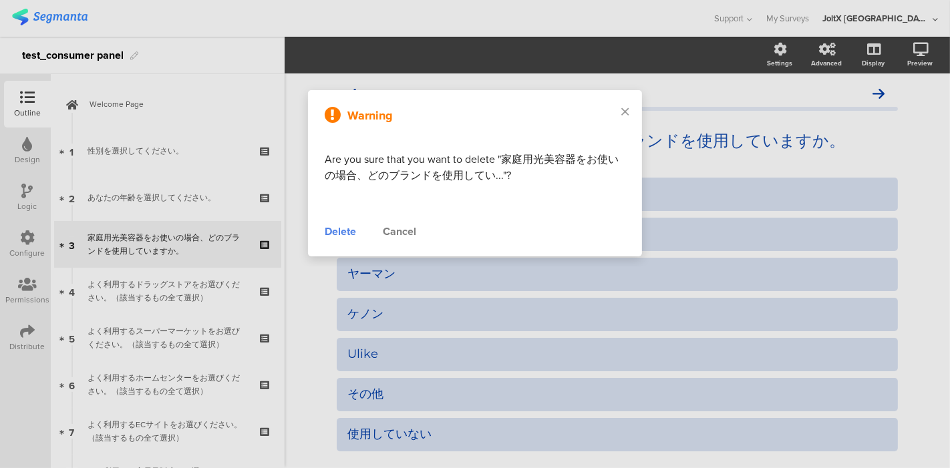
drag, startPoint x: 330, startPoint y: 233, endPoint x: 307, endPoint y: 243, distance: 25.1
click at [330, 232] on div "Delete" at bounding box center [340, 232] width 31 height 16
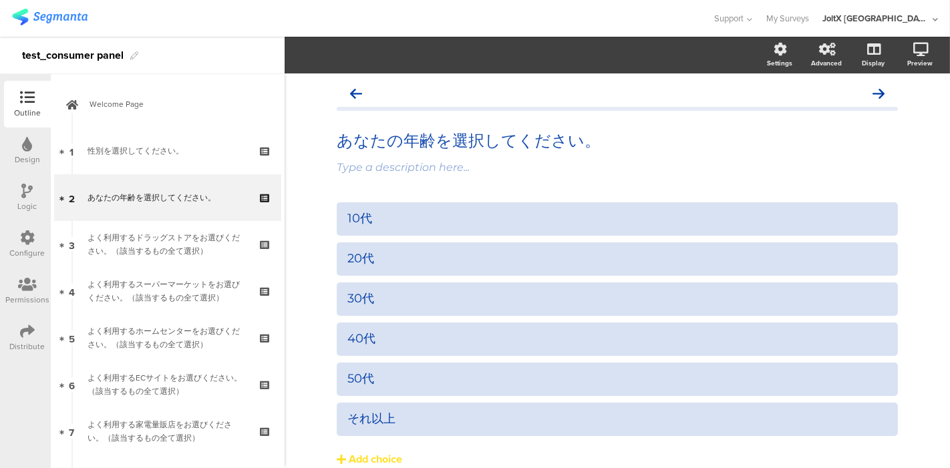
click at [145, 253] on div "よく利用するドラッグストアをお選びください。（該当するもの全て選択）" at bounding box center [168, 244] width 160 height 27
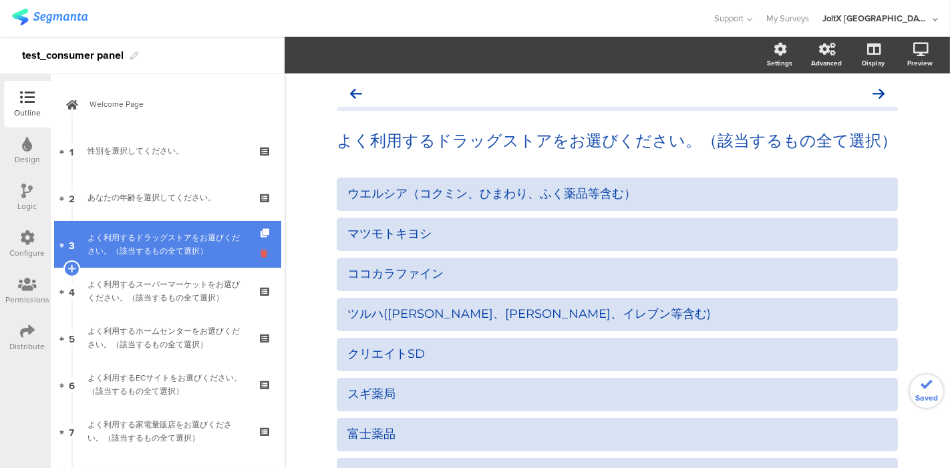
click at [261, 255] on icon at bounding box center [266, 253] width 11 height 13
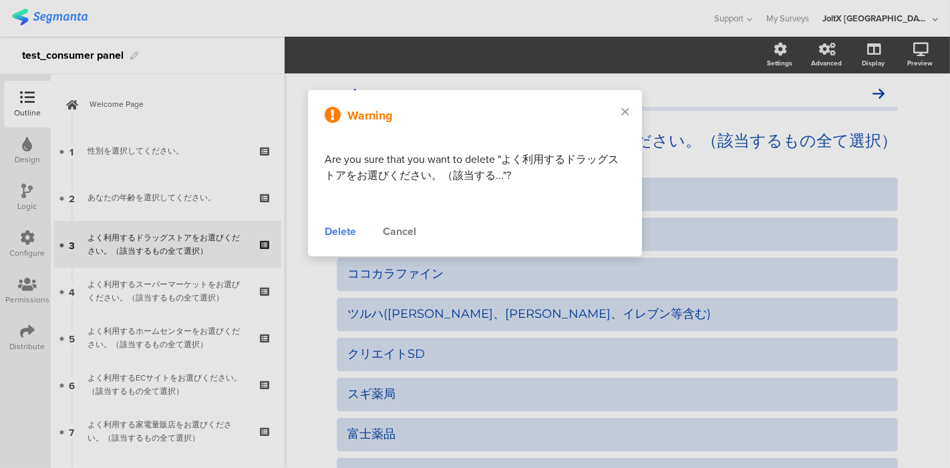
click at [327, 235] on div "Delete" at bounding box center [340, 232] width 31 height 16
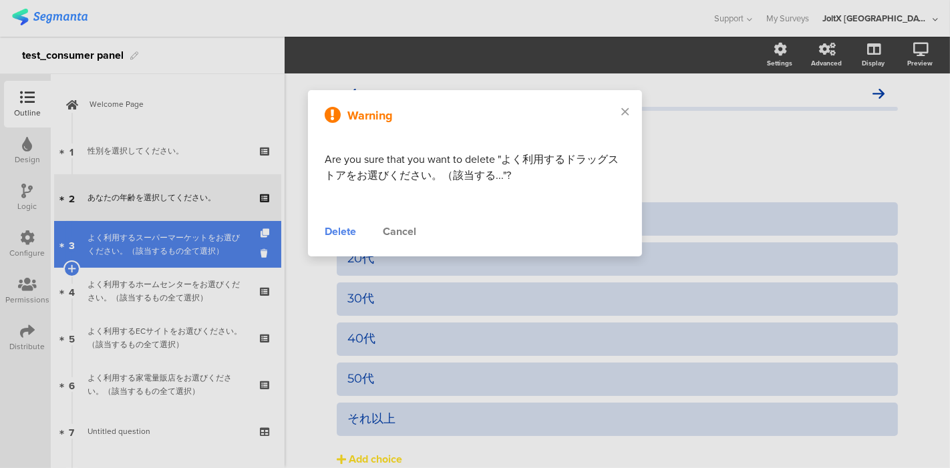
click at [179, 245] on div "よく利用するスーパーマーケットをお選びください。（該当するもの全て選択）" at bounding box center [168, 244] width 160 height 27
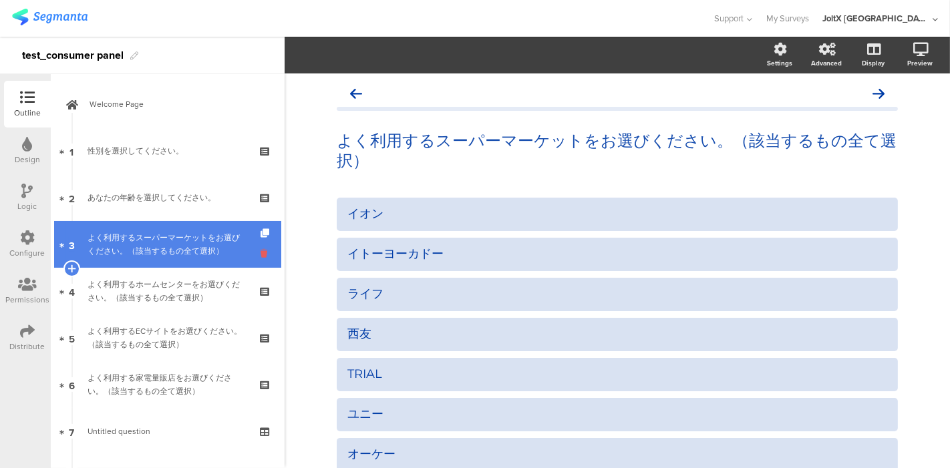
click at [261, 251] on icon at bounding box center [266, 253] width 11 height 13
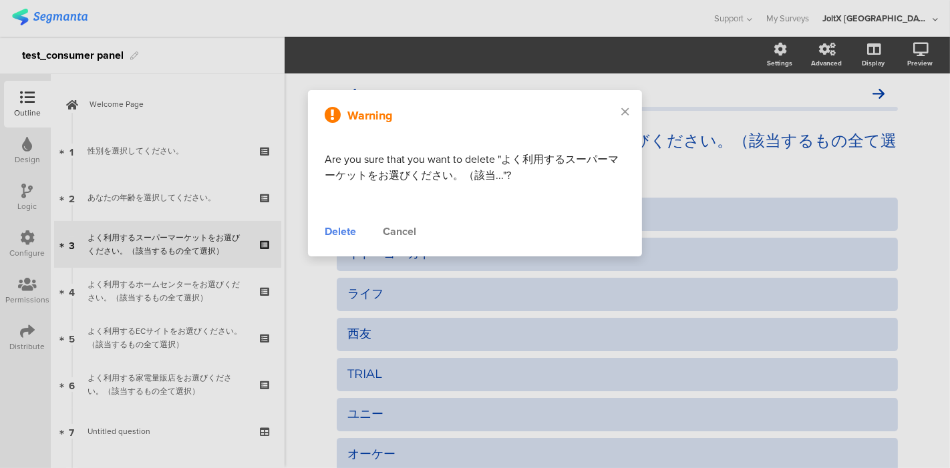
click at [334, 235] on div "Delete" at bounding box center [340, 232] width 31 height 16
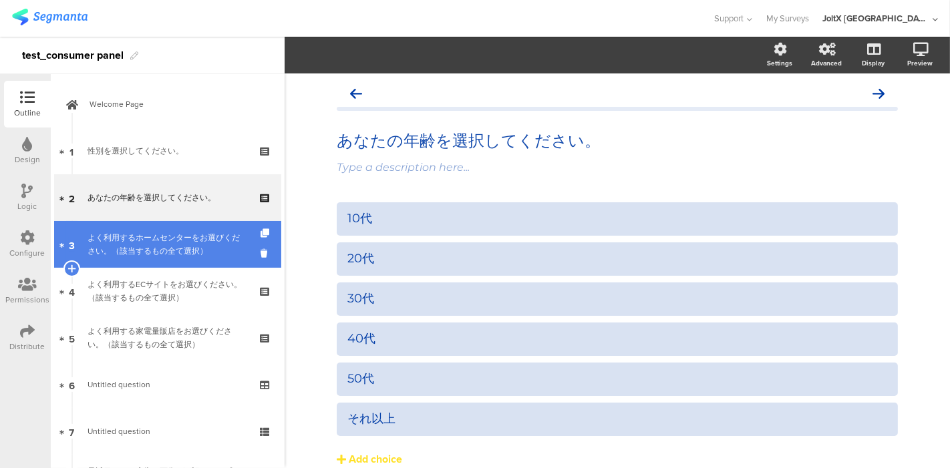
click at [172, 245] on div "よく利用するホームセンターをお選びください。（該当するもの全て選択）" at bounding box center [168, 244] width 160 height 27
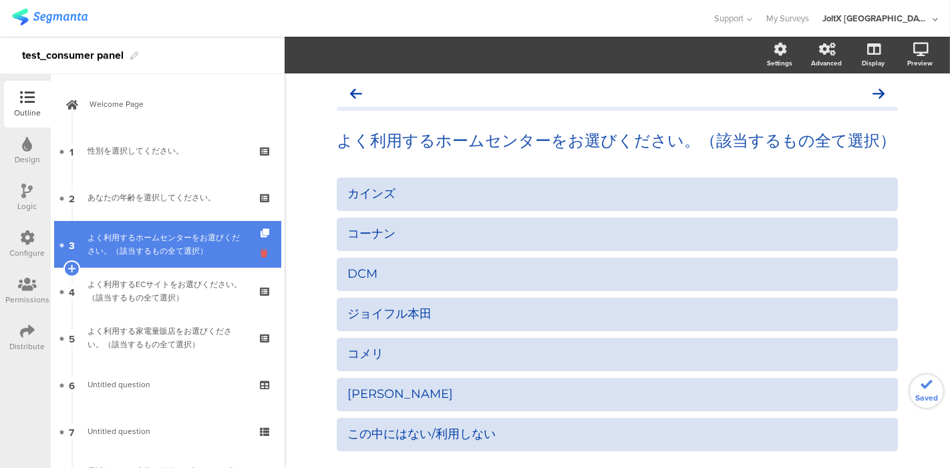
click at [261, 255] on icon at bounding box center [266, 253] width 11 height 13
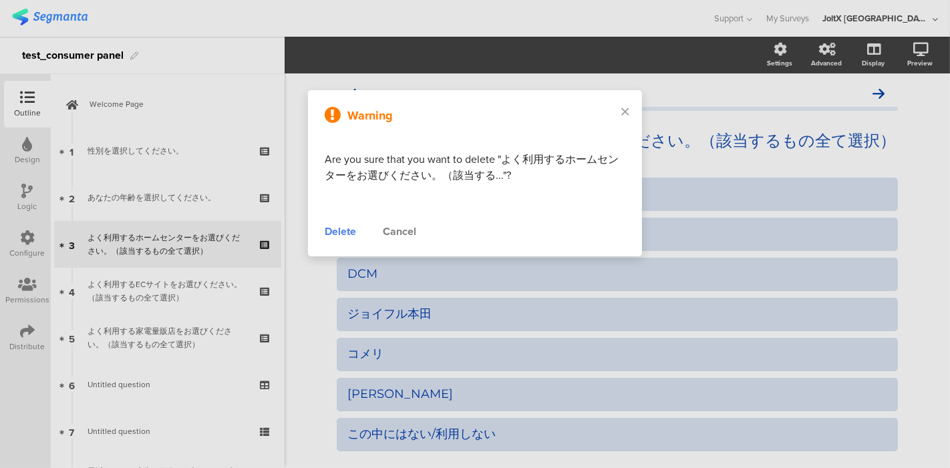
click at [335, 231] on div "Delete" at bounding box center [340, 232] width 31 height 16
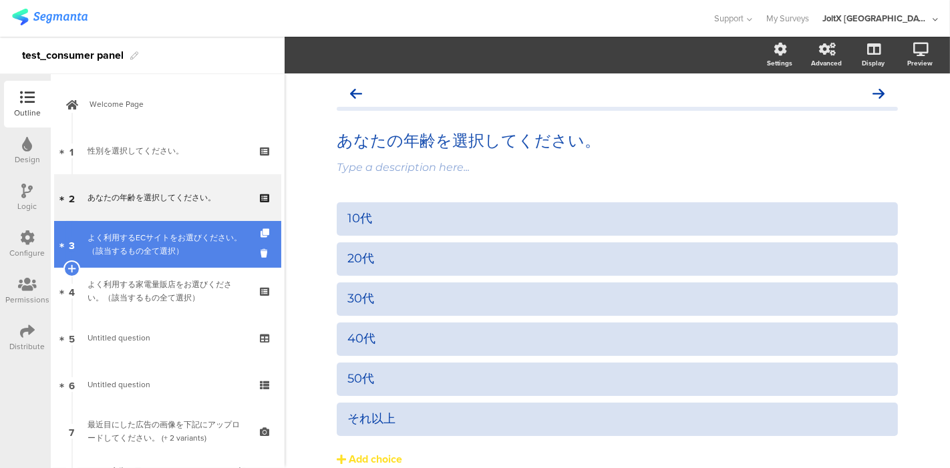
click at [158, 242] on div "よく利用するECサイトをお選びください。（該当するもの全て選択）" at bounding box center [168, 244] width 160 height 27
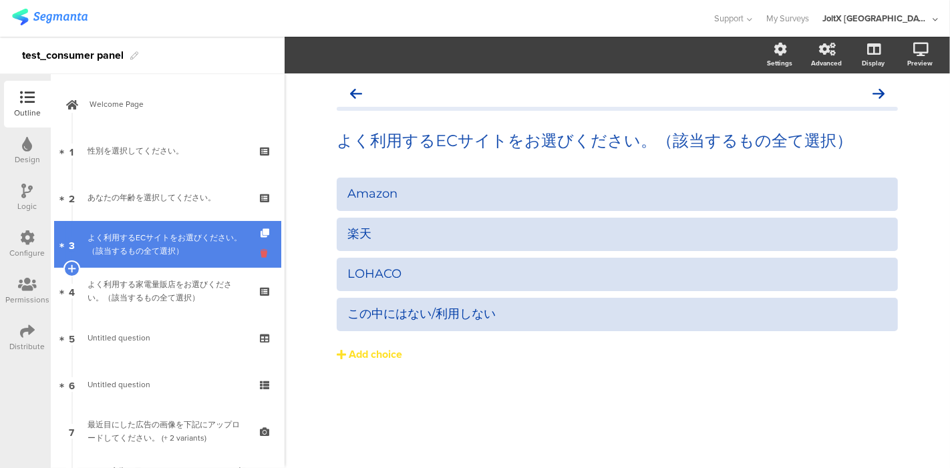
click at [261, 255] on icon at bounding box center [266, 253] width 11 height 13
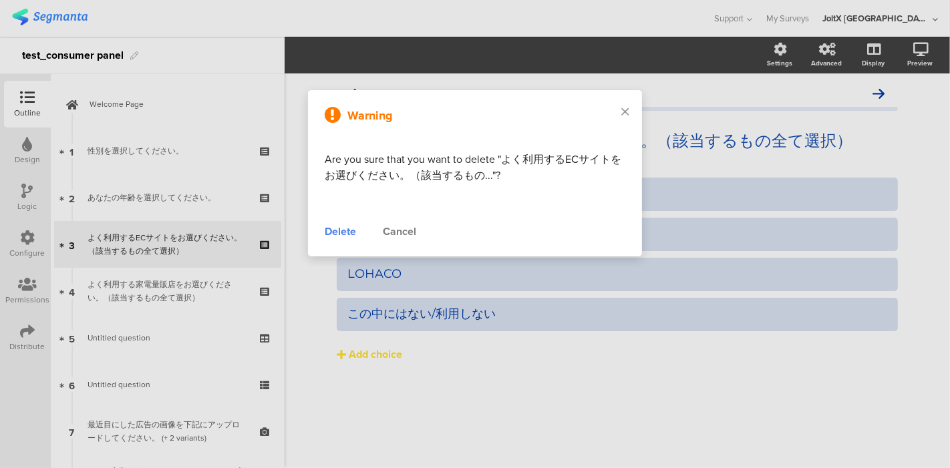
click at [343, 233] on div "Delete" at bounding box center [340, 232] width 31 height 16
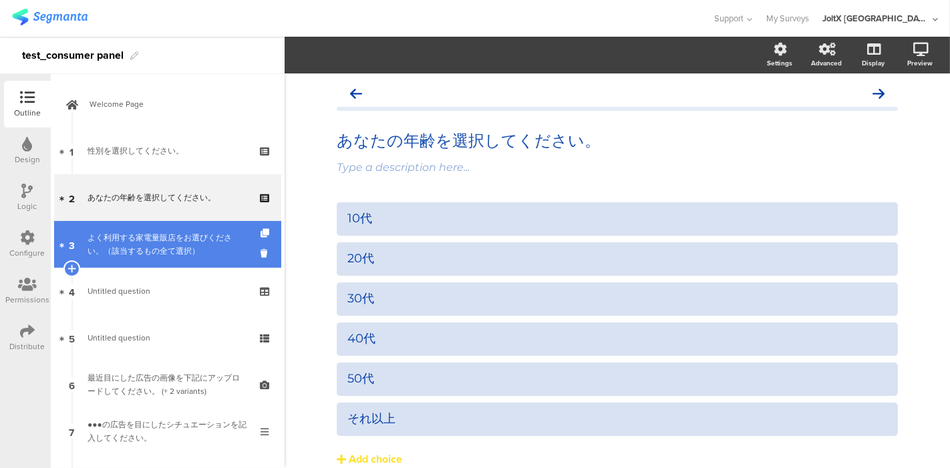
click at [141, 243] on div "よく利用する家電量販店をお選びください。（該当するもの全て選択）" at bounding box center [168, 244] width 160 height 27
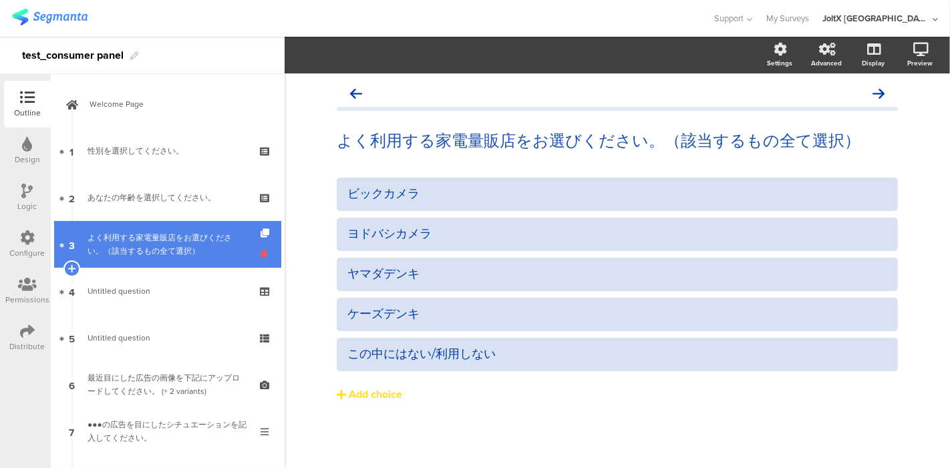
click at [261, 257] on icon at bounding box center [266, 253] width 11 height 13
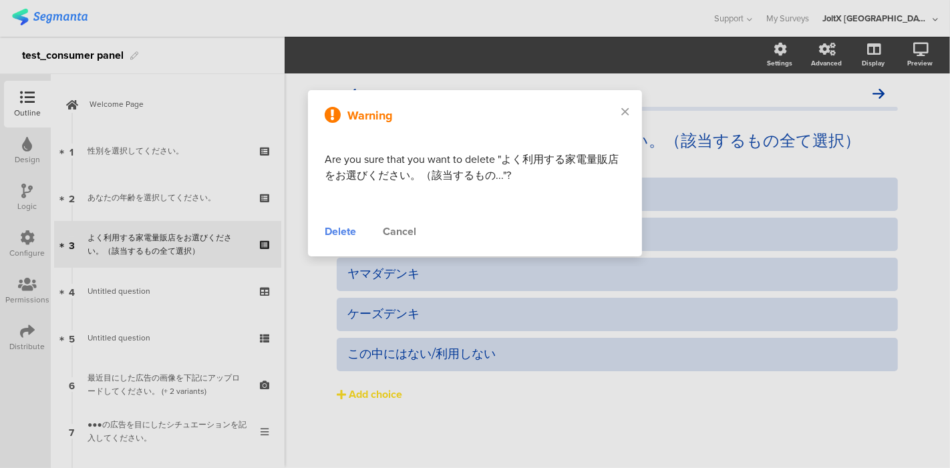
click at [328, 235] on div "Delete" at bounding box center [340, 232] width 31 height 16
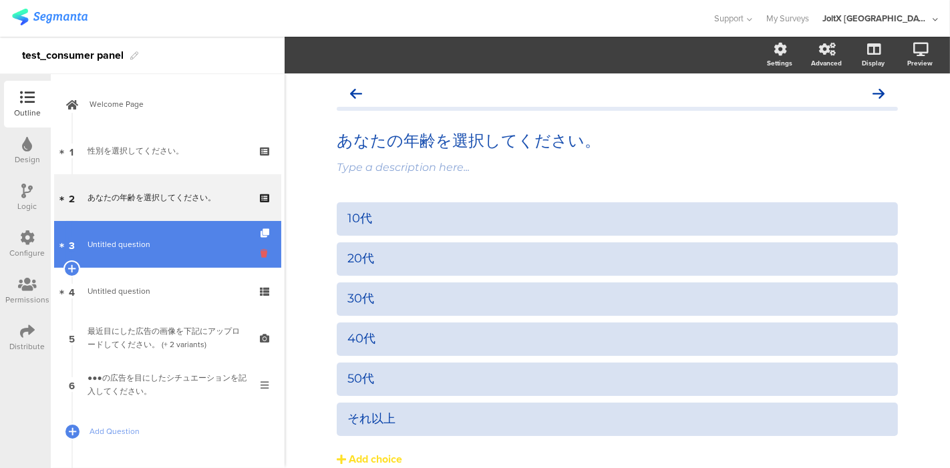
click at [261, 257] on icon at bounding box center [266, 253] width 11 height 13
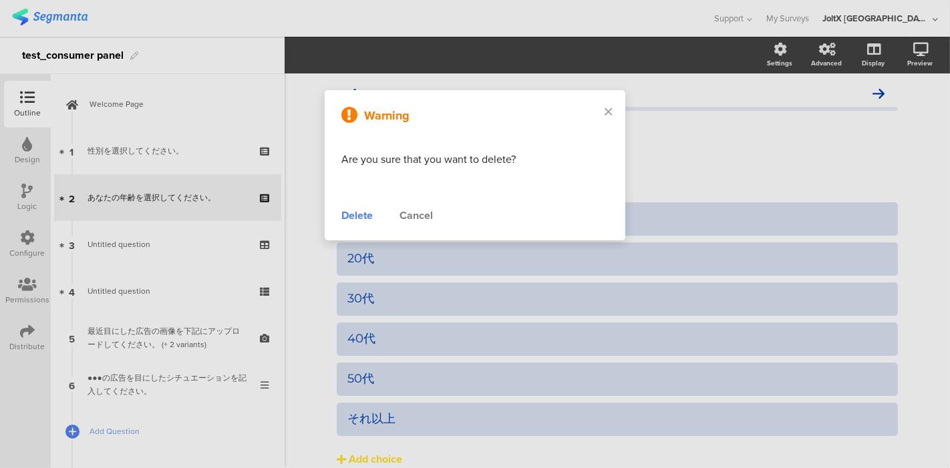
click at [413, 221] on div "Cancel" at bounding box center [416, 216] width 33 height 16
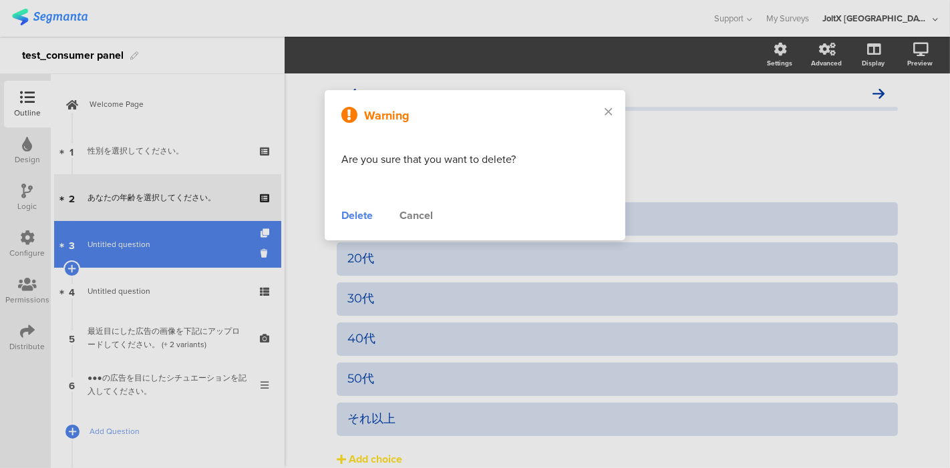
click at [143, 245] on span "Untitled question" at bounding box center [119, 245] width 63 height 12
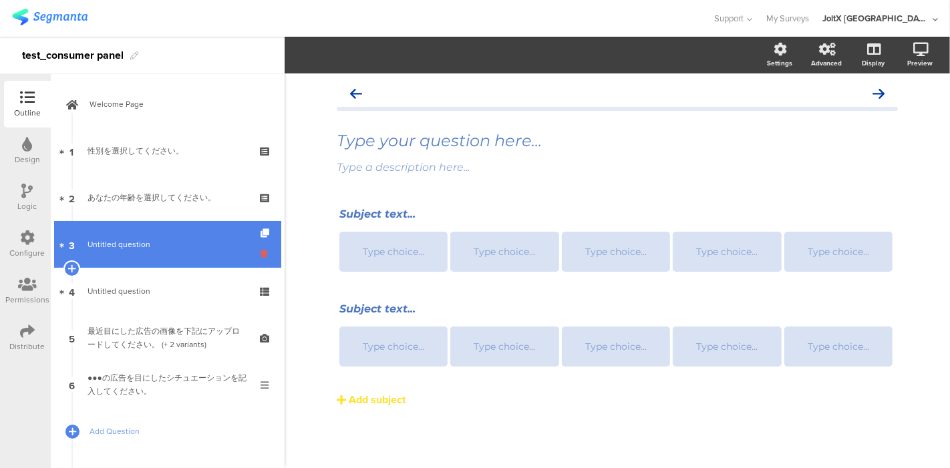
click at [261, 255] on icon at bounding box center [266, 253] width 11 height 13
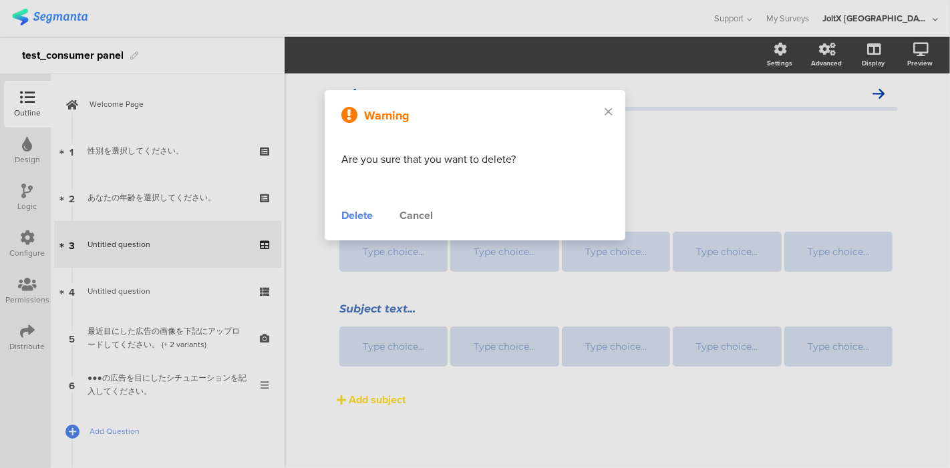
drag, startPoint x: 403, startPoint y: 213, endPoint x: 206, endPoint y: 264, distance: 202.9
click at [403, 215] on div "Cancel" at bounding box center [416, 216] width 33 height 16
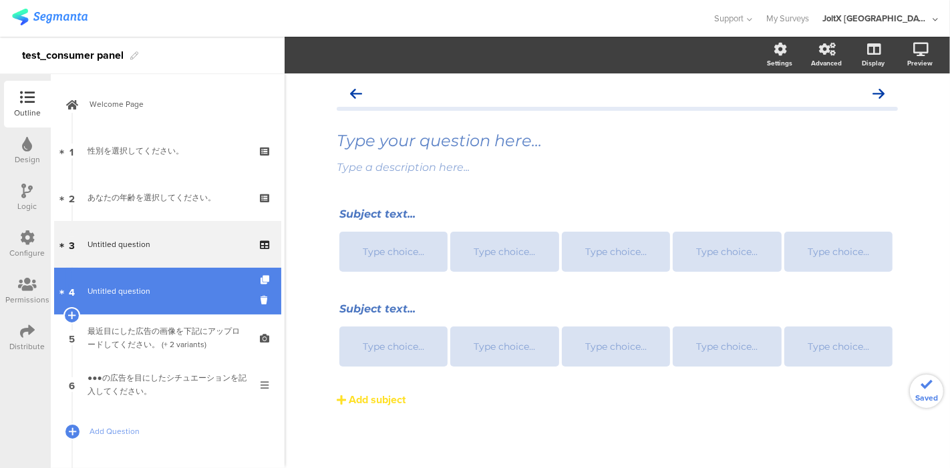
click at [107, 283] on link "4 Untitled question" at bounding box center [167, 291] width 227 height 47
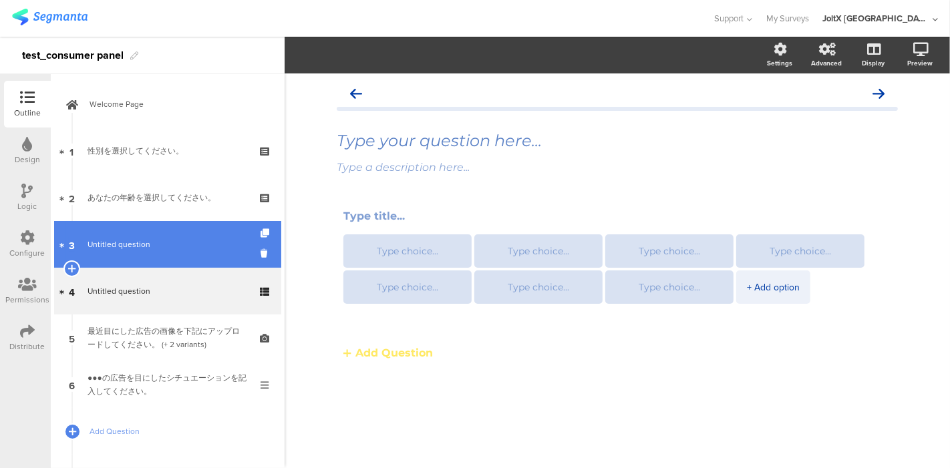
click at [118, 250] on span "Untitled question" at bounding box center [119, 245] width 63 height 12
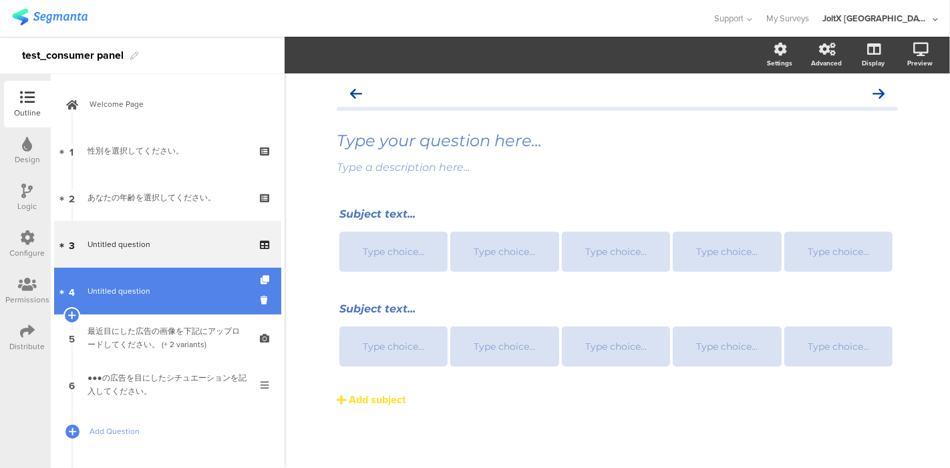
click at [107, 300] on link "4 Untitled question" at bounding box center [167, 291] width 227 height 47
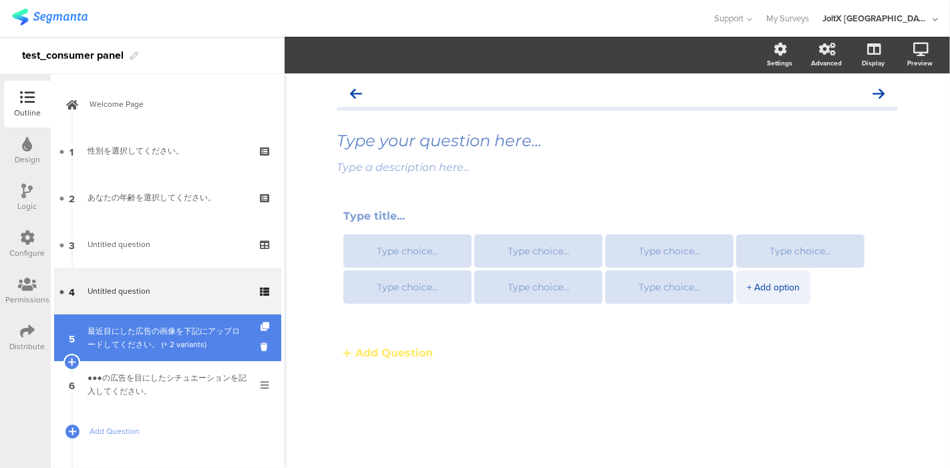
click at [116, 319] on link "5 最近目にした広告の画像を下記にアップロードしてください。 (+ 2 variants)" at bounding box center [167, 338] width 227 height 47
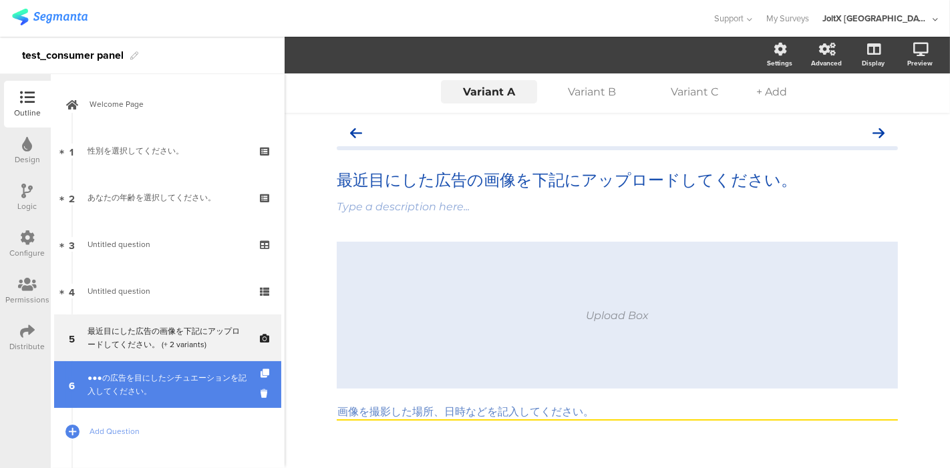
click at [132, 362] on link "6 ●●●の広告を目にしたシチュエーションを記入してください。" at bounding box center [167, 385] width 227 height 47
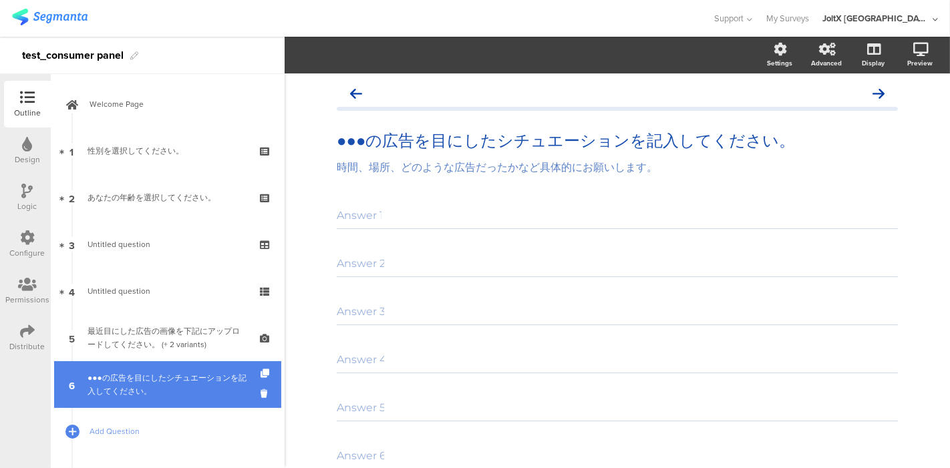
click at [134, 374] on div "●●●の広告を目にしたシチュエーションを記入してください。" at bounding box center [168, 385] width 160 height 27
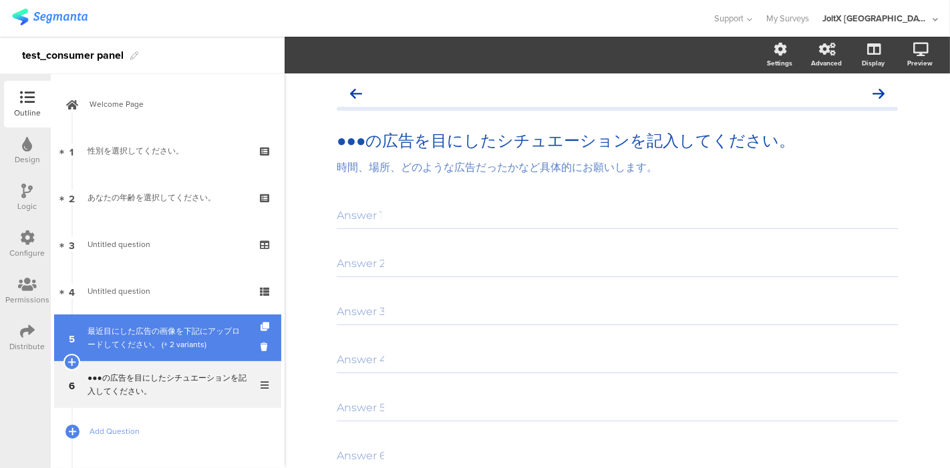
click at [132, 331] on div "最近目にした広告の画像を下記にアップロードしてください。 (+ 2 variants)" at bounding box center [168, 338] width 160 height 27
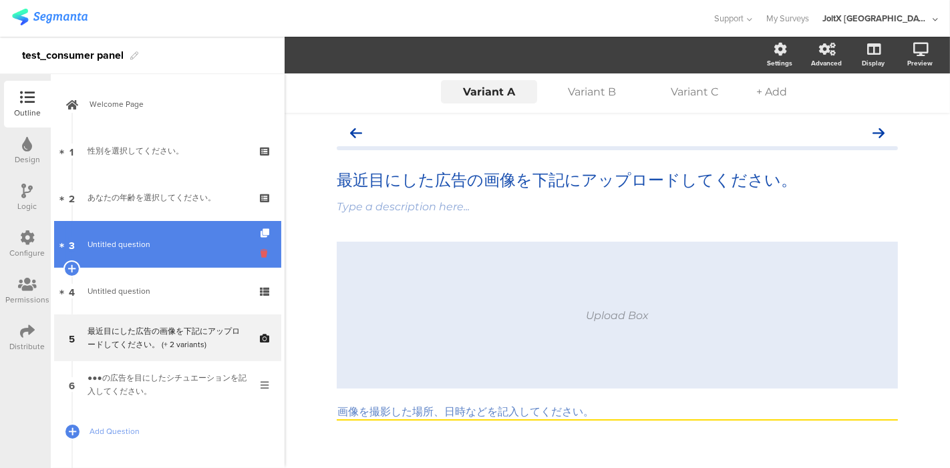
click at [261, 257] on icon at bounding box center [266, 253] width 11 height 13
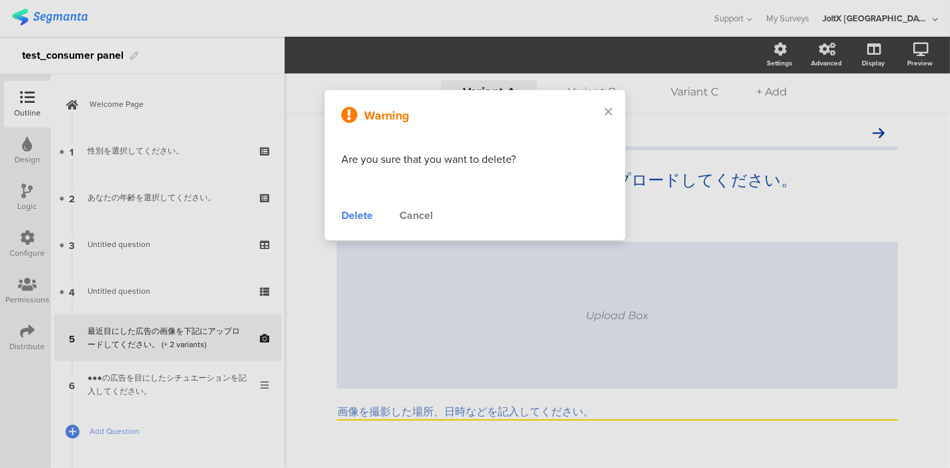
click at [366, 219] on div "Delete" at bounding box center [356, 216] width 31 height 16
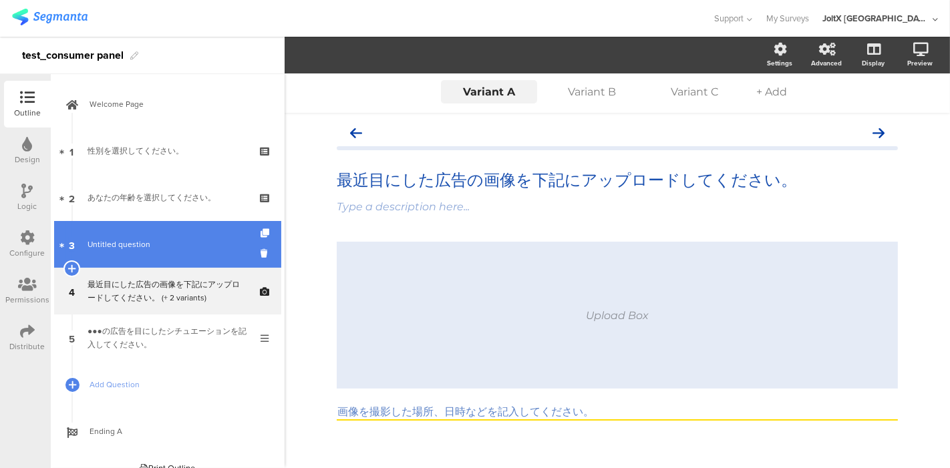
click at [198, 245] on span "Untitled question" at bounding box center [168, 244] width 160 height 13
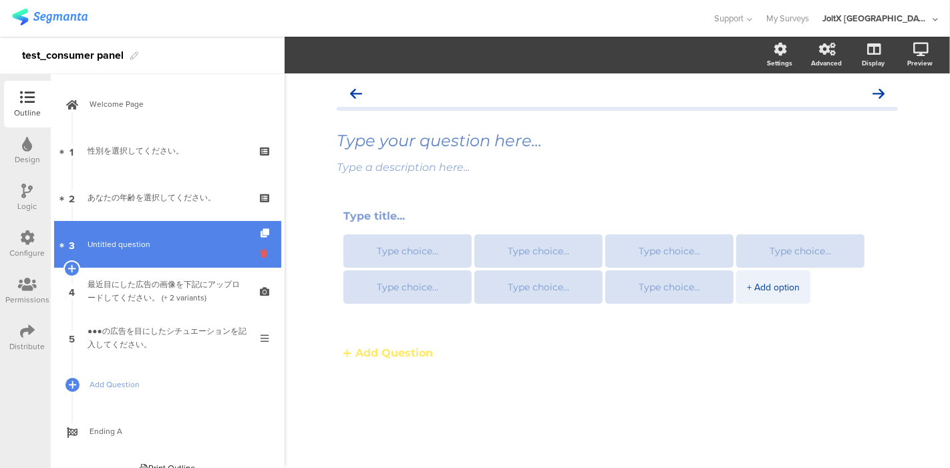
click at [261, 252] on icon at bounding box center [266, 253] width 11 height 13
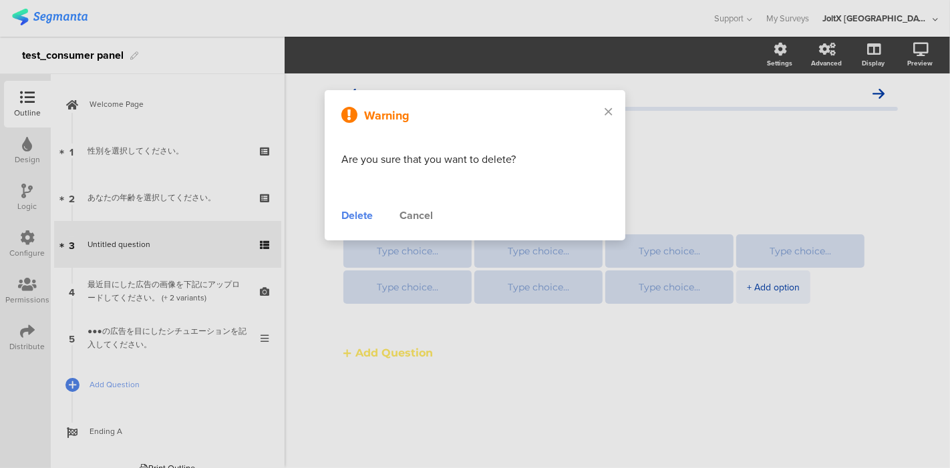
click at [418, 213] on div "Cancel" at bounding box center [416, 216] width 33 height 16
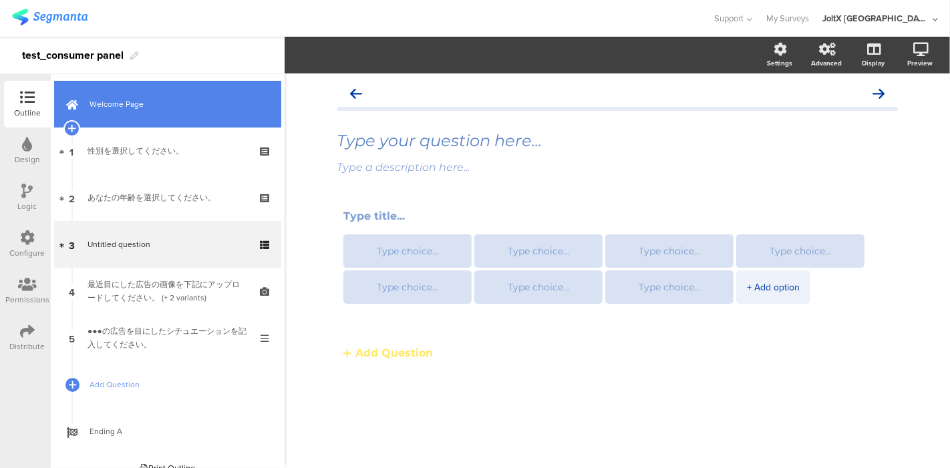
click at [120, 110] on span "Welcome Page" at bounding box center [175, 104] width 171 height 13
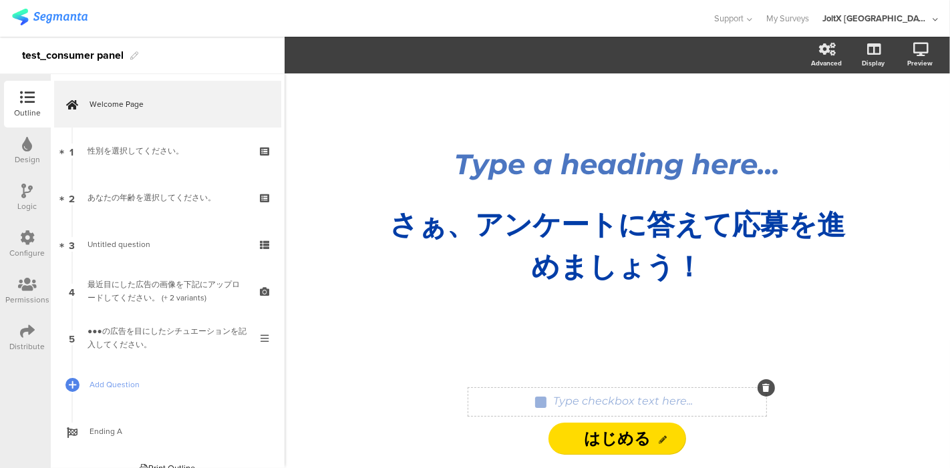
click at [763, 388] on icon at bounding box center [766, 388] width 7 height 8
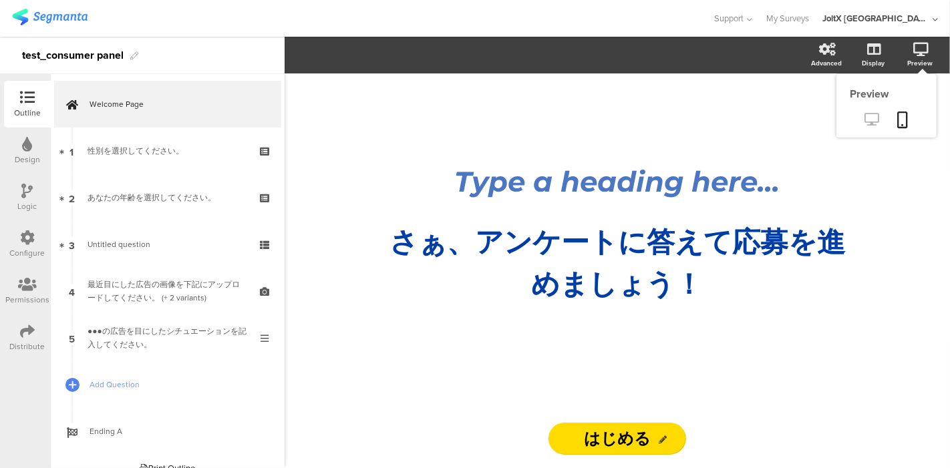
click at [876, 120] on icon at bounding box center [872, 119] width 14 height 13
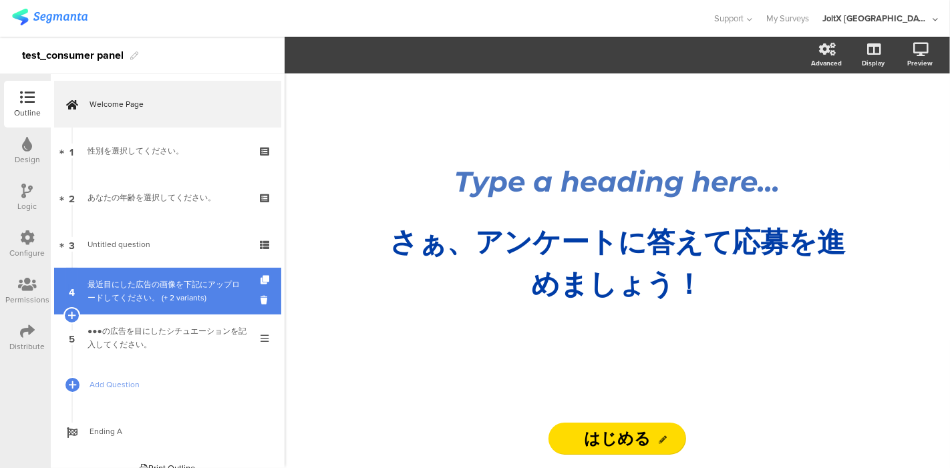
click at [161, 291] on div "最近目にした広告の画像を下記にアップロードしてください。 (+ 2 variants)" at bounding box center [168, 291] width 160 height 27
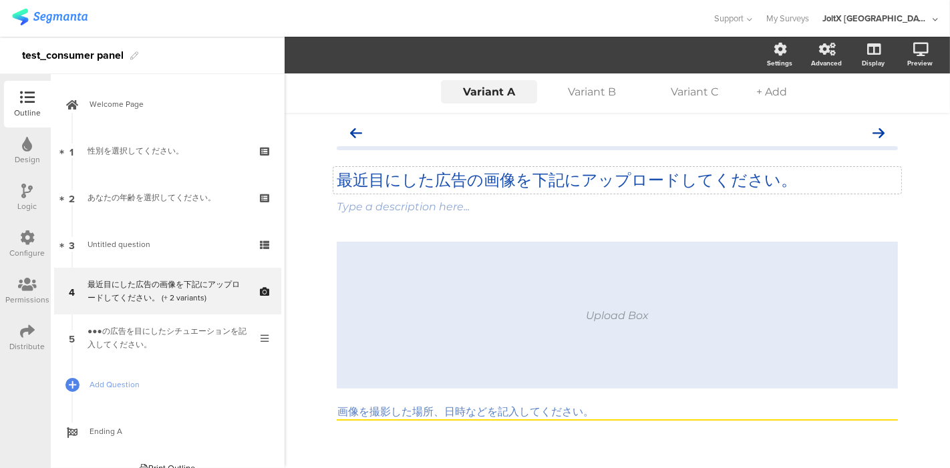
click at [561, 180] on p "最近目にした広告の画像を下記にアップロードしてください。" at bounding box center [617, 180] width 561 height 20
click at [601, 232] on div "最近目にした広告の画像を下記にアップロードしてください。 最近目にした広告の画像を下記にアップロードしてください。 最近目にした広告の画像を下記にアップロード…" at bounding box center [617, 294] width 561 height 348
click at [492, 428] on div "Upload Box 画像を撮影した場所、日時などを記入してください。" at bounding box center [617, 355] width 561 height 226
click at [898, 122] on icon at bounding box center [903, 120] width 11 height 17
click at [813, 110] on label at bounding box center [821, 114] width 18 height 11
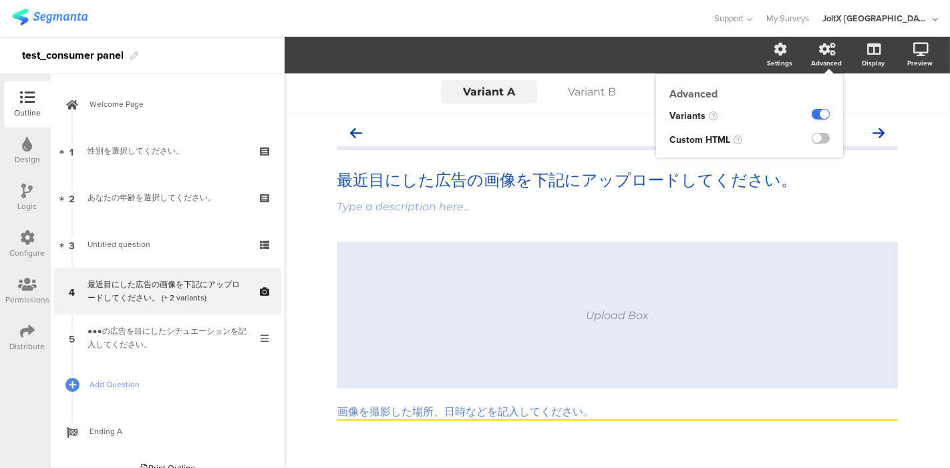
click at [0, 0] on input "checkbox" at bounding box center [0, 0] width 0 height 0
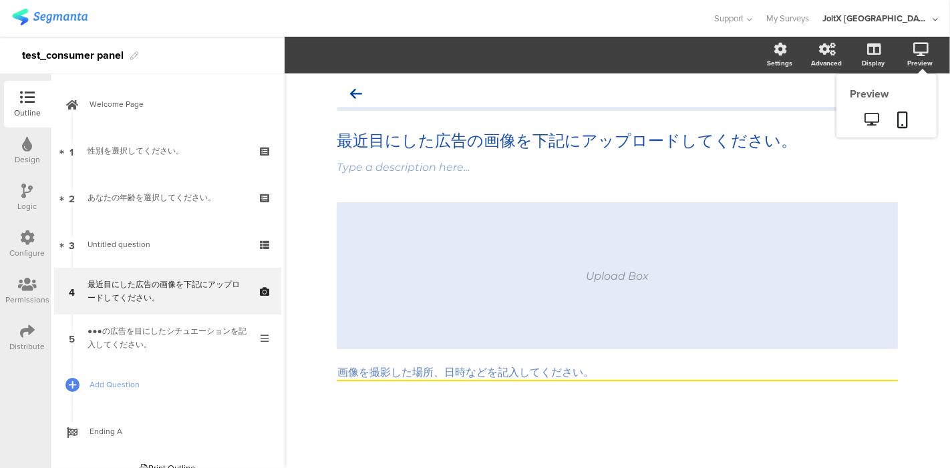
click at [914, 50] on icon at bounding box center [920, 49] width 15 height 13
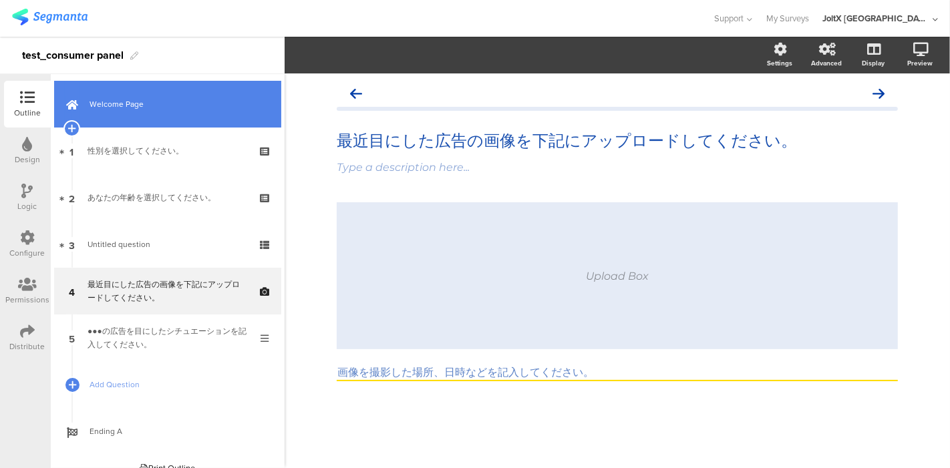
click at [116, 108] on span "Welcome Page" at bounding box center [175, 104] width 171 height 13
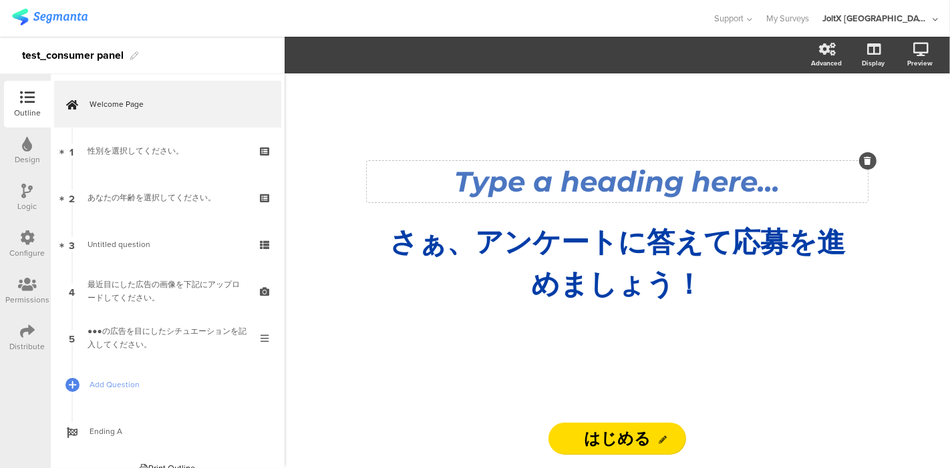
click at [867, 170] on div "Type a heading here..." at bounding box center [617, 181] width 501 height 41
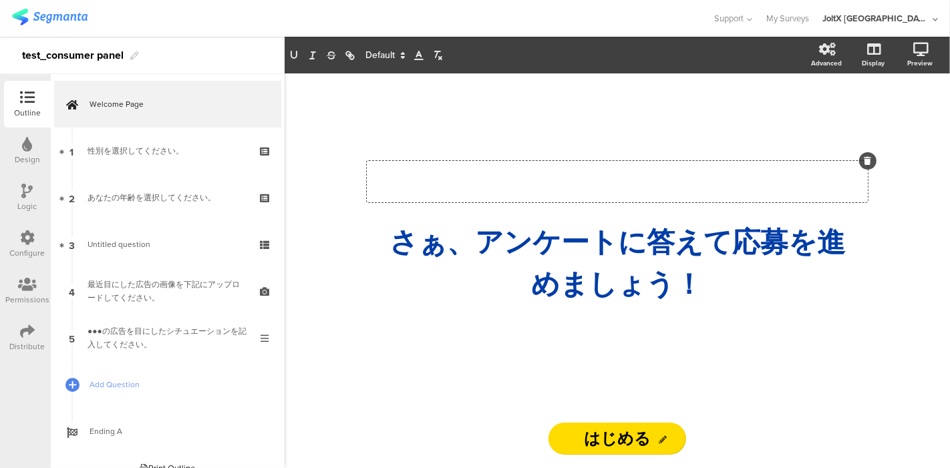
click at [869, 158] on icon at bounding box center [868, 161] width 7 height 8
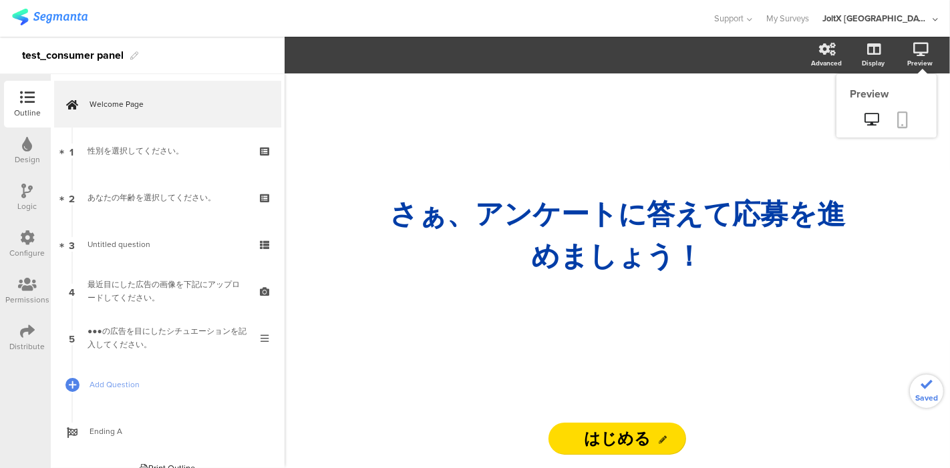
click at [904, 110] on link at bounding box center [903, 120] width 29 height 25
click at [402, 339] on div "さぁ、ア ﻿ ンケートに答えて応募を進めましょう！ さぁ、ア ﻿ ンケートに答えて応募を進めましょう！" at bounding box center [617, 242] width 535 height 336
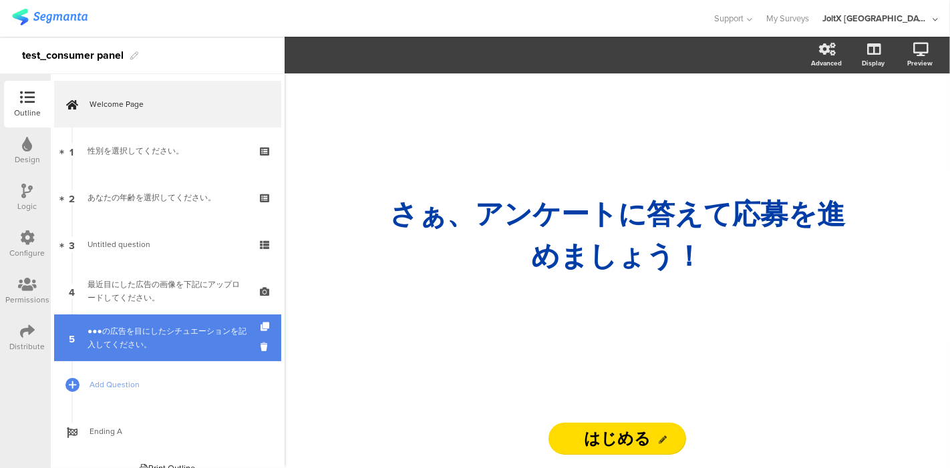
click at [148, 343] on div "●●●の広告を目にしたシチュエーションを記入してください。" at bounding box center [168, 338] width 160 height 27
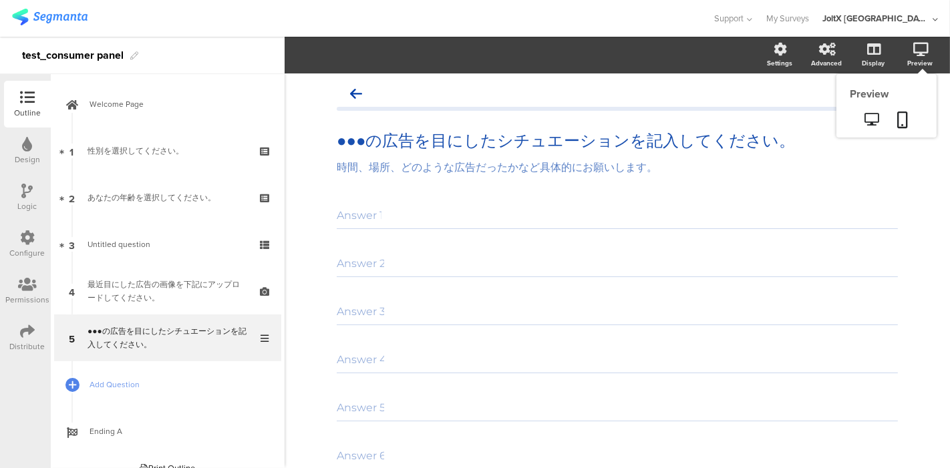
click at [918, 51] on div "Preview" at bounding box center [926, 55] width 47 height 33
click at [898, 114] on icon at bounding box center [903, 120] width 11 height 17
click at [352, 90] on icon at bounding box center [356, 94] width 12 height 13
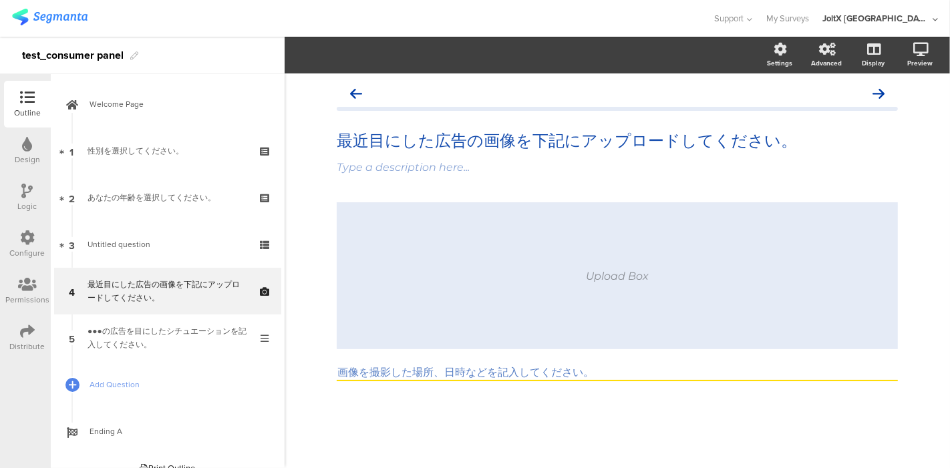
click at [517, 403] on div "Upload Box 画像を撮影した場所、日時などを記入してください。" at bounding box center [617, 315] width 561 height 226
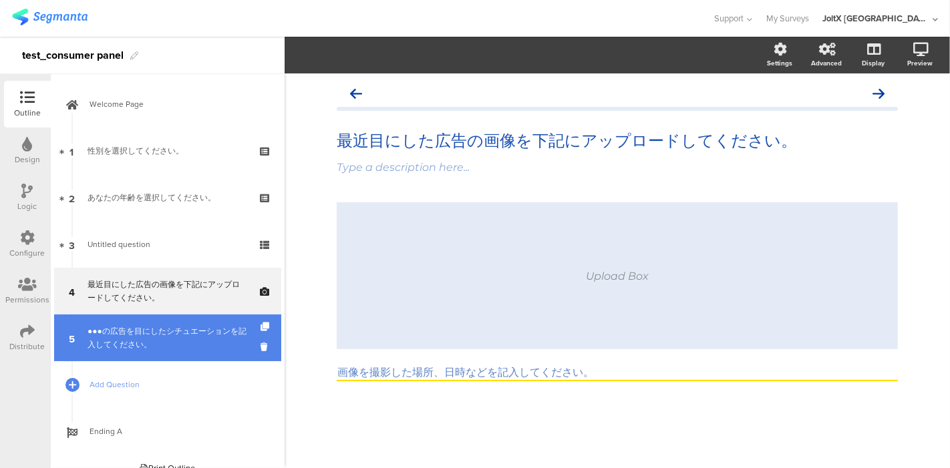
click at [143, 337] on div "●●●の広告を目にしたシチュエーションを記入してください。" at bounding box center [168, 338] width 160 height 27
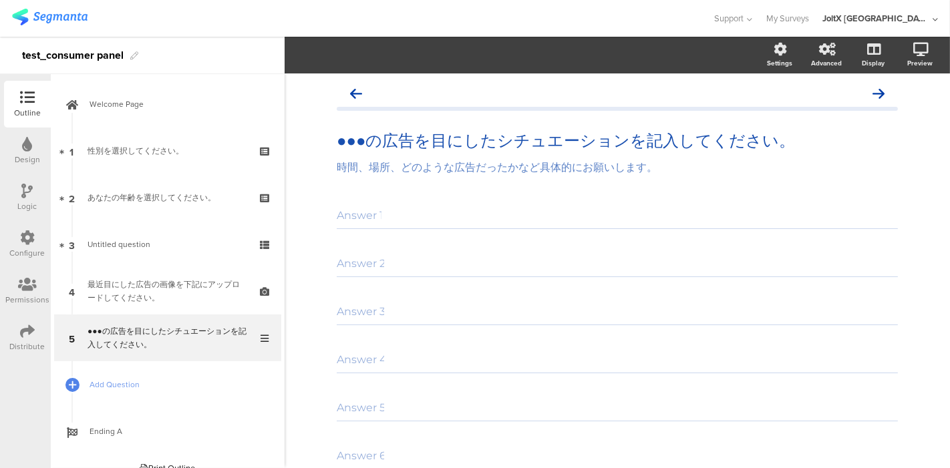
click at [438, 221] on div "Answer 1" at bounding box center [617, 215] width 561 height 27
click at [434, 148] on p "●●●の広告を目にしたシチュエーションを記入してください。" at bounding box center [617, 141] width 561 height 20
click at [442, 212] on div "Answer 1" at bounding box center [617, 215] width 561 height 27
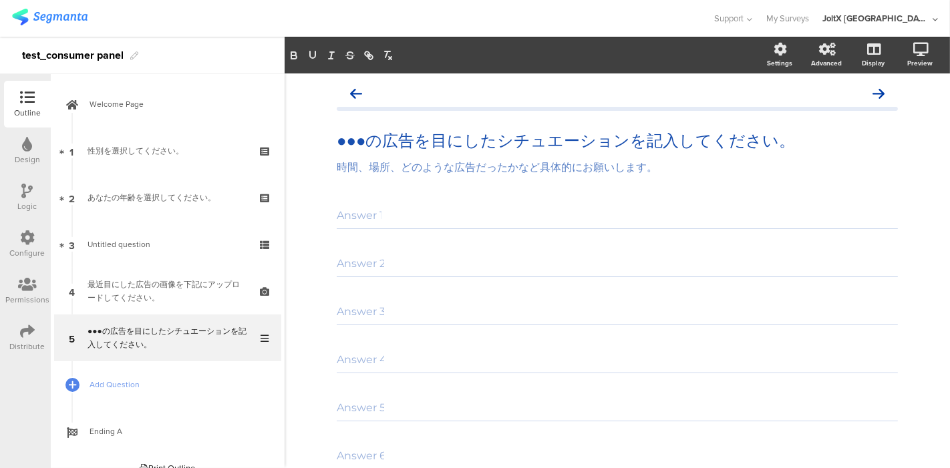
scroll to position [0, 1]
click at [372, 222] on input "Answer 1" at bounding box center [359, 215] width 45 height 13
click at [398, 216] on div "Answer 1" at bounding box center [617, 215] width 561 height 27
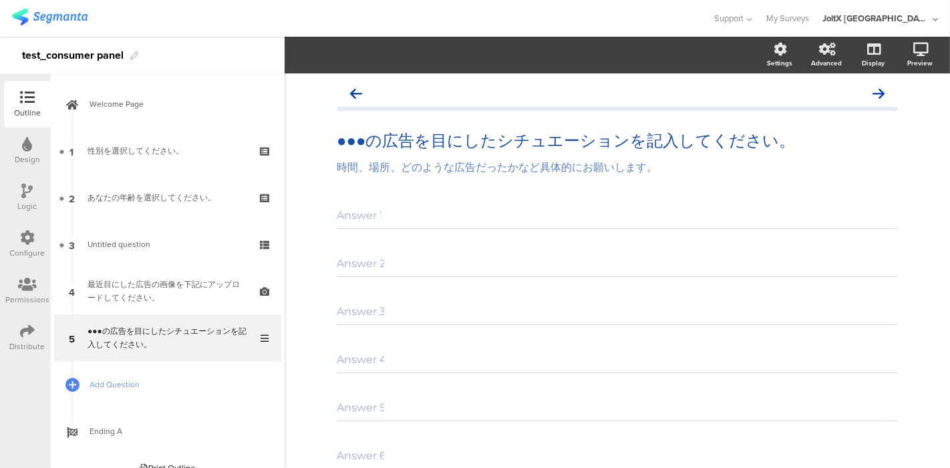
click at [323, 195] on div "●●●の広告を目にしたシチュエーションを記入してください。 ●●●の広告を目にしたシチュエーションを記入してください。 時間、場所、どのような広告だったかなど…" at bounding box center [617, 333] width 588 height 519
click at [337, 142] on p "●●●の広告を目にしたシチュエーションを記入してください。" at bounding box center [617, 141] width 561 height 20
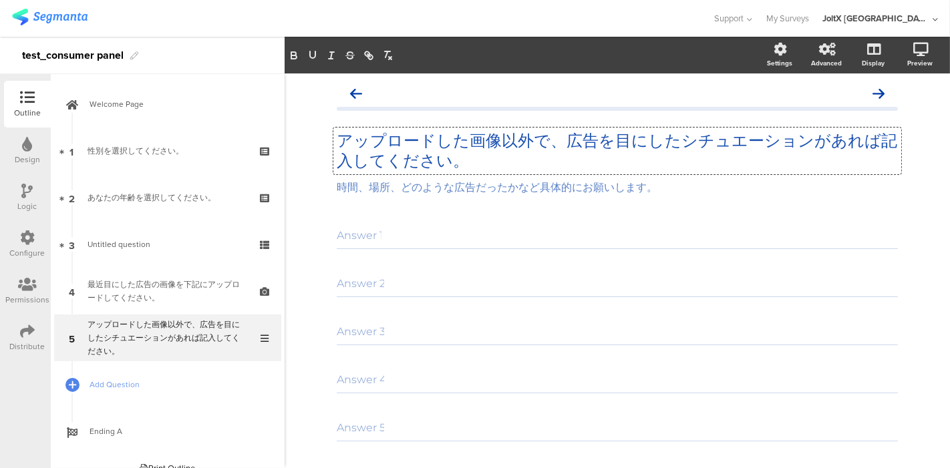
click at [328, 206] on div "アップロードした画像以外で、広告を目にしたシチュエーションがあれば記入してください。 アップロードした画像以外で、広告を目にしたシチュエーションがあれば記入し…" at bounding box center [617, 343] width 588 height 539
click at [333, 138] on div "アップロードした画像以外で、広告を目にしたシチュエーションがあれば記入してください。 アップロードした画像以外で、広告を目にしたシチュエーションがあれば記入し…" at bounding box center [617, 151] width 568 height 47
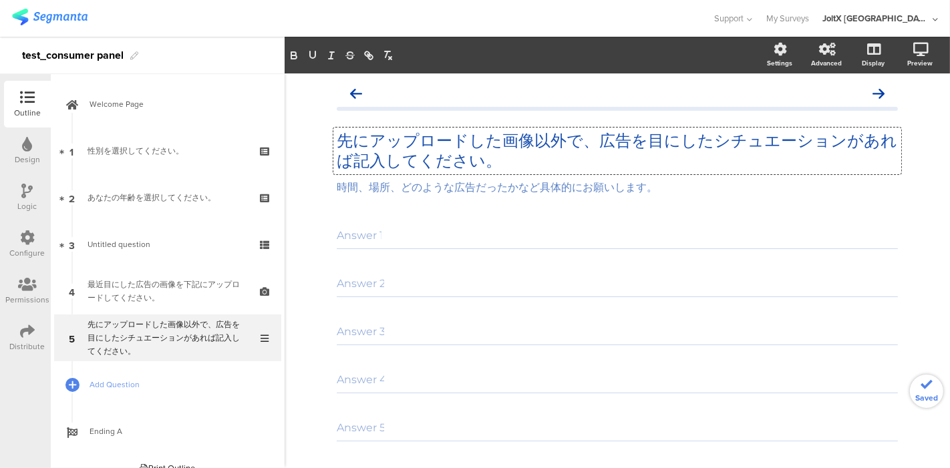
click at [313, 194] on div "先にアップロードした画像以外で、広告を目にしたシチュエーションがあれば記入してください。 先にアップロードした画像以外で、広告を目にしたシチュエーションがあれ…" at bounding box center [618, 343] width 666 height 539
click at [360, 136] on div "先にアップロードした画像以外で、広告を目にしたシチュエーションがあれば記入してください。 先にアップロードした画像以外で、広告を目にしたシチュエーションがあれ…" at bounding box center [617, 151] width 568 height 47
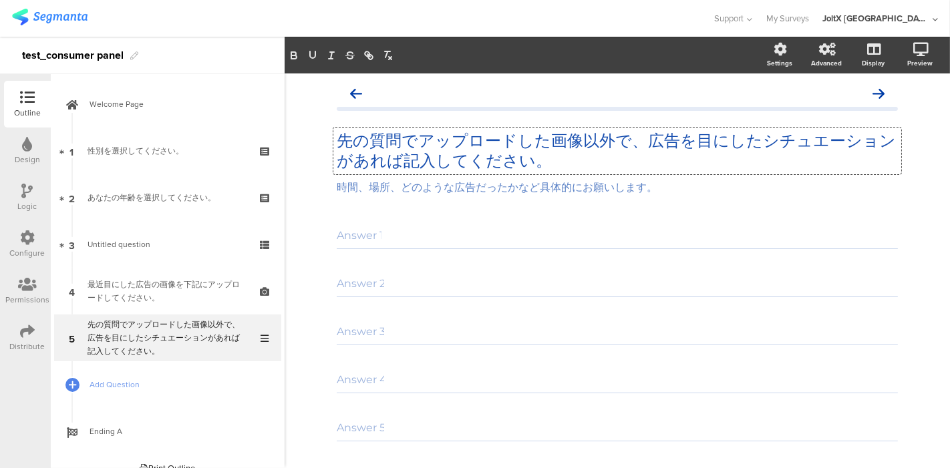
click at [621, 142] on p "先の質問でアップロードした画像以外で、広告を目にしたシチュエーションがあれば記入してください。" at bounding box center [617, 151] width 561 height 40
drag, startPoint x: 303, startPoint y: 249, endPoint x: 333, endPoint y: 245, distance: 31.1
click at [303, 249] on div "先の質問でアップロードした画像以外に、広告を目にしたシチュエーションがあれば記入してください。 先の質問でアップロードした画像以外に、広告を目にしたシチュエー…" at bounding box center [618, 343] width 666 height 539
click at [381, 163] on div "先の質問でアップロードした画像以外に、広告を目にしたシチュエーションがあれば記入してください。 先の質問でアップロードした画像以外に、広告を目にしたシチュエー…" at bounding box center [617, 151] width 568 height 47
click at [384, 152] on p "先の質問でアップロードした画像以外に、広告を目にしたシチュエーションがあれば記入してください。" at bounding box center [617, 151] width 561 height 40
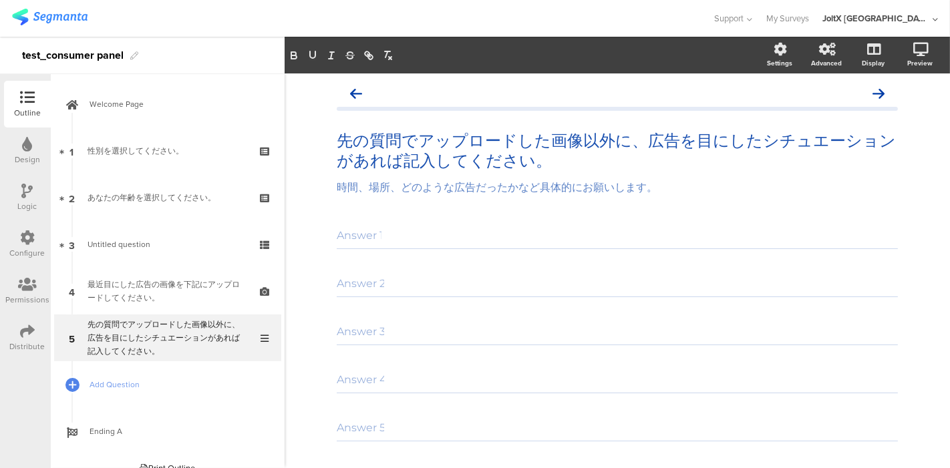
click at [305, 243] on div "先の質問でアップロードした画像以外に、広告を目にしたシチュエーションがあれば記入してください。 先の質問でアップロードした画像以外に、広告を目にしたシチュエー…" at bounding box center [618, 343] width 666 height 539
click at [382, 163] on p "先の質問でアップロードした画像以外に、広告を目にしたシチュエーションがあれば記入してください。" at bounding box center [617, 151] width 561 height 40
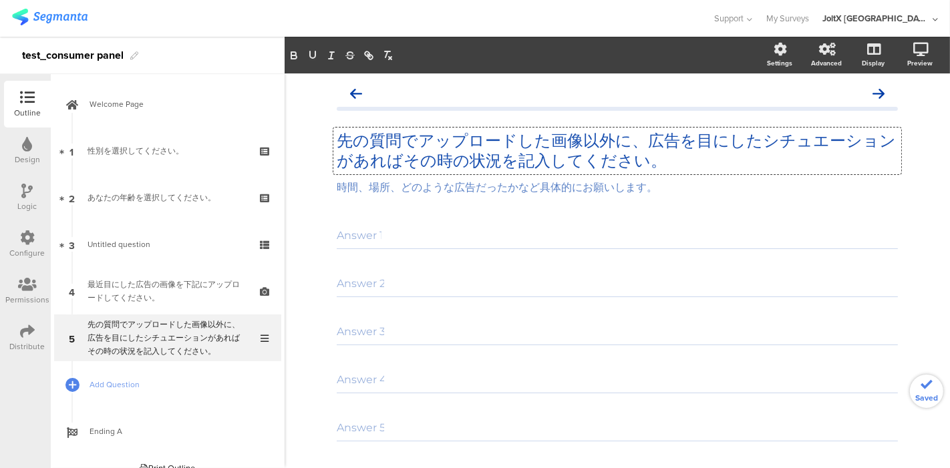
click at [305, 219] on div "先の質問でアップロードした画像以外に、広告を目にしたシチュエーションがあればその時の状況を記入してください。 先の質問でアップロードした画像以外に、広告を目に…" at bounding box center [618, 343] width 666 height 539
click at [545, 174] on div "先の質問でアップロードした画像以外に、広告を目にしたシチュエーションがあればその時の状況を記入してください。 先の質問でアップロードした画像以外に、広告を目に…" at bounding box center [617, 151] width 568 height 47
click at [577, 161] on p "先の質問でアップロードした画像以外に、広告を目にしたシチュエーションがあればその時の状況を記入してください。" at bounding box center [617, 151] width 561 height 40
click at [637, 164] on p "先の質問でアップロードした画像以外に、広告を目にしたシチュエーションがあればその時の状況を記入してください。" at bounding box center [617, 151] width 561 height 40
click at [601, 186] on div "時間、場所、どのような広告だったかなど具体的にお願いします。 時間、場所、どのような広告だったかなど具体的にお願いします。" at bounding box center [617, 188] width 568 height 21
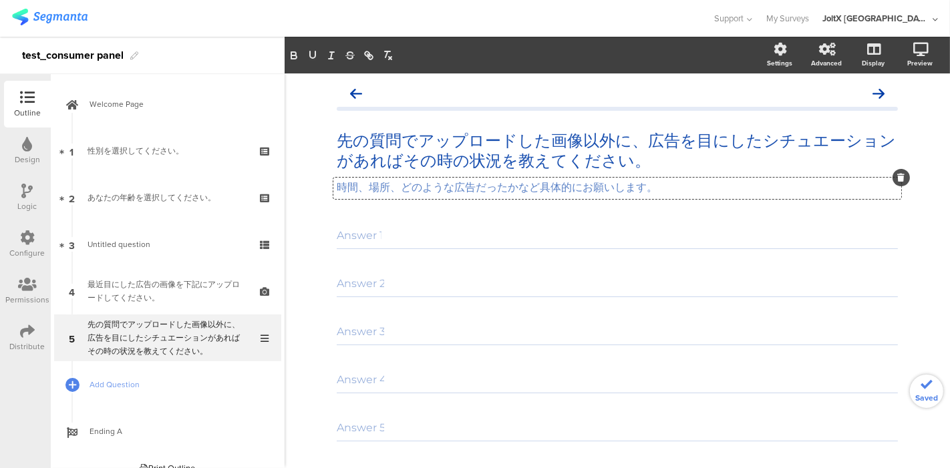
click at [669, 192] on p "時間、場所、どのような広告だったかなど具体的にお願いします。" at bounding box center [617, 188] width 561 height 14
click at [666, 193] on p "時間、場所、どのような広告だったかなど具体的に記入してください。" at bounding box center [617, 188] width 561 height 14
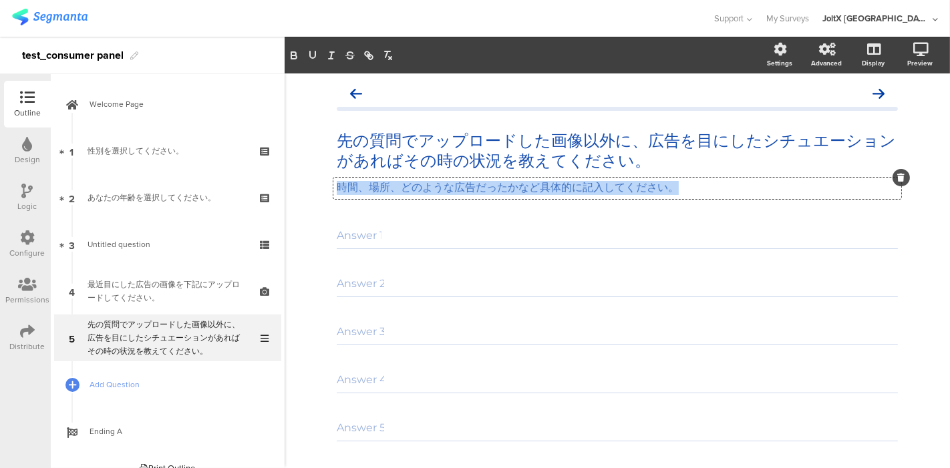
drag, startPoint x: 671, startPoint y: 186, endPoint x: 326, endPoint y: 178, distance: 344.9
click at [326, 178] on div "先の質問でアップロードした画像以外に、広告を目にしたシチュエーションがあればその時の状況を教えてください。 先の質問でアップロードした画像以外に、広告を目にし…" at bounding box center [617, 343] width 588 height 539
click at [295, 57] on icon "button" at bounding box center [294, 55] width 12 height 12
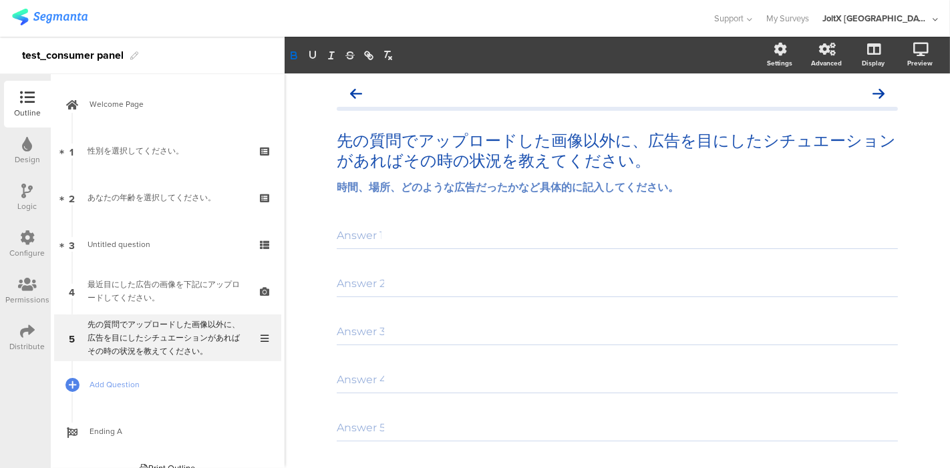
click at [292, 231] on div "先の質問でアップロードした画像以外に、広告を目にしたシチュエーションがあればその時の状況を教えてください。 先の質問でアップロードした画像以外に、広告を目にし…" at bounding box center [618, 343] width 666 height 539
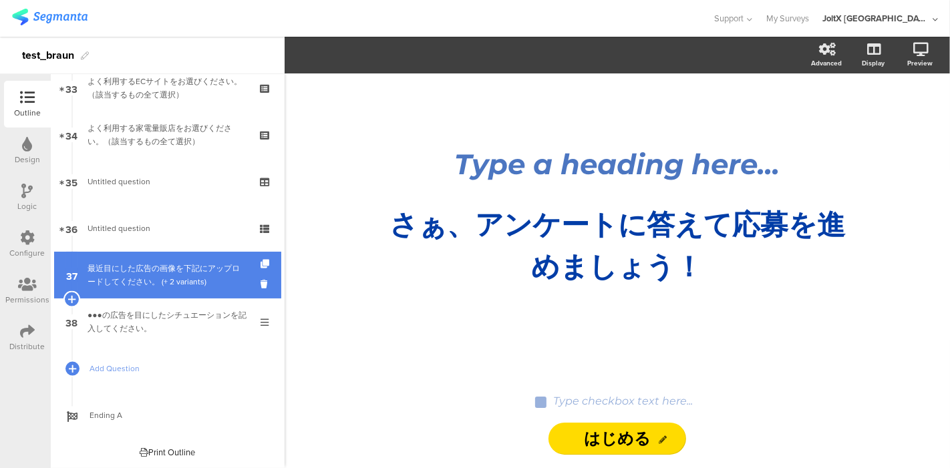
scroll to position [1513, 0]
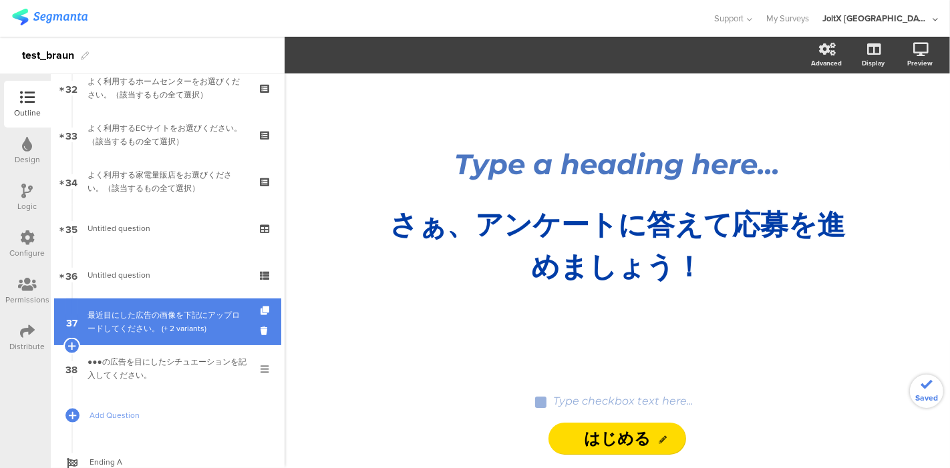
click at [152, 319] on div "最近目にした広告の画像を下記にアップロードしてください。 (+ 2 variants)" at bounding box center [168, 322] width 160 height 27
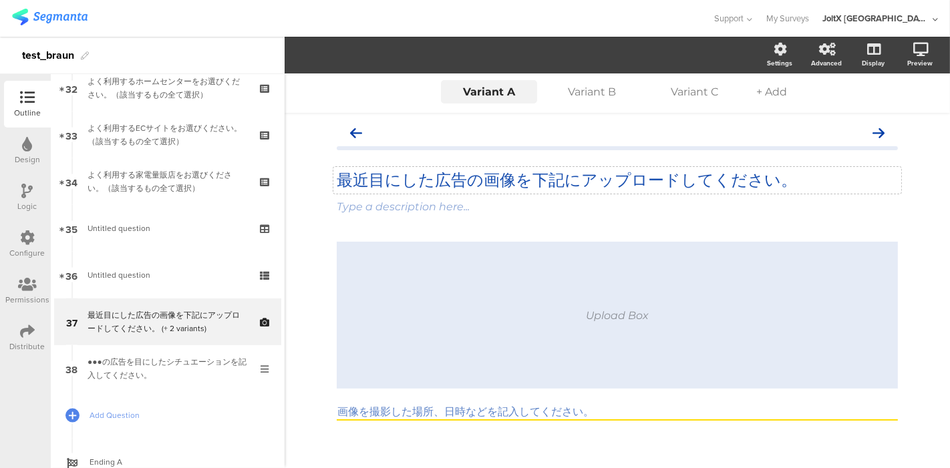
click at [690, 186] on div "最近目にした広告の画像を下記にアップロードしてください。 最近目にした広告の画像を下記にアップロードしてください。" at bounding box center [617, 180] width 568 height 27
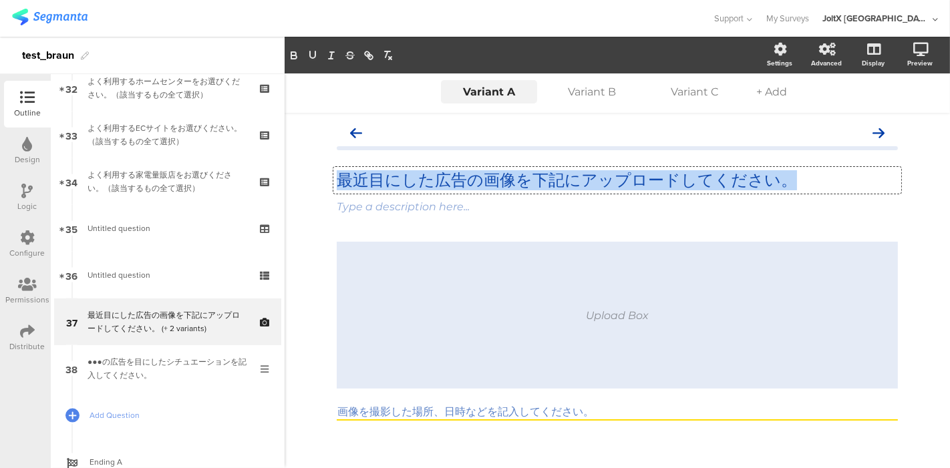
drag, startPoint x: 784, startPoint y: 178, endPoint x: 324, endPoint y: 188, distance: 459.9
click at [323, 180] on div "最近目にした広告の画像を下記にアップロードしてください。 最近目にした広告の画像を下記にアップロードしてください。 最近目にした広告の画像を下記にアップロード…" at bounding box center [617, 294] width 588 height 362
copy p "最近目にした広告の画像を下記にアップロードしてください。"
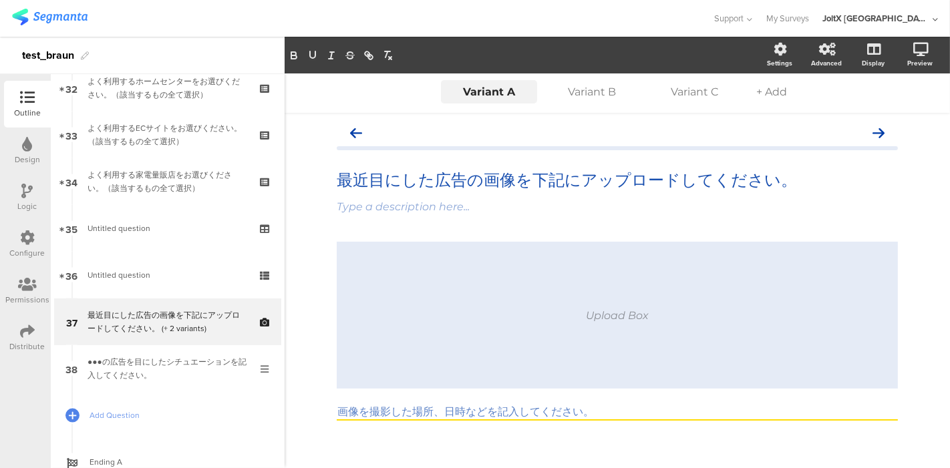
click at [308, 282] on div "Variant A Variant A Variant B Variant C + Add 最近目にした広告の画像を下記にアップロードしてください。 最近目に…" at bounding box center [618, 274] width 666 height 401
click at [807, 108] on div at bounding box center [812, 116] width 63 height 24
click at [814, 113] on label at bounding box center [821, 114] width 18 height 11
click at [0, 0] on input "checkbox" at bounding box center [0, 0] width 0 height 0
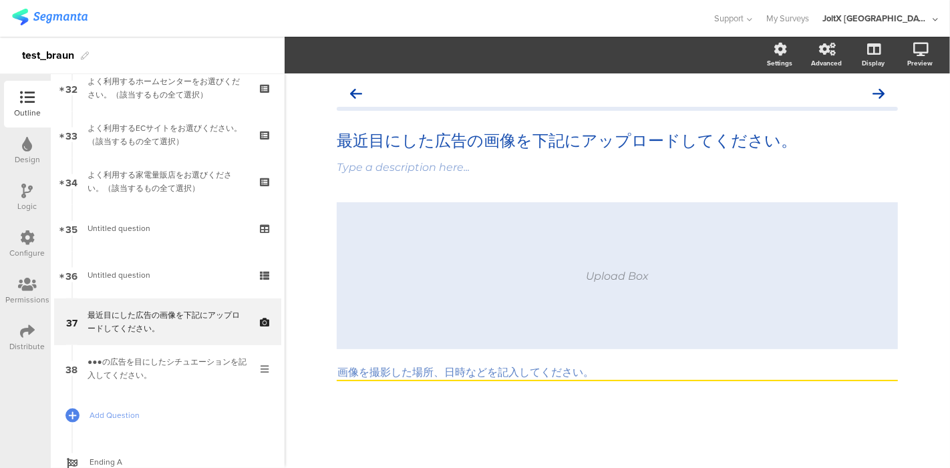
click at [335, 434] on div "最近目にした広告の画像を下記にアップロードしてください。 最近目にした広告の画像を下記にアップロードしてください。 Type a description he…" at bounding box center [617, 255] width 588 height 362
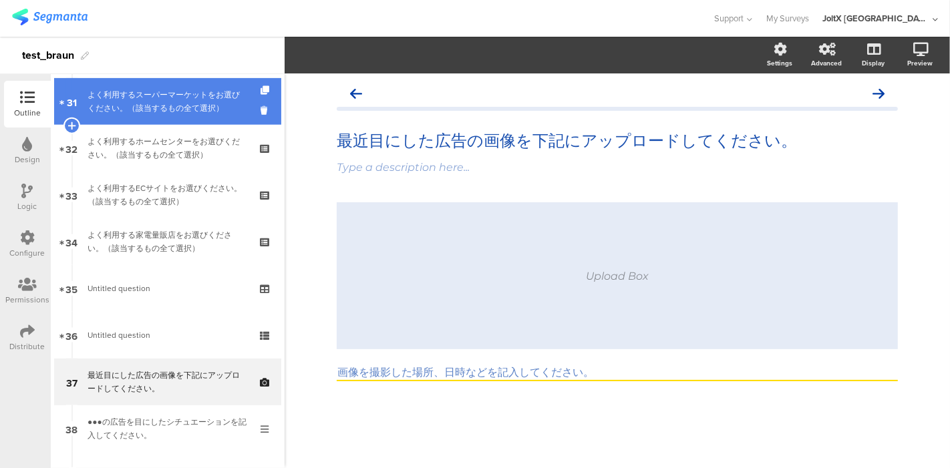
scroll to position [1513, 0]
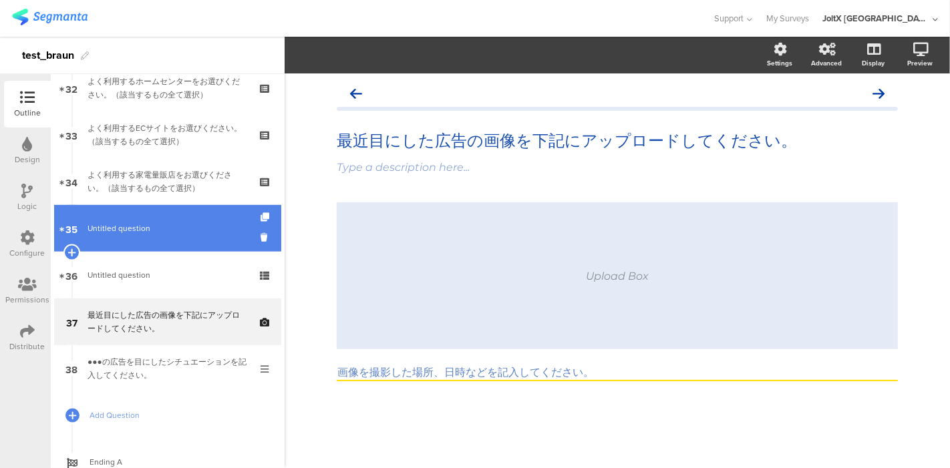
click at [141, 229] on span "Untitled question" at bounding box center [119, 229] width 63 height 12
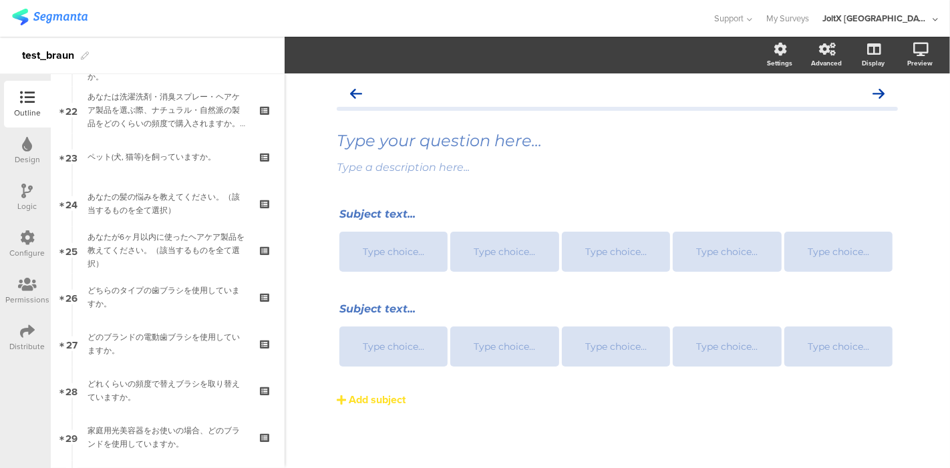
scroll to position [993, 0]
